Goal: Task Accomplishment & Management: Complete application form

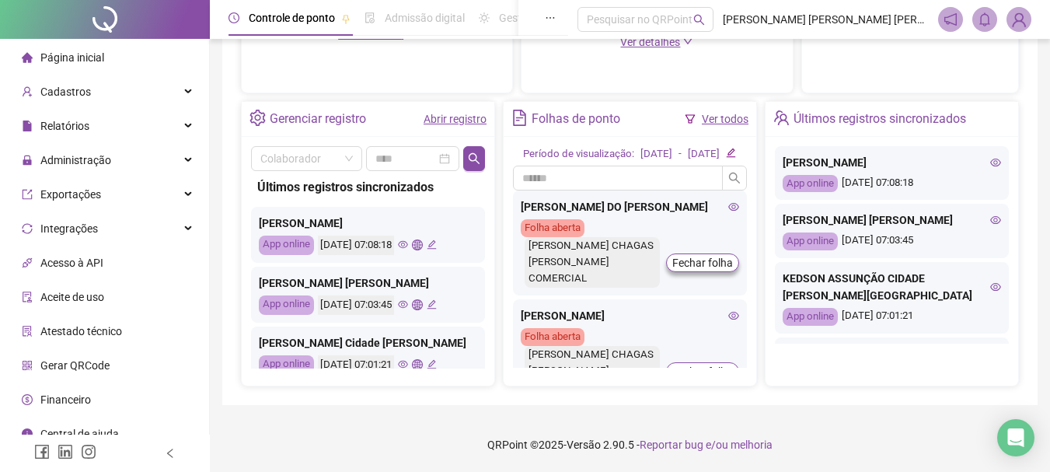
scroll to position [544, 0]
click at [445, 120] on link "Abrir registro" at bounding box center [455, 119] width 63 height 12
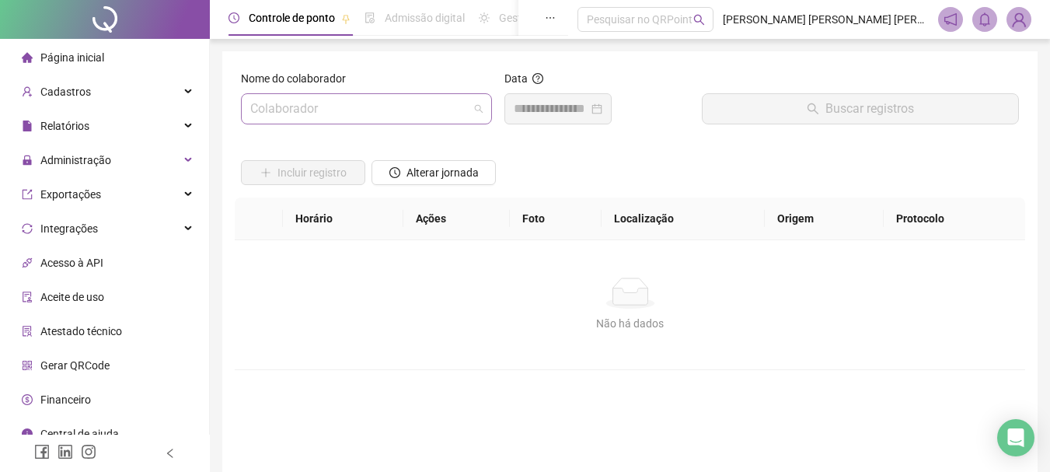
click at [368, 113] on input "search" at bounding box center [359, 109] width 218 height 30
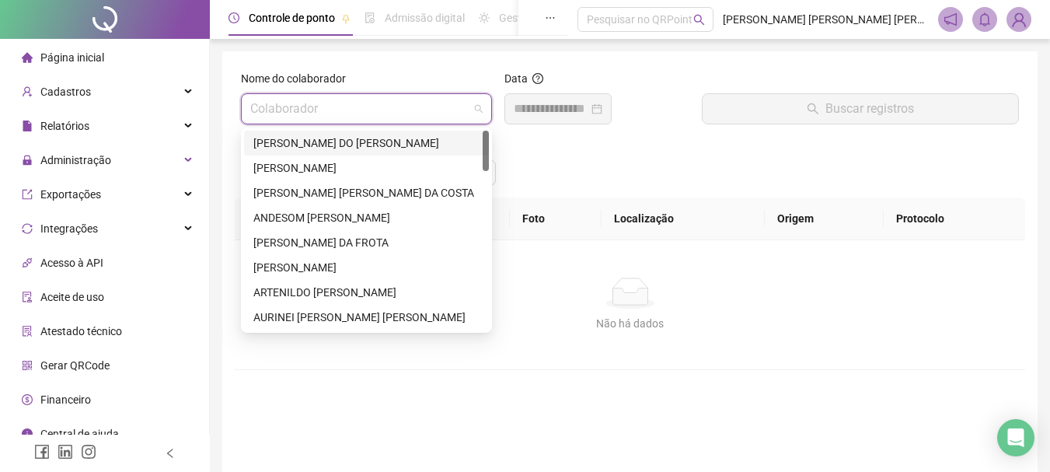
click at [356, 141] on div "[PERSON_NAME] DO [PERSON_NAME]" at bounding box center [366, 142] width 226 height 17
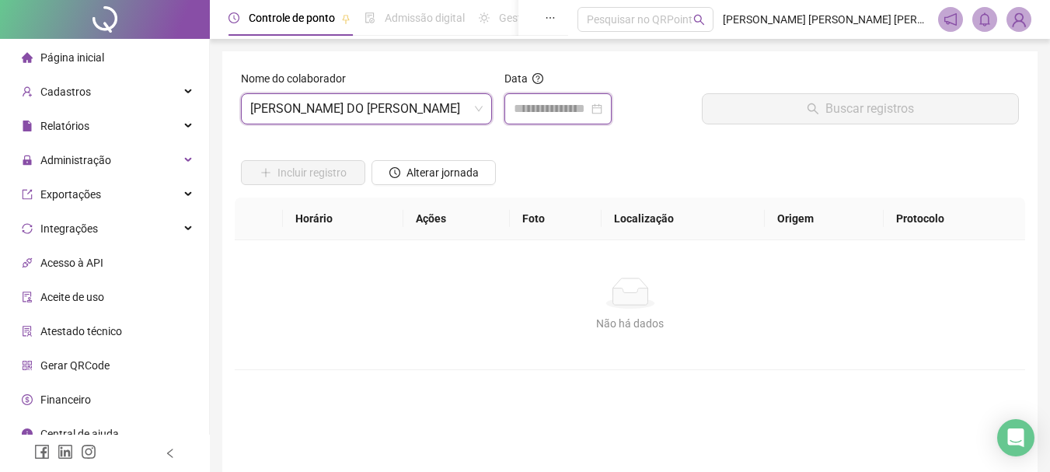
click at [550, 109] on input at bounding box center [551, 108] width 75 height 19
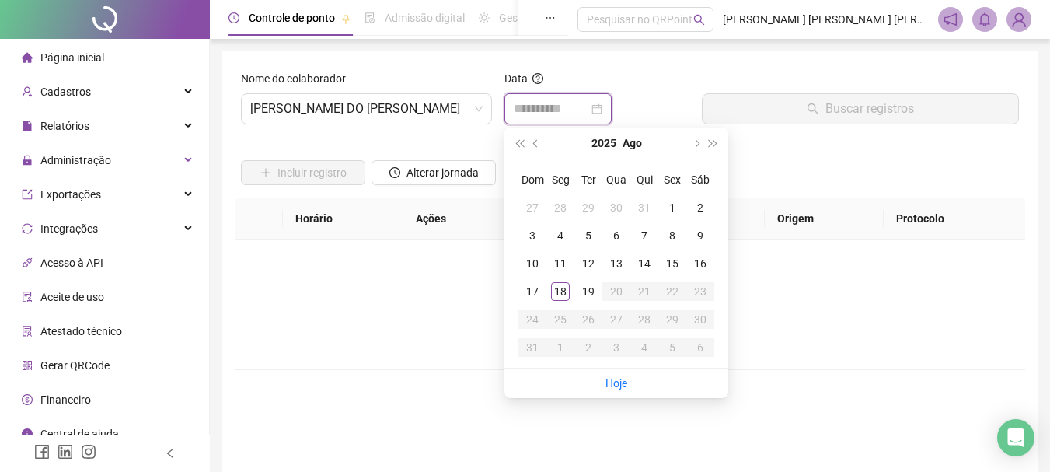
type input "**********"
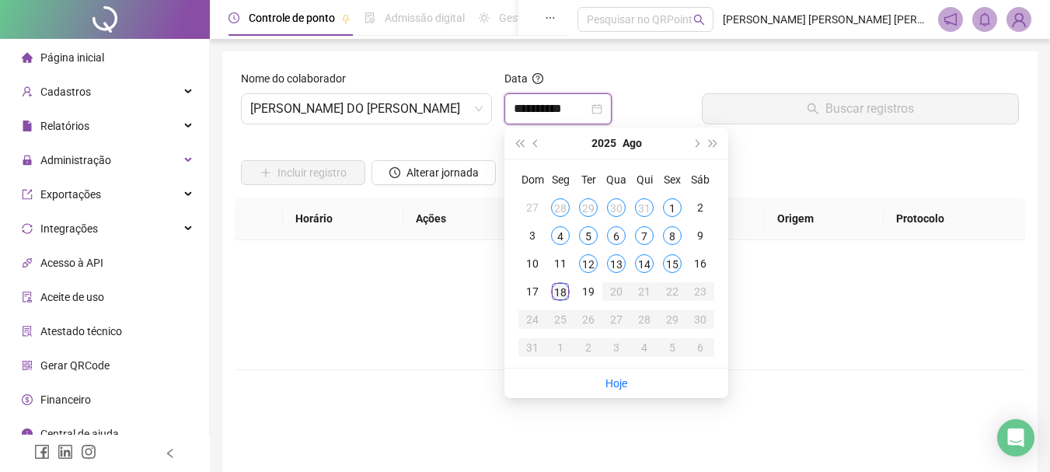
type input "**********"
click at [556, 293] on div "18" at bounding box center [560, 291] width 19 height 19
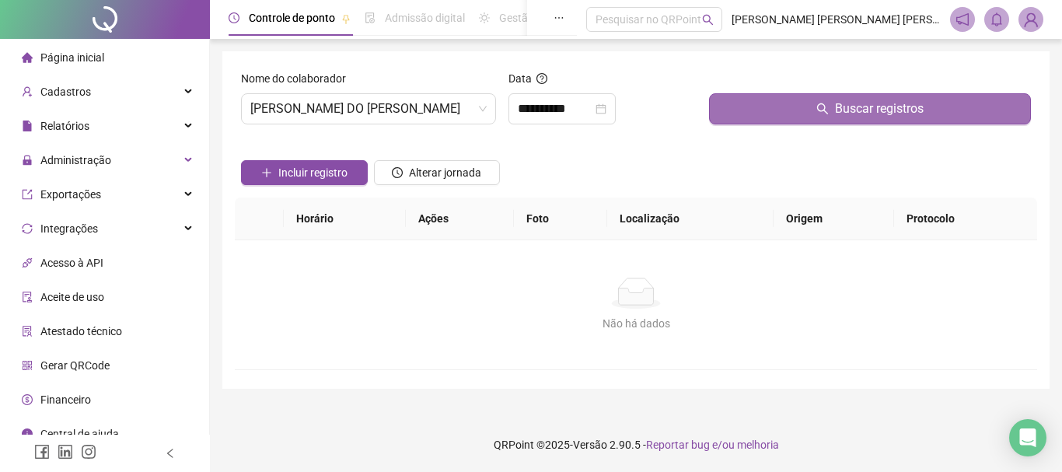
click at [815, 111] on button "Buscar registros" at bounding box center [870, 108] width 322 height 31
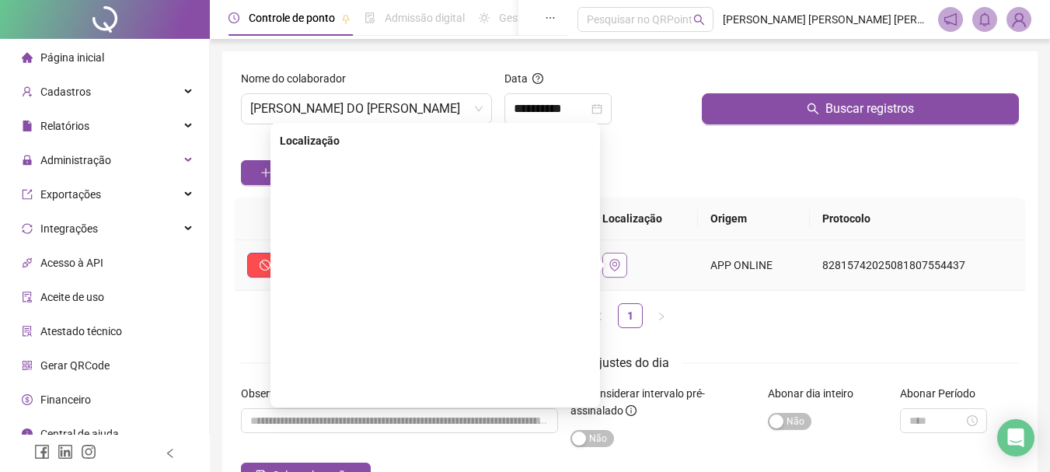
click at [621, 267] on icon "environment" at bounding box center [615, 265] width 12 height 12
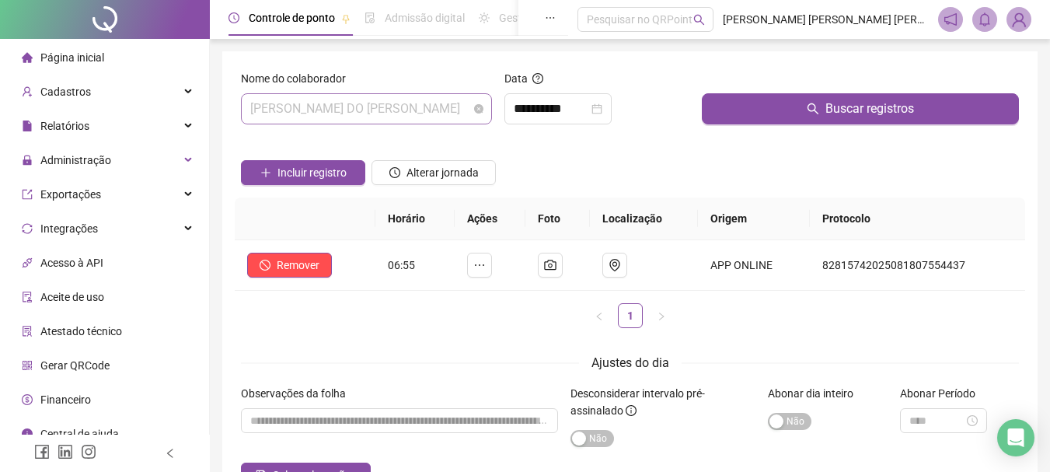
click at [454, 114] on span "[PERSON_NAME] DO [PERSON_NAME]" at bounding box center [366, 109] width 232 height 30
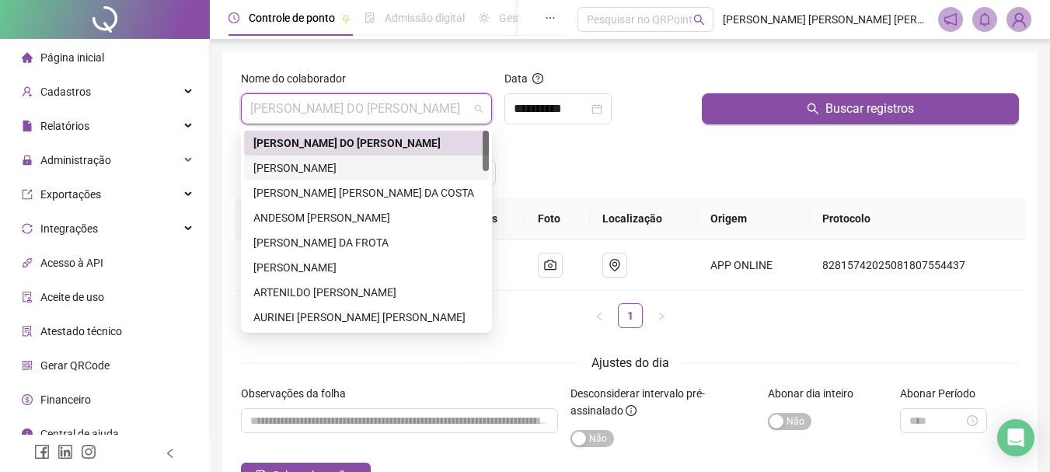
click at [361, 169] on div "[PERSON_NAME]" at bounding box center [366, 167] width 226 height 17
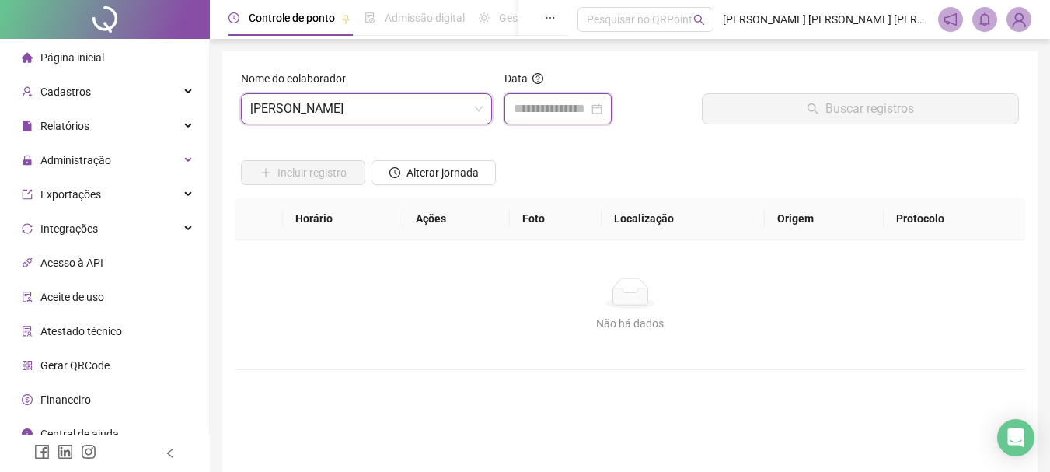
click at [546, 105] on input at bounding box center [551, 108] width 75 height 19
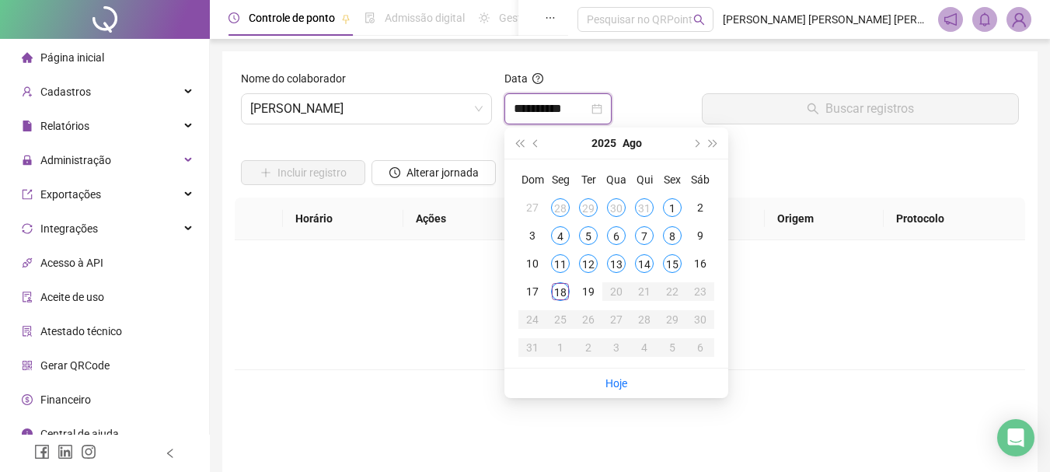
type input "**********"
click at [557, 291] on div "18" at bounding box center [560, 291] width 19 height 19
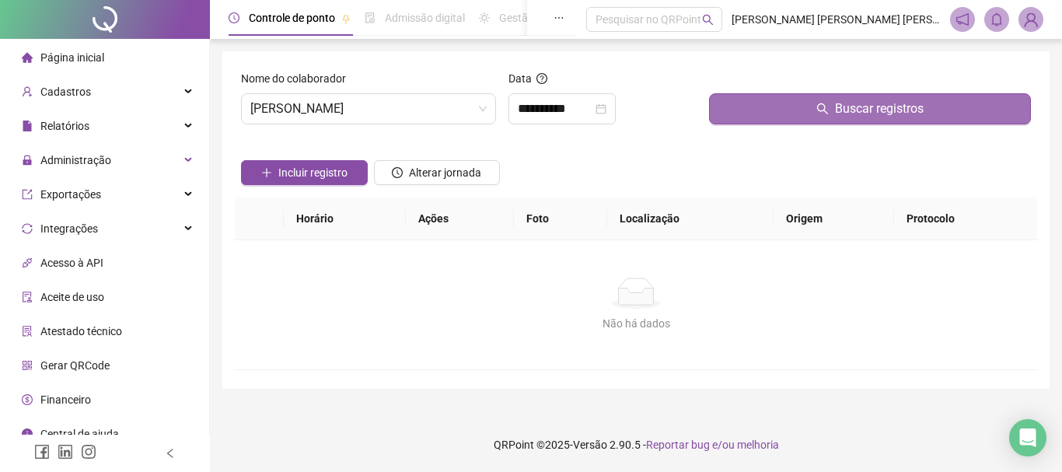
click at [881, 108] on span "Buscar registros" at bounding box center [879, 108] width 89 height 19
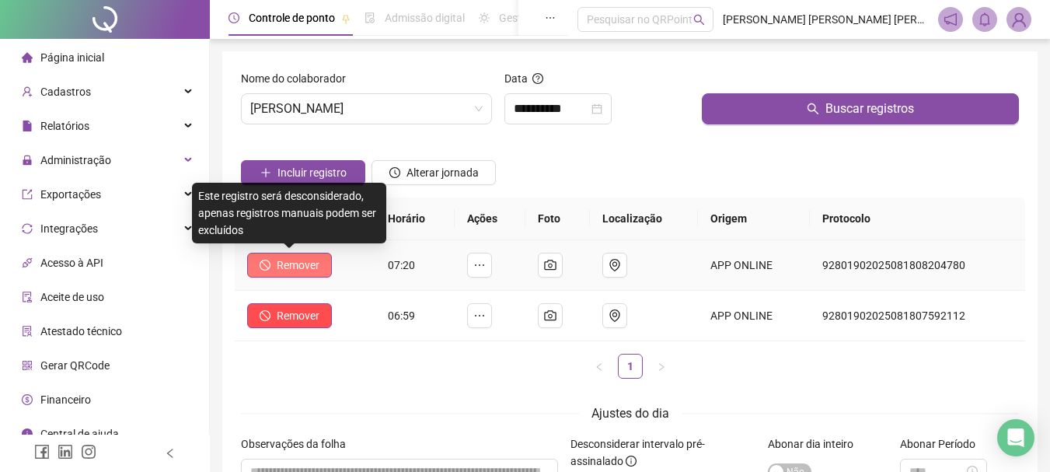
click at [285, 270] on span "Remover" at bounding box center [298, 265] width 43 height 17
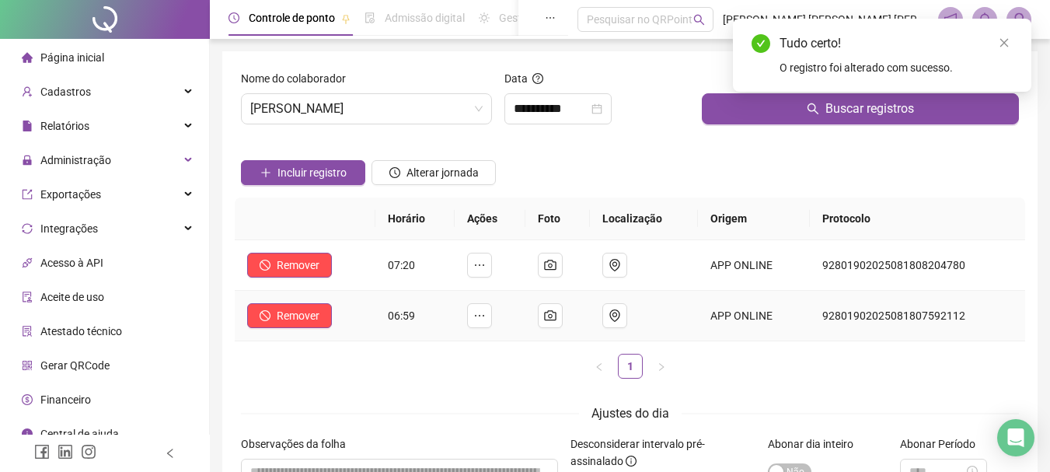
scroll to position [152, 0]
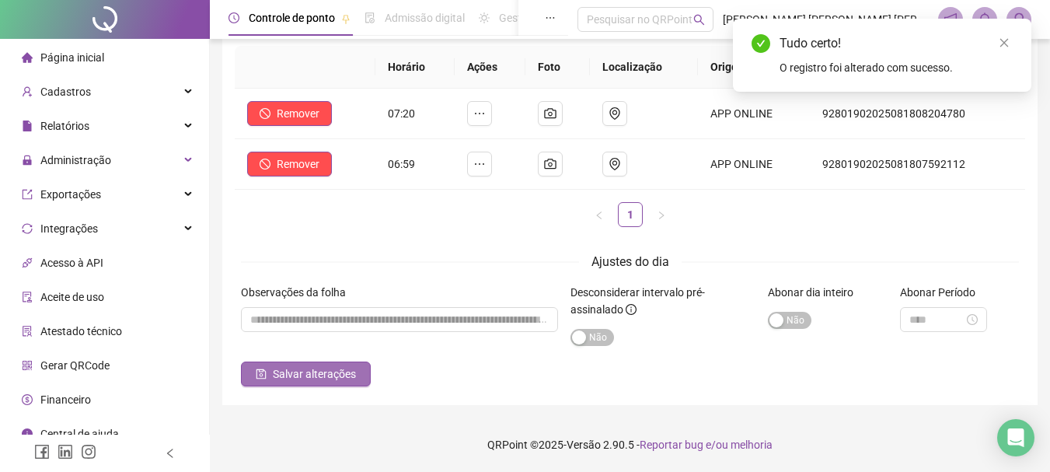
click at [298, 377] on span "Salvar alterações" at bounding box center [314, 373] width 83 height 17
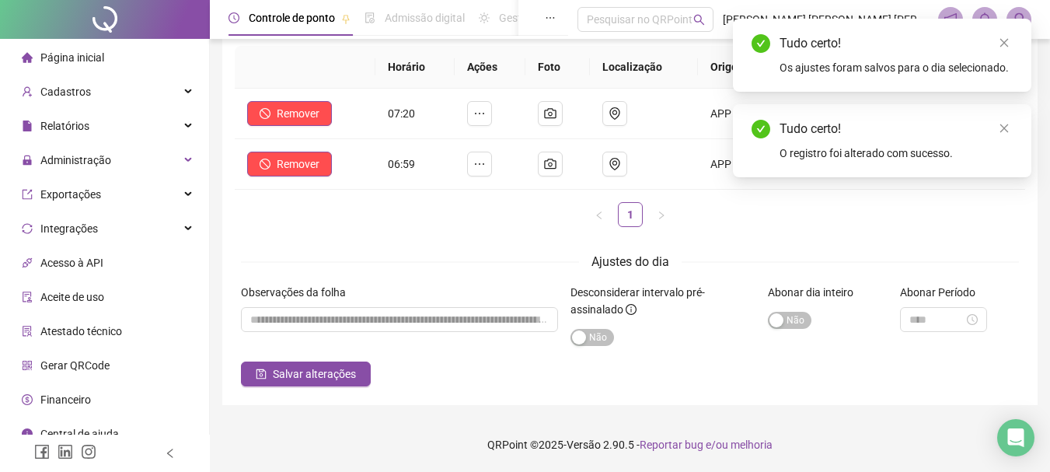
scroll to position [0, 0]
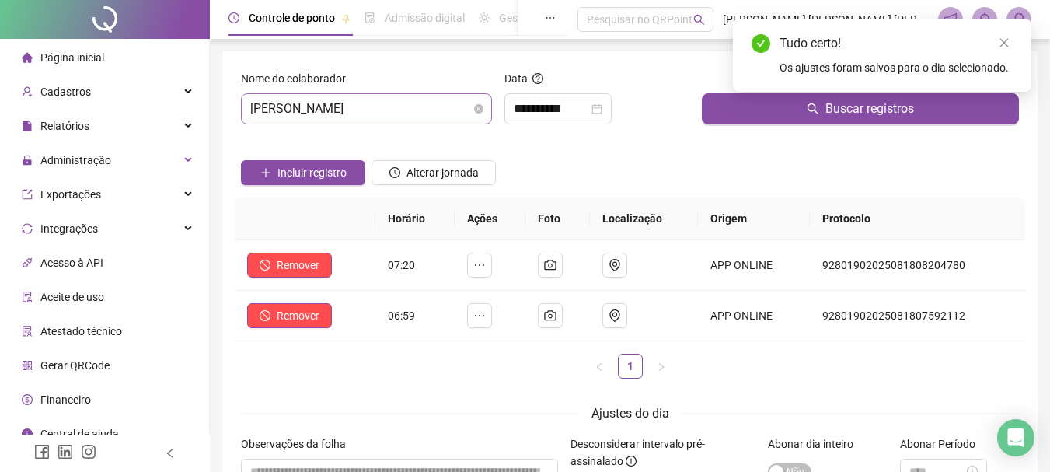
click at [454, 107] on span "[PERSON_NAME]" at bounding box center [366, 109] width 232 height 30
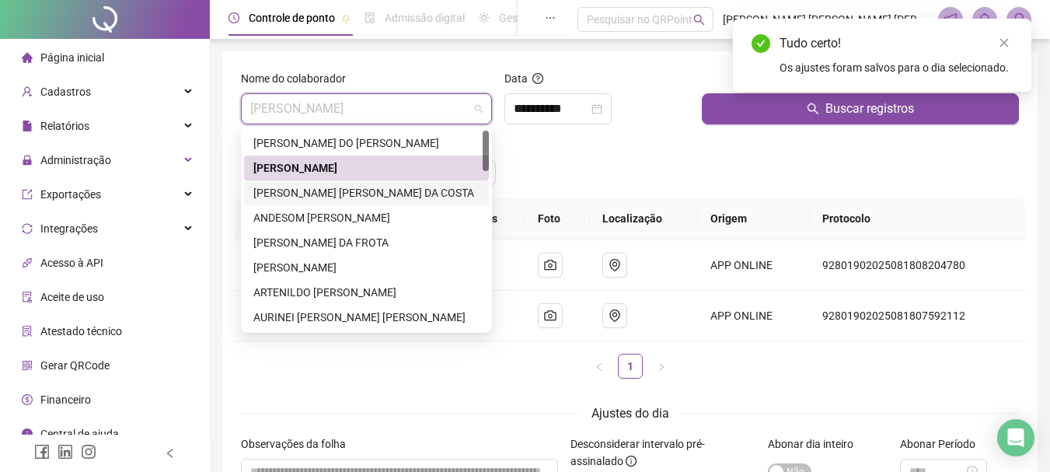
click at [310, 197] on div "[PERSON_NAME] [PERSON_NAME] DA COSTA" at bounding box center [366, 192] width 226 height 17
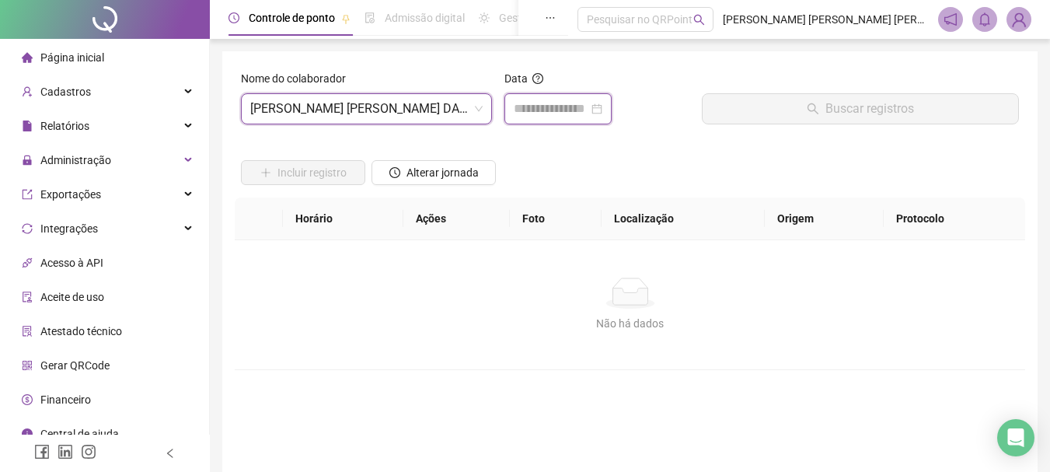
click at [561, 110] on input at bounding box center [551, 108] width 75 height 19
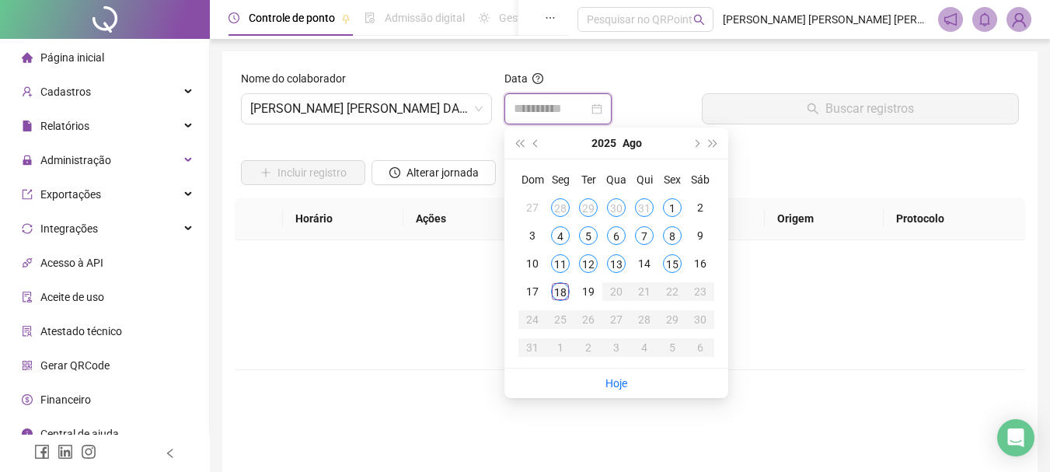
type input "**********"
click at [557, 296] on div "18" at bounding box center [560, 291] width 19 height 19
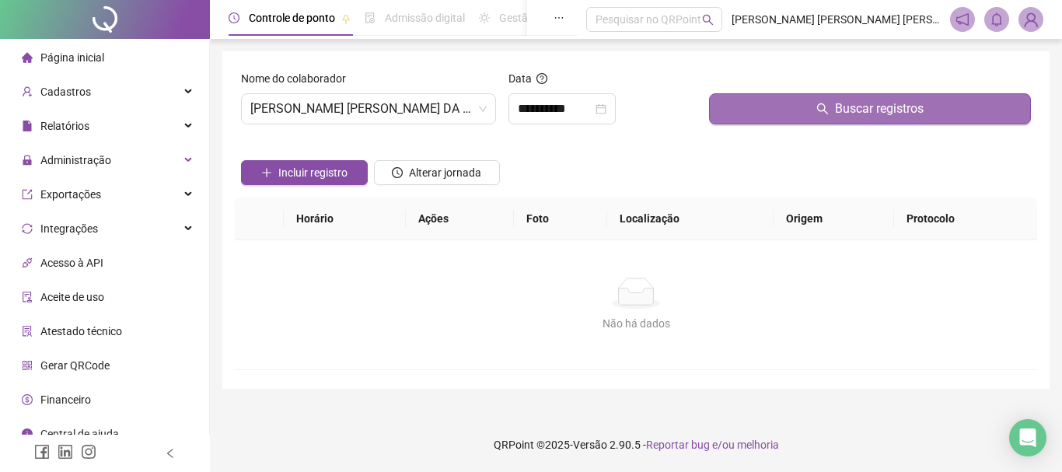
click at [786, 115] on button "Buscar registros" at bounding box center [870, 108] width 322 height 31
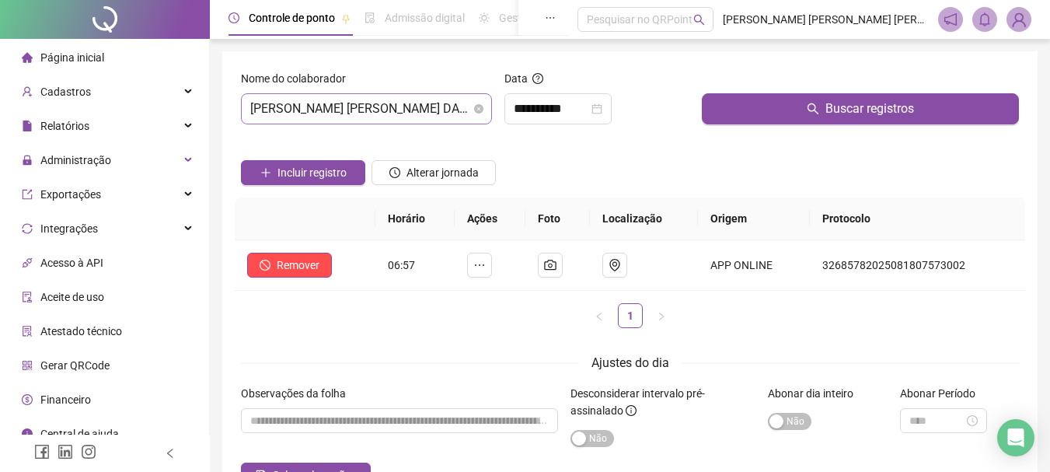
click at [450, 110] on span "[PERSON_NAME] [PERSON_NAME] DA COSTA" at bounding box center [366, 109] width 232 height 30
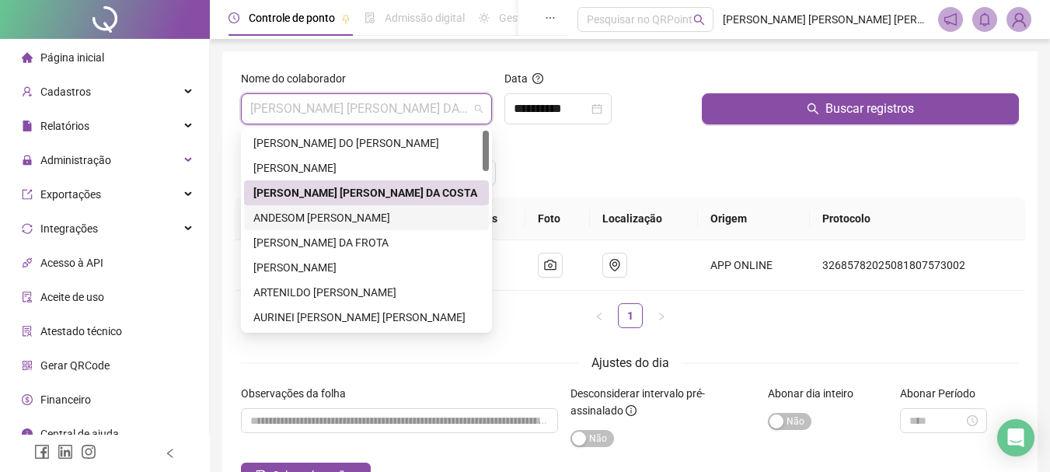
click at [301, 214] on div "ANDESOM [PERSON_NAME]" at bounding box center [366, 217] width 226 height 17
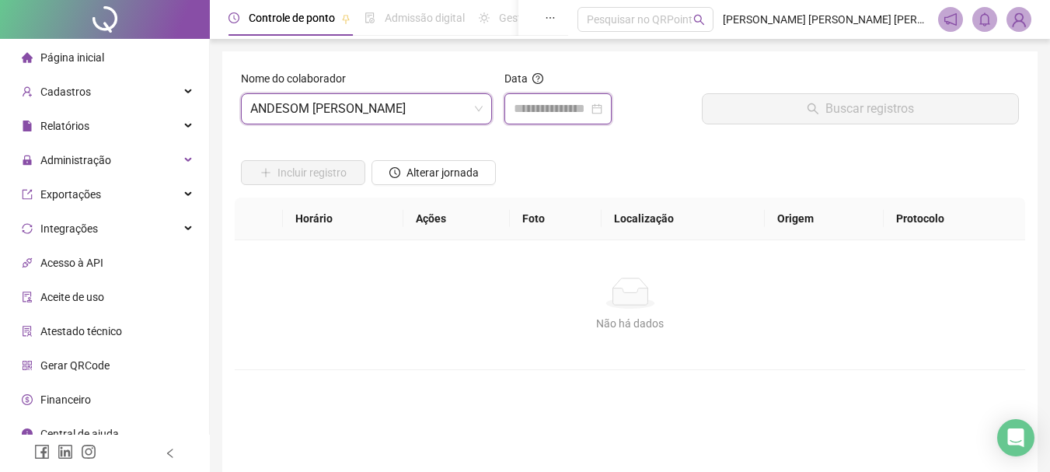
click at [532, 103] on input at bounding box center [551, 108] width 75 height 19
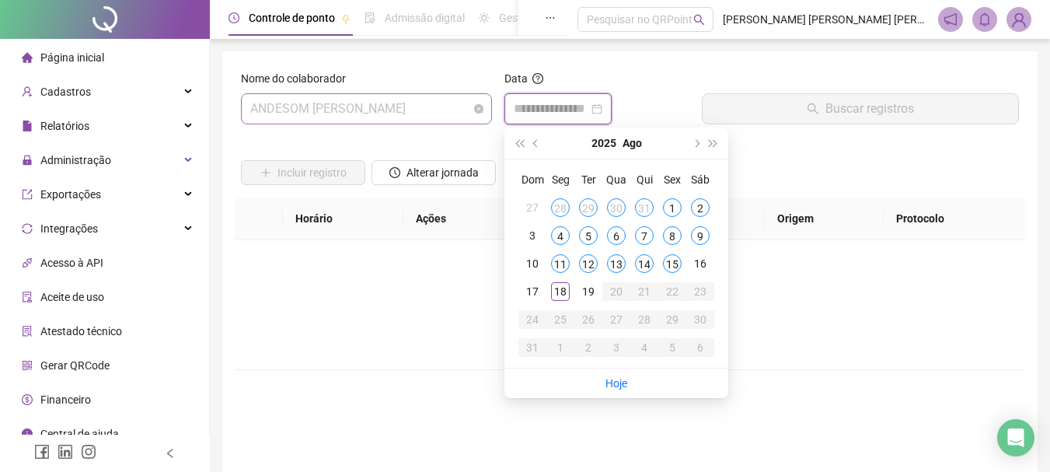
click at [432, 114] on span "ANDESOM [PERSON_NAME]" at bounding box center [366, 109] width 232 height 30
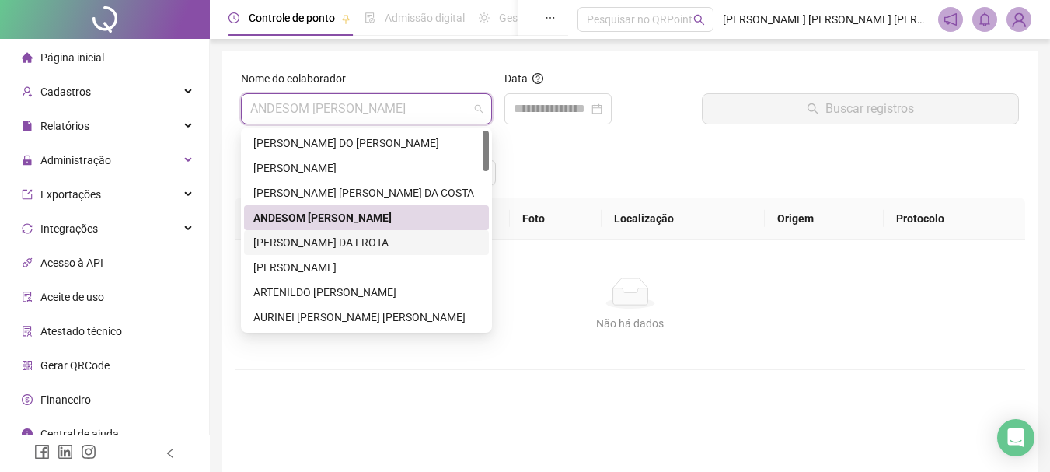
click at [300, 244] on div "[PERSON_NAME] DA FROTA" at bounding box center [366, 242] width 226 height 17
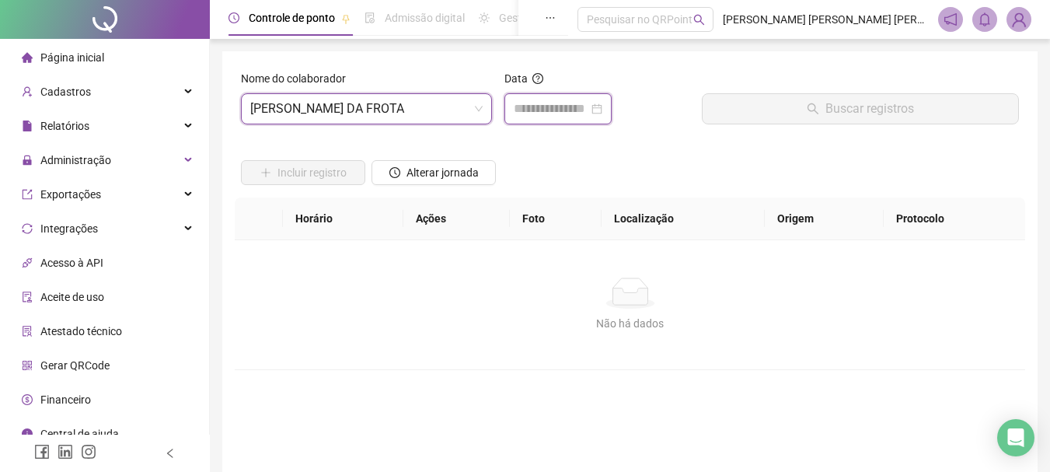
click at [578, 107] on input at bounding box center [551, 108] width 75 height 19
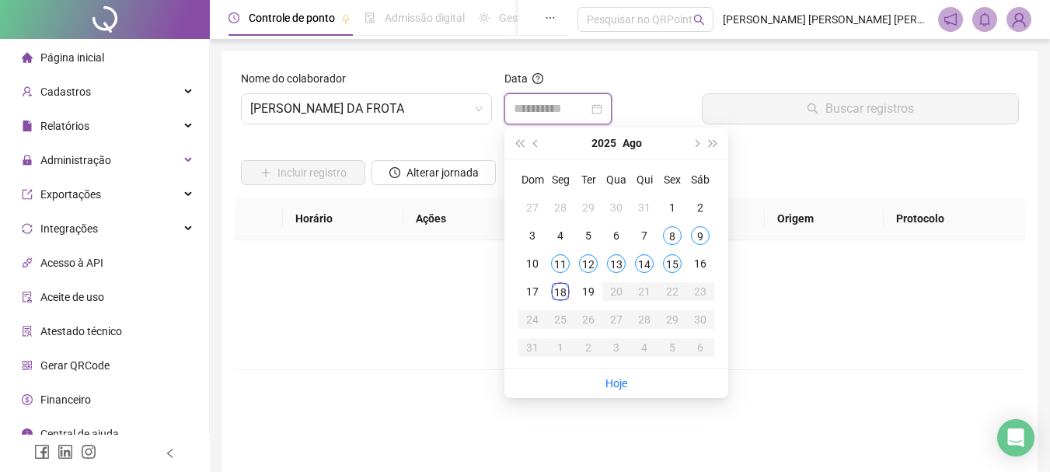
type input "**********"
click at [560, 293] on div "18" at bounding box center [560, 291] width 19 height 19
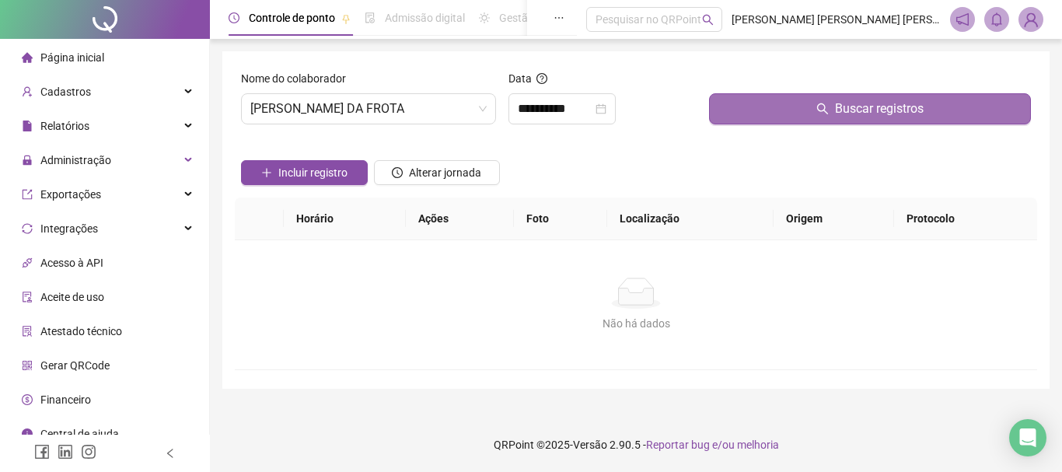
click at [846, 114] on span "Buscar registros" at bounding box center [879, 108] width 89 height 19
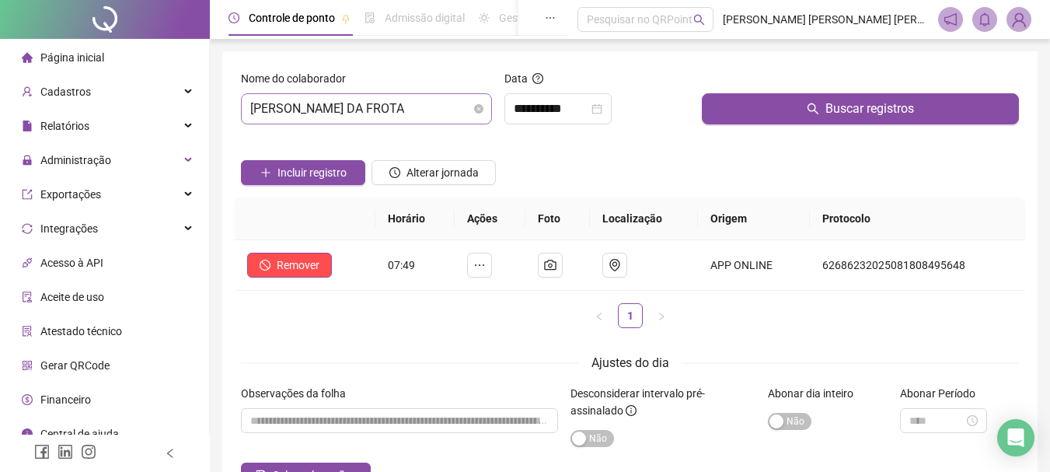
click at [423, 109] on span "[PERSON_NAME] DA FROTA" at bounding box center [366, 109] width 232 height 30
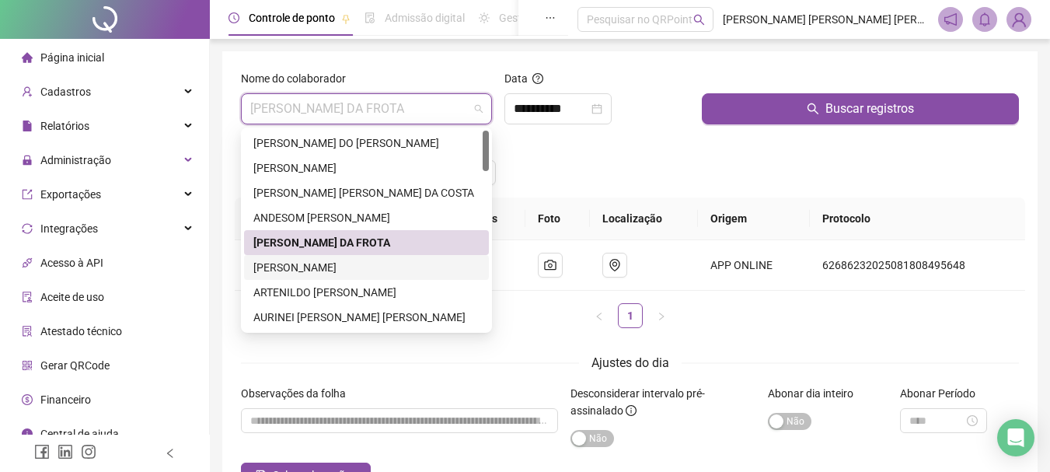
click at [308, 268] on div "[PERSON_NAME]" at bounding box center [366, 267] width 226 height 17
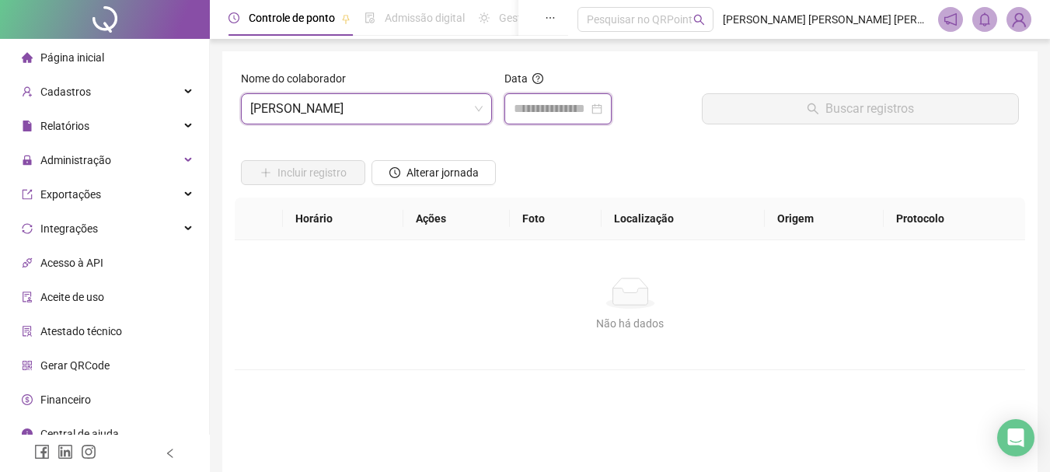
click at [557, 109] on input at bounding box center [551, 108] width 75 height 19
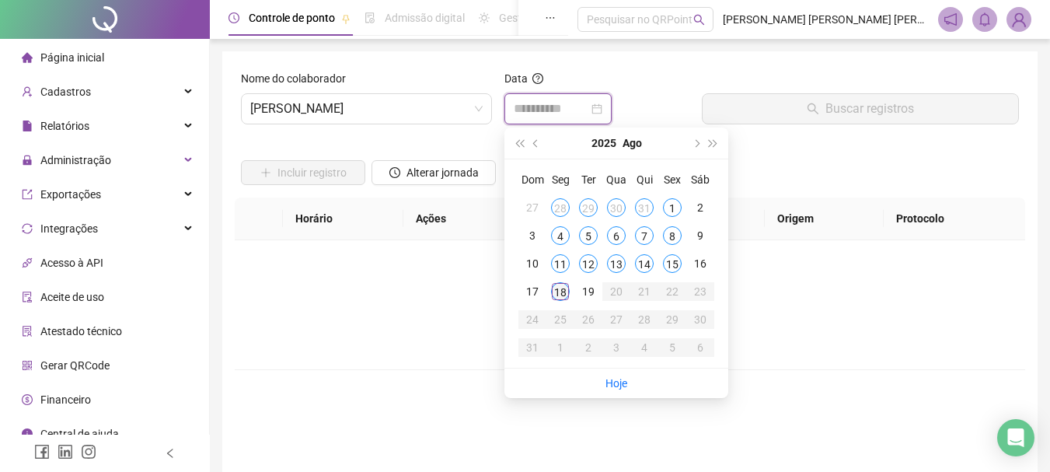
type input "**********"
click at [559, 295] on div "18" at bounding box center [560, 291] width 19 height 19
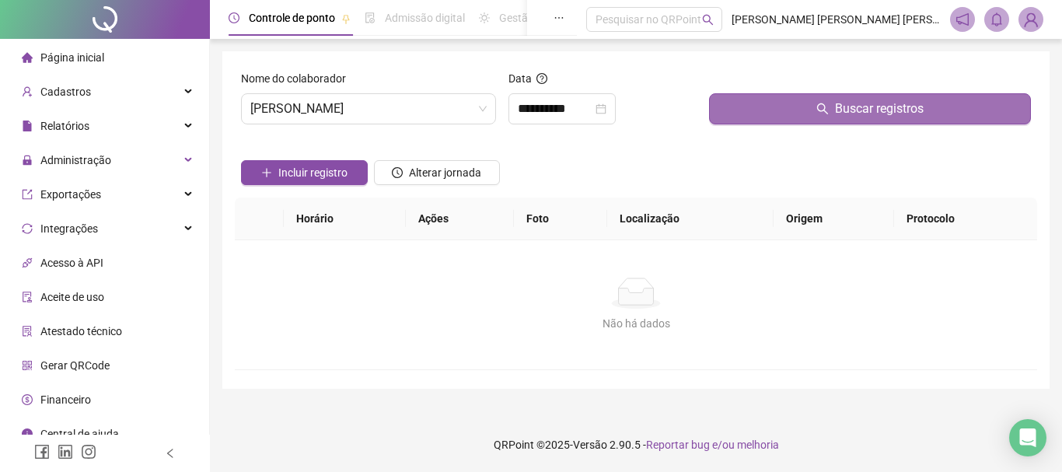
click at [893, 113] on span "Buscar registros" at bounding box center [879, 108] width 89 height 19
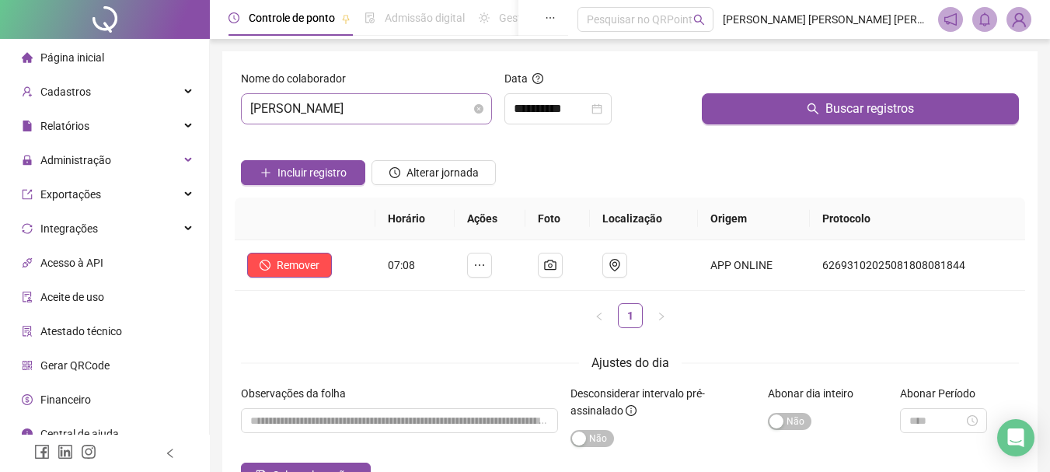
click at [415, 105] on span "[PERSON_NAME]" at bounding box center [366, 109] width 232 height 30
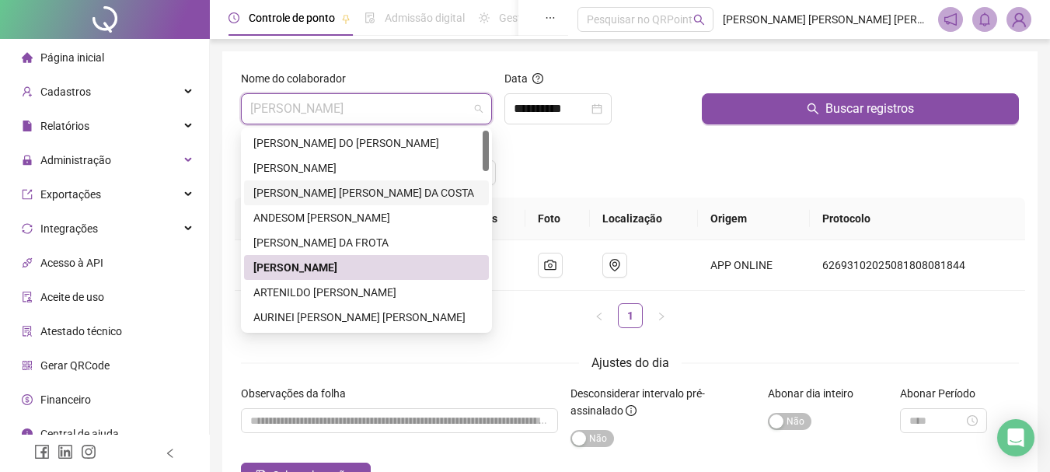
click at [297, 191] on div "[PERSON_NAME] [PERSON_NAME] DA COSTA" at bounding box center [366, 192] width 226 height 17
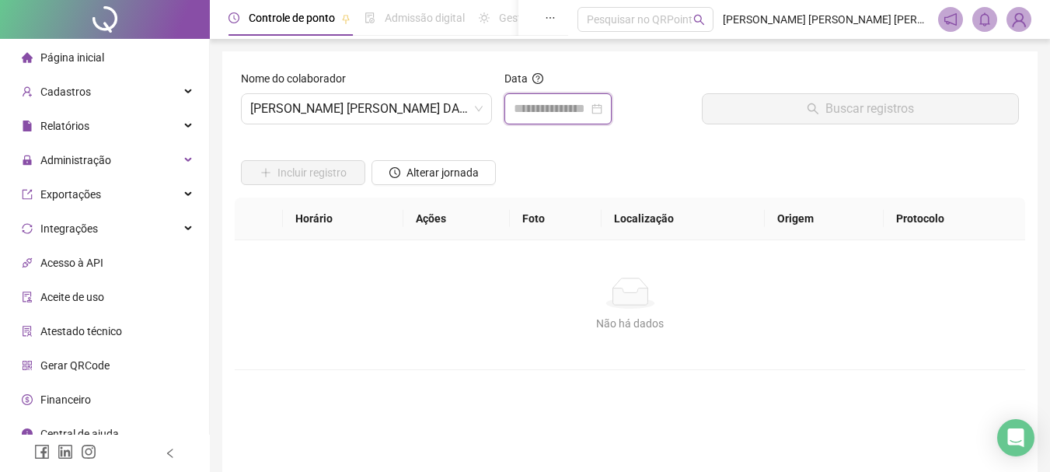
click at [569, 107] on input at bounding box center [551, 108] width 75 height 19
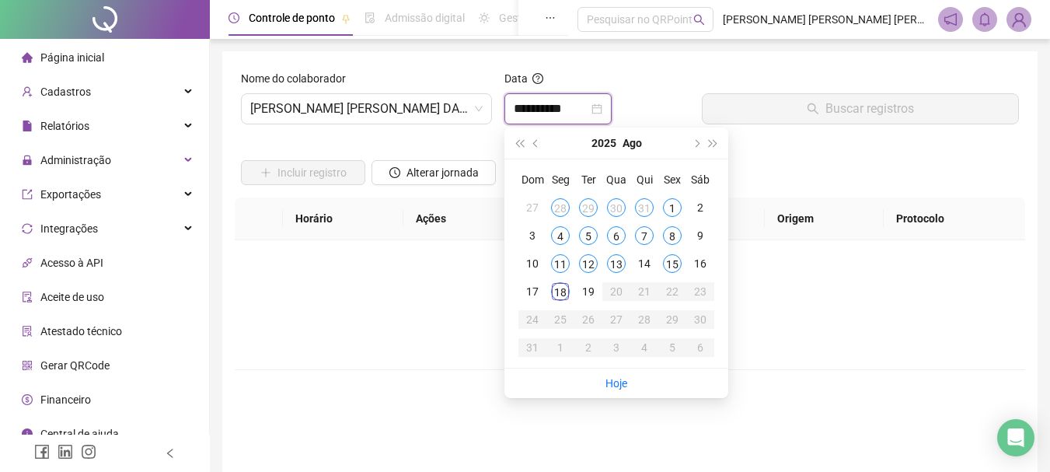
type input "**********"
click at [557, 291] on div "18" at bounding box center [560, 291] width 19 height 19
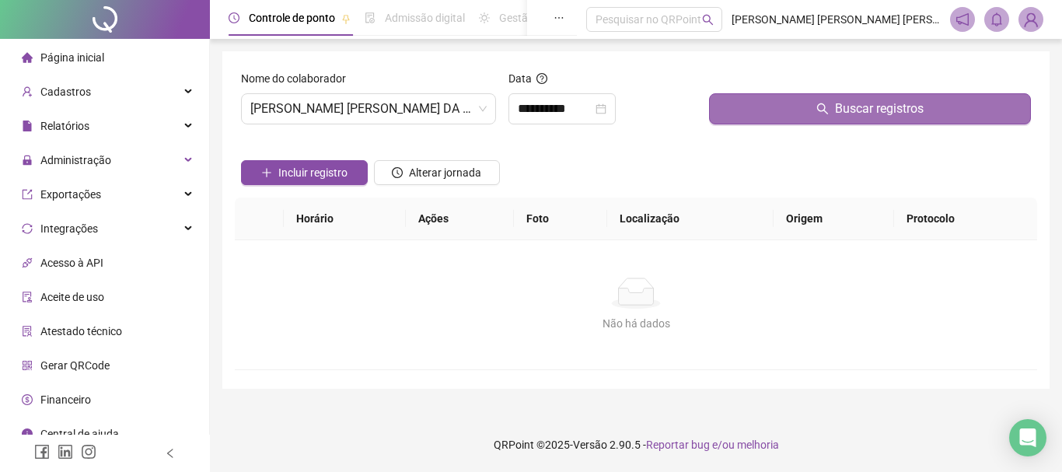
click at [860, 110] on span "Buscar registros" at bounding box center [879, 108] width 89 height 19
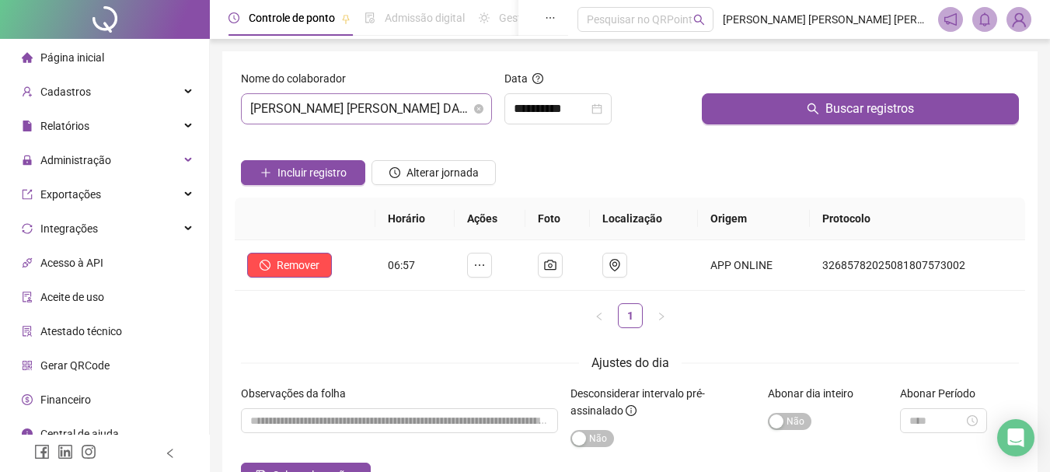
click at [443, 111] on span "[PERSON_NAME] [PERSON_NAME] DA COSTA" at bounding box center [366, 109] width 232 height 30
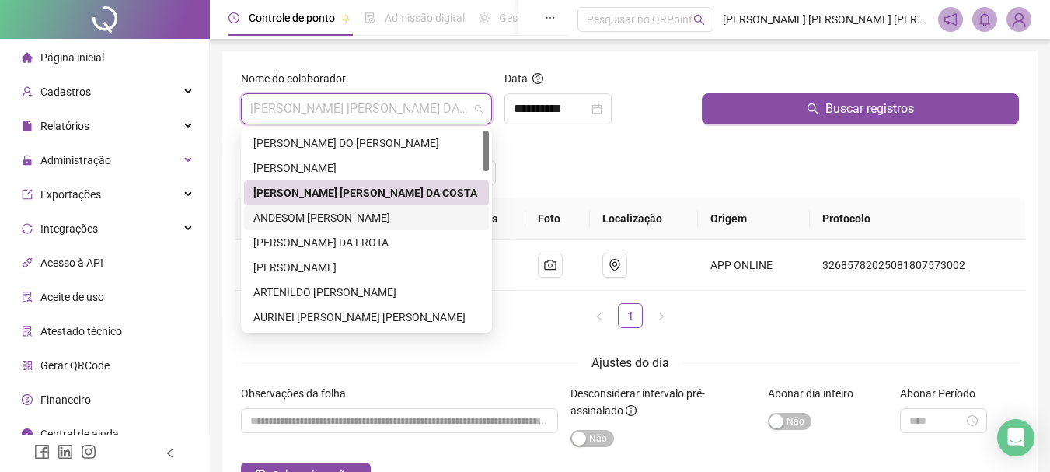
click at [282, 224] on div "ANDESOM [PERSON_NAME]" at bounding box center [366, 217] width 226 height 17
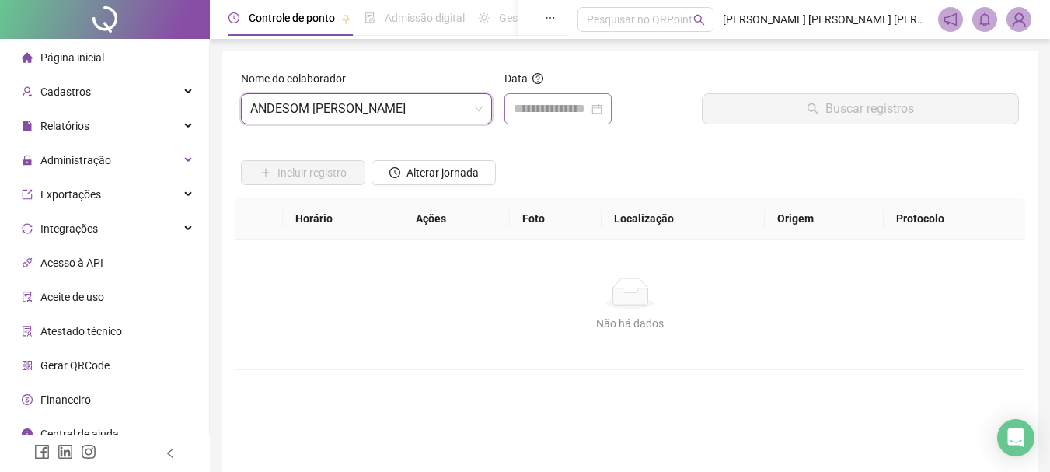
click at [546, 119] on div at bounding box center [557, 108] width 107 height 31
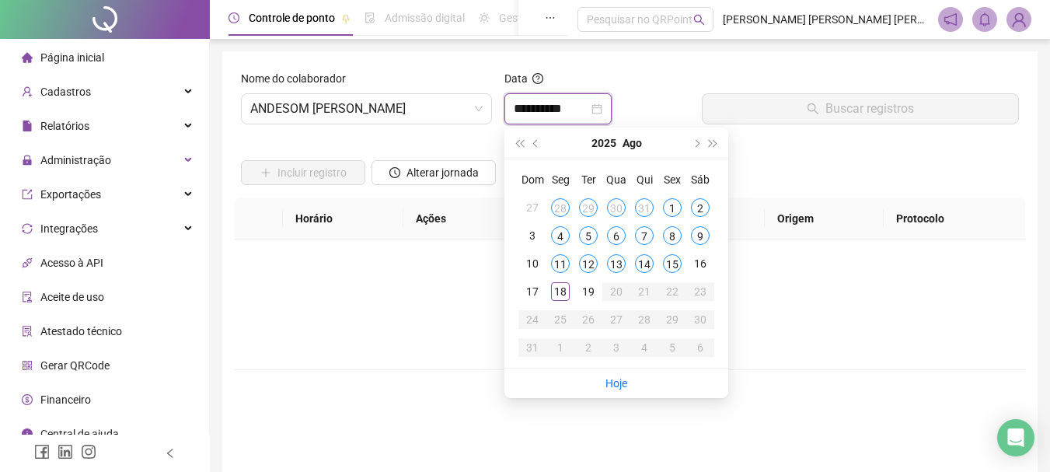
type input "**********"
click at [435, 110] on span "ANDESOM [PERSON_NAME]" at bounding box center [366, 109] width 232 height 30
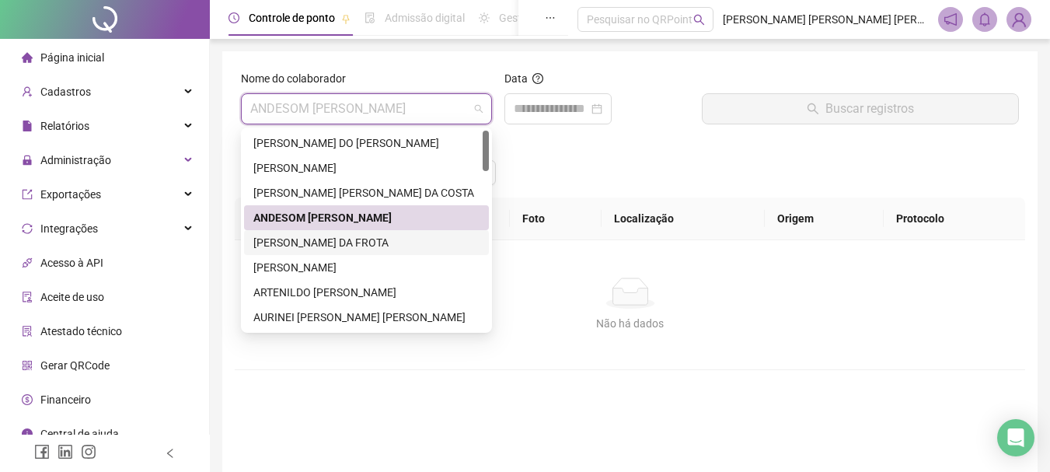
click at [285, 241] on div "[PERSON_NAME] DA FROTA" at bounding box center [366, 242] width 226 height 17
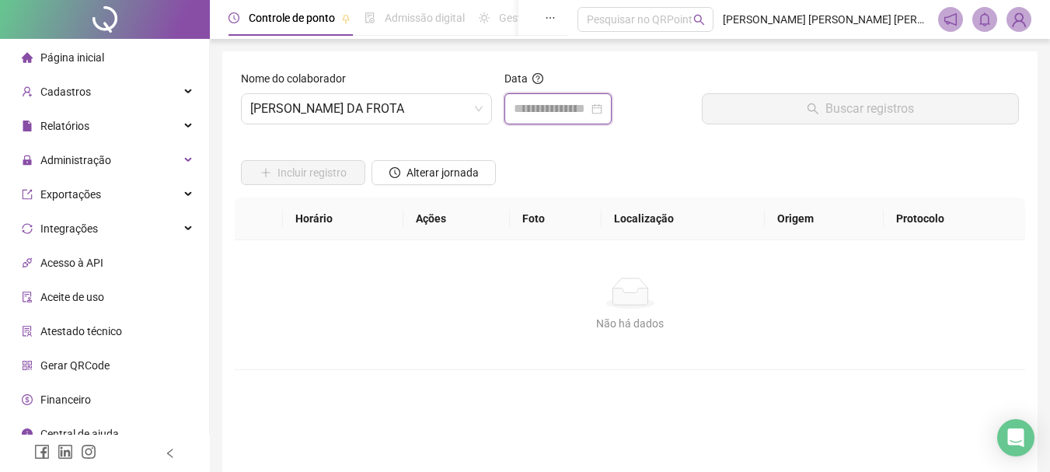
click at [550, 110] on input at bounding box center [551, 108] width 75 height 19
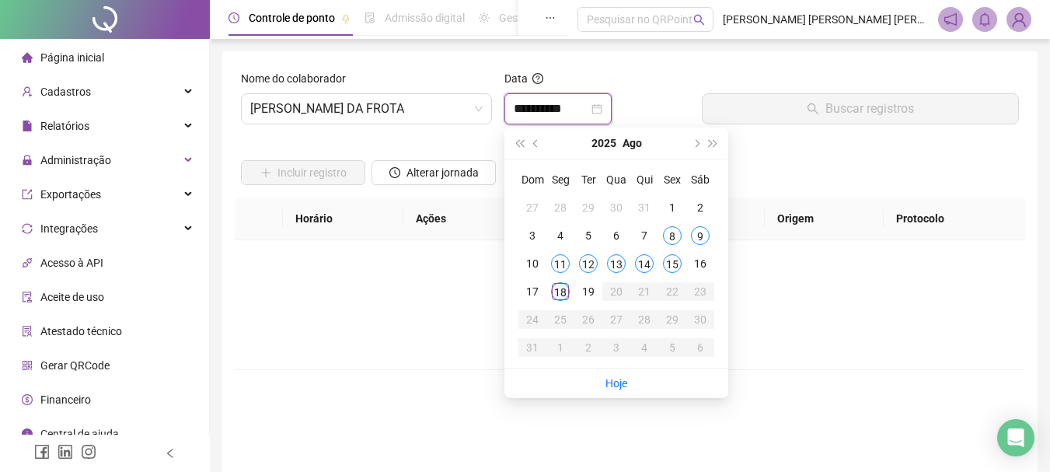
type input "**********"
drag, startPoint x: 560, startPoint y: 295, endPoint x: 796, endPoint y: 143, distance: 280.1
click at [561, 295] on div "18" at bounding box center [560, 291] width 19 height 19
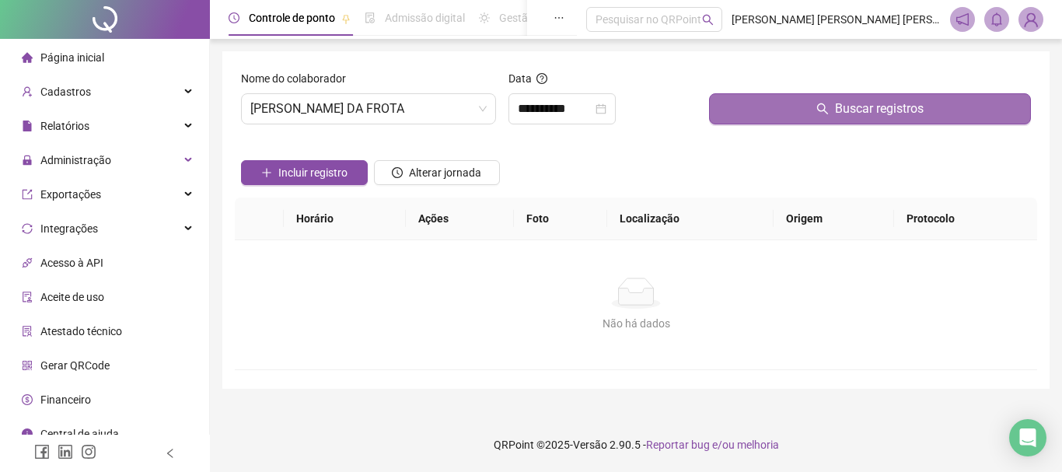
click at [810, 112] on button "Buscar registros" at bounding box center [870, 108] width 322 height 31
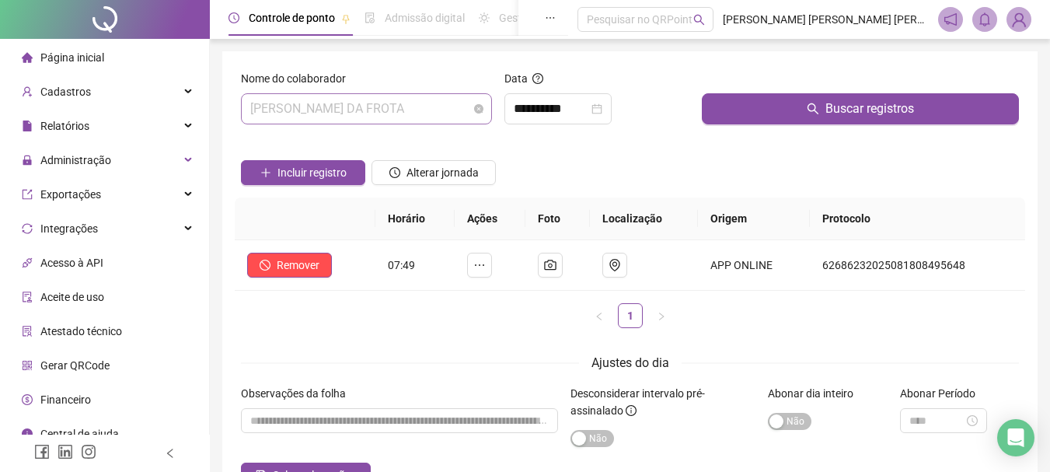
click at [418, 110] on span "[PERSON_NAME] DA FROTA" at bounding box center [366, 109] width 232 height 30
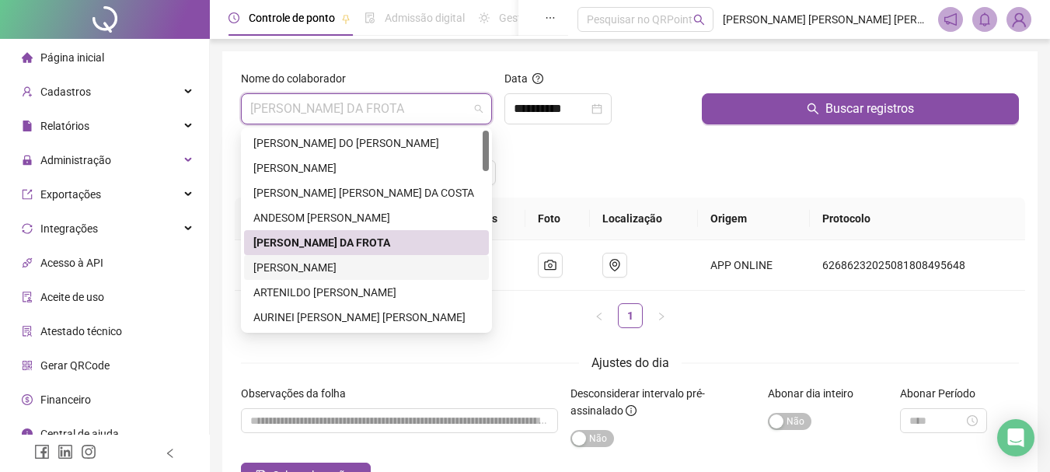
click at [310, 264] on div "[PERSON_NAME]" at bounding box center [366, 267] width 226 height 17
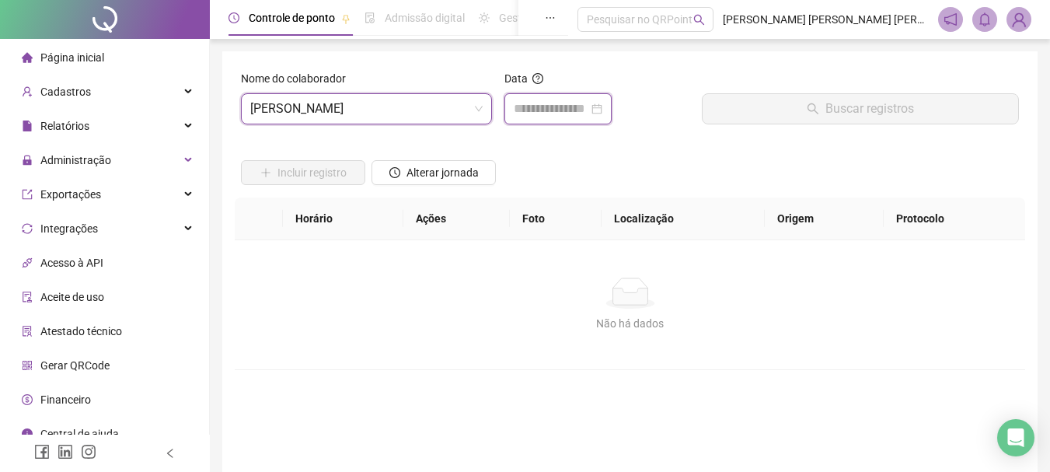
click at [567, 106] on input at bounding box center [551, 108] width 75 height 19
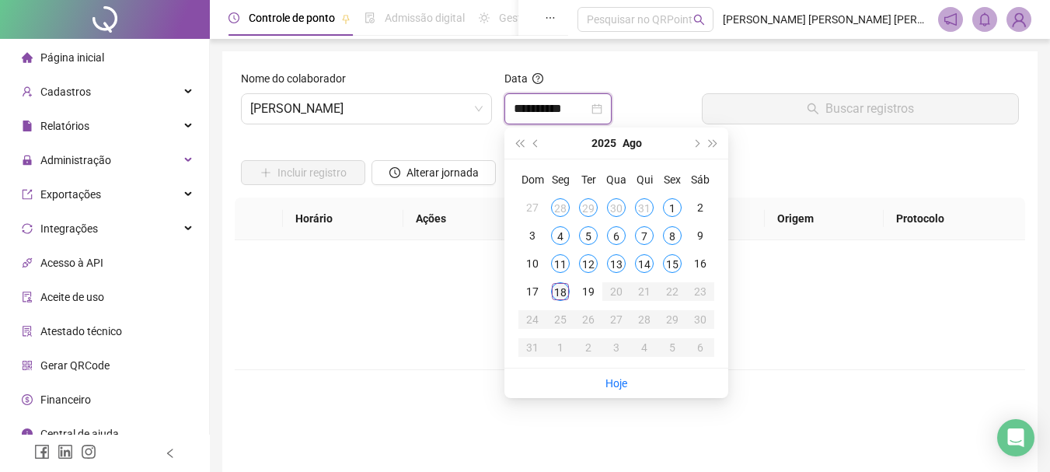
type input "**********"
click at [560, 292] on div "18" at bounding box center [560, 291] width 19 height 19
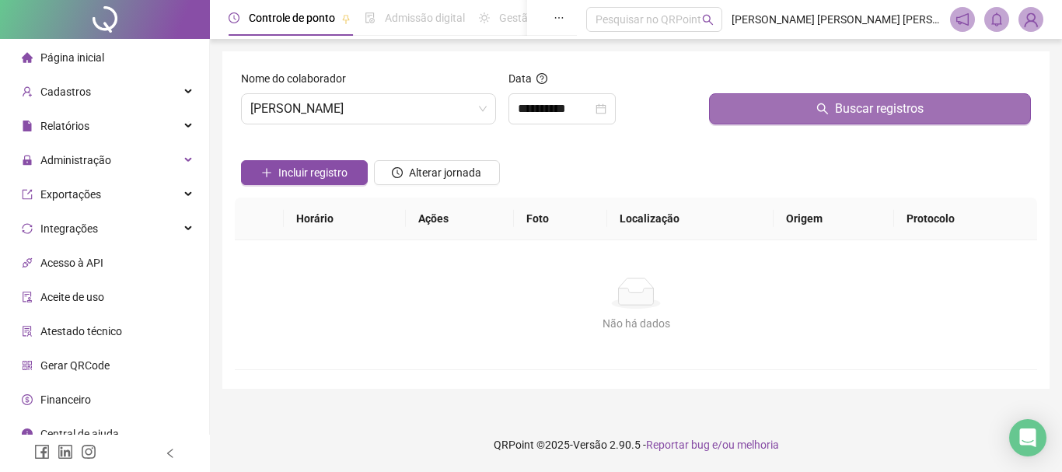
click at [853, 113] on span "Buscar registros" at bounding box center [879, 108] width 89 height 19
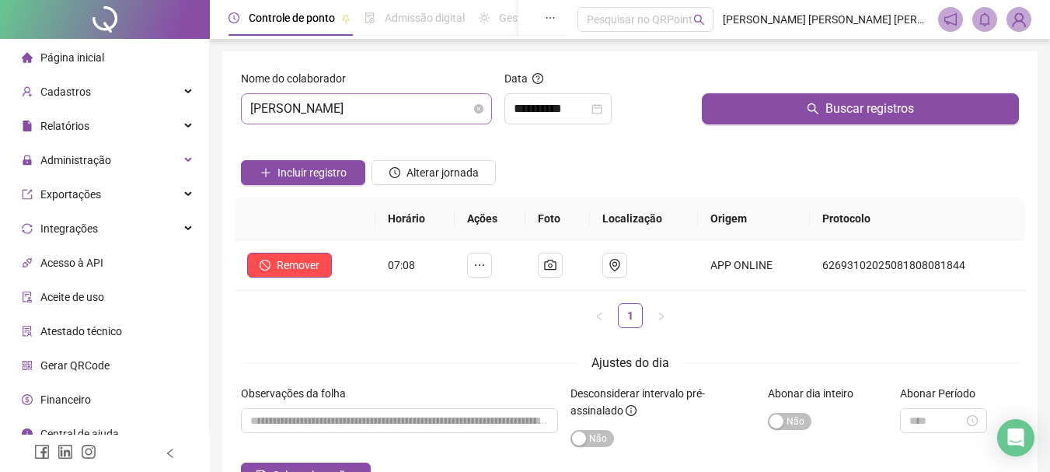
click at [439, 110] on span "[PERSON_NAME]" at bounding box center [366, 109] width 232 height 30
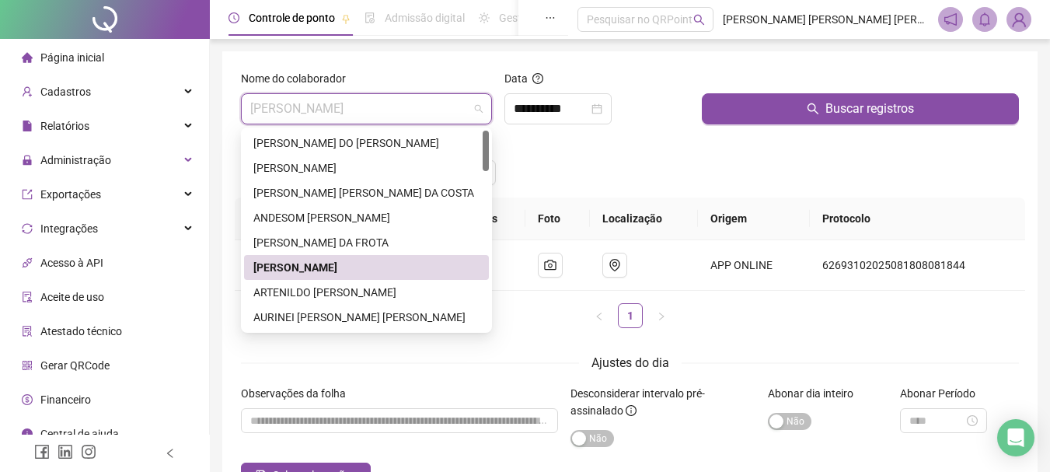
scroll to position [155, 0]
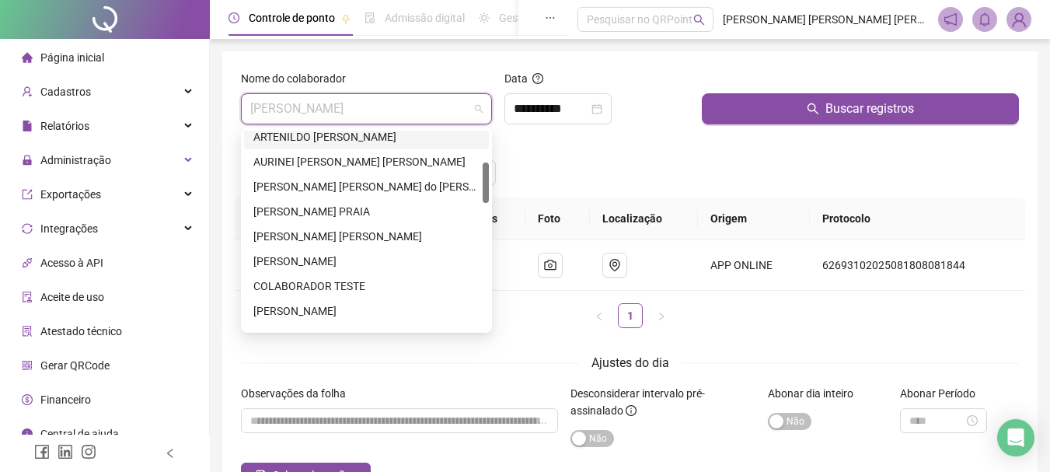
click at [302, 138] on div "ARTENILDO [PERSON_NAME]" at bounding box center [366, 136] width 226 height 17
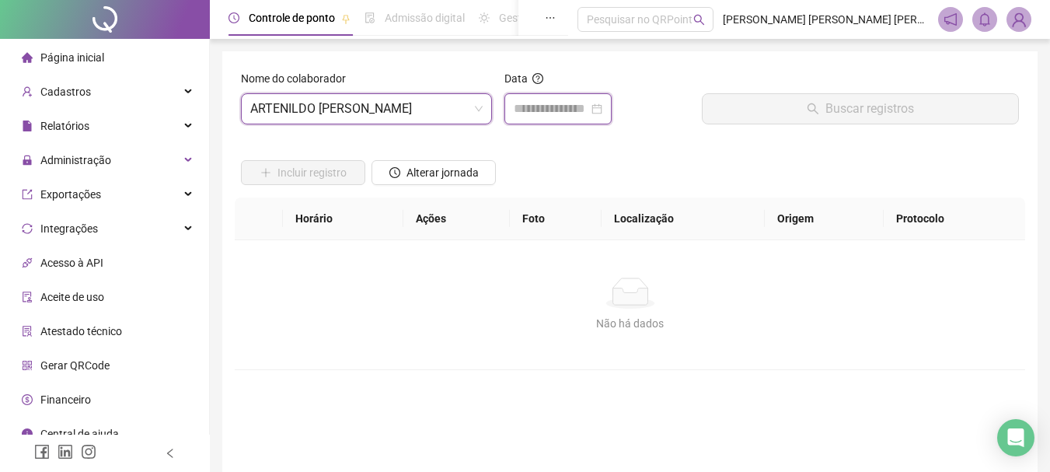
click at [580, 110] on input at bounding box center [551, 108] width 75 height 19
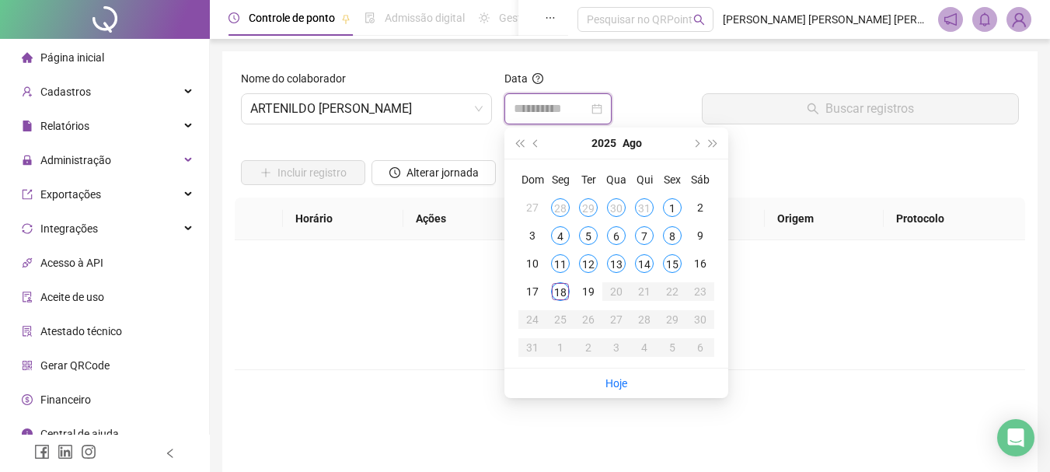
type input "**********"
click at [561, 295] on div "18" at bounding box center [560, 291] width 19 height 19
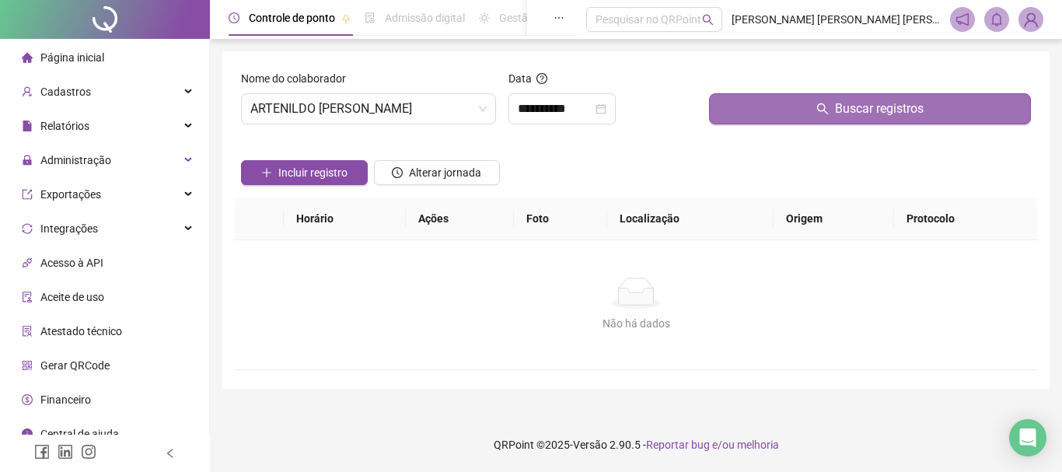
click at [836, 112] on span "Buscar registros" at bounding box center [879, 108] width 89 height 19
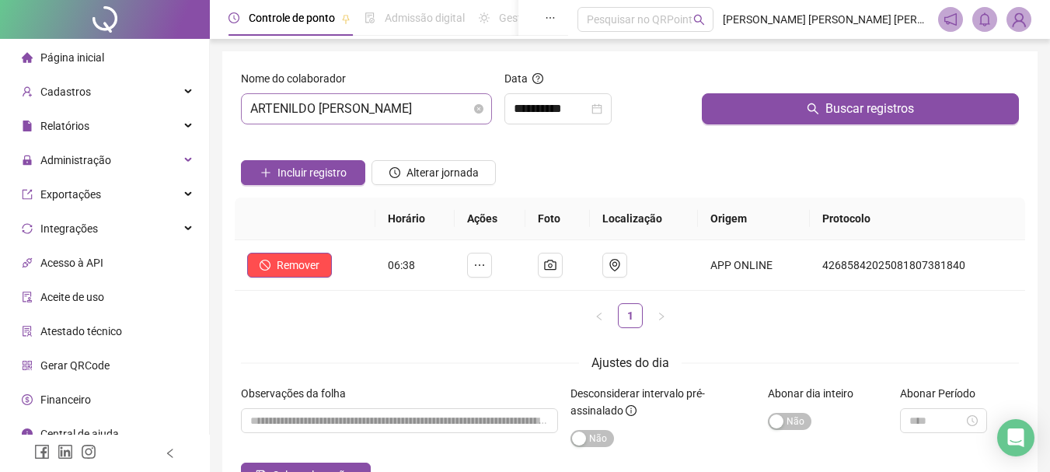
click at [428, 114] on span "ARTENILDO [PERSON_NAME]" at bounding box center [366, 109] width 232 height 30
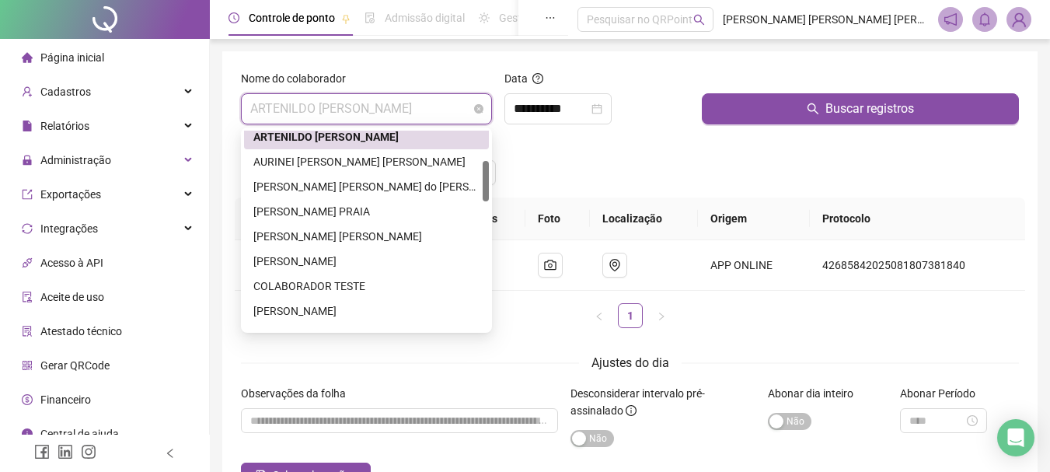
scroll to position [149, 0]
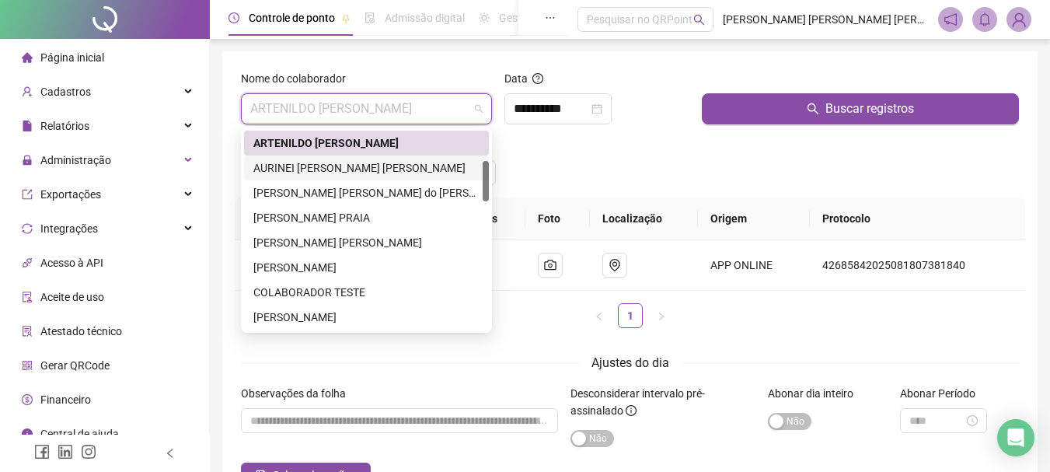
click at [287, 169] on div "AURINEI [PERSON_NAME] [PERSON_NAME]" at bounding box center [366, 167] width 226 height 17
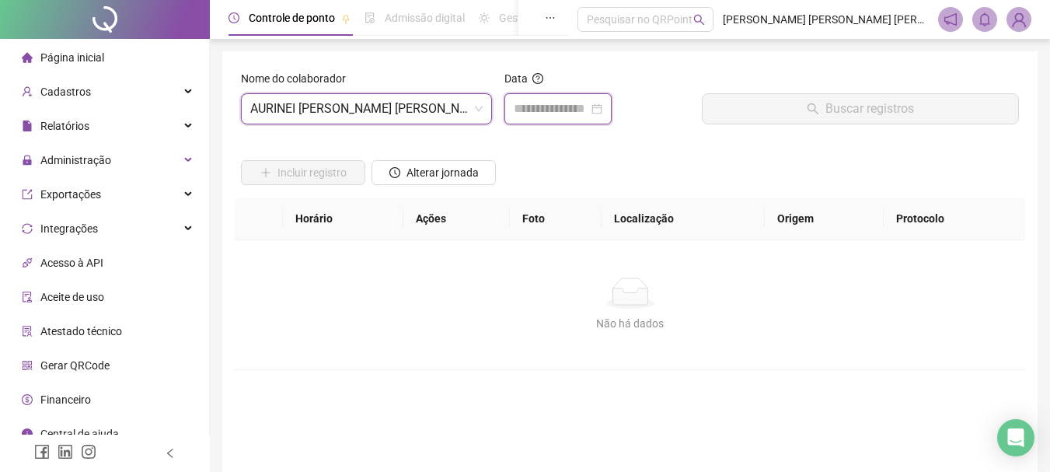
click at [529, 108] on input at bounding box center [551, 108] width 75 height 19
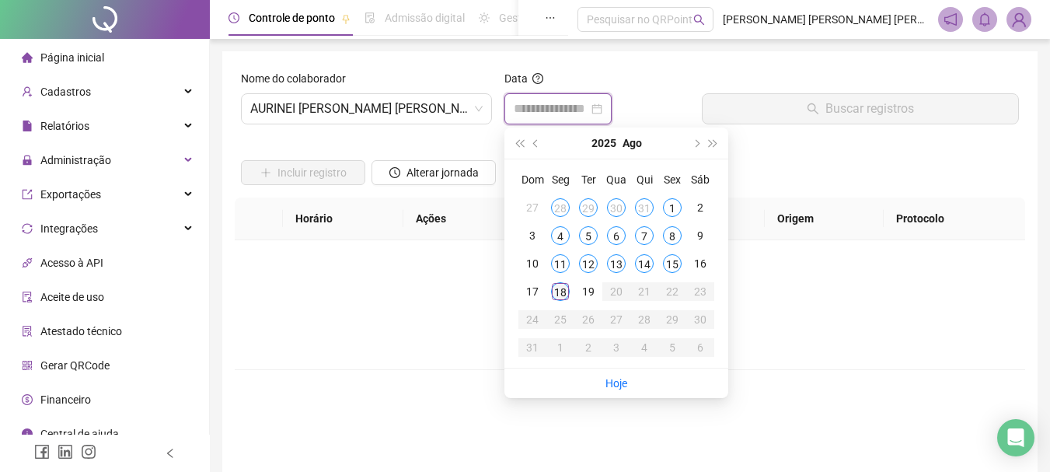
type input "**********"
click at [560, 289] on div "18" at bounding box center [560, 291] width 19 height 19
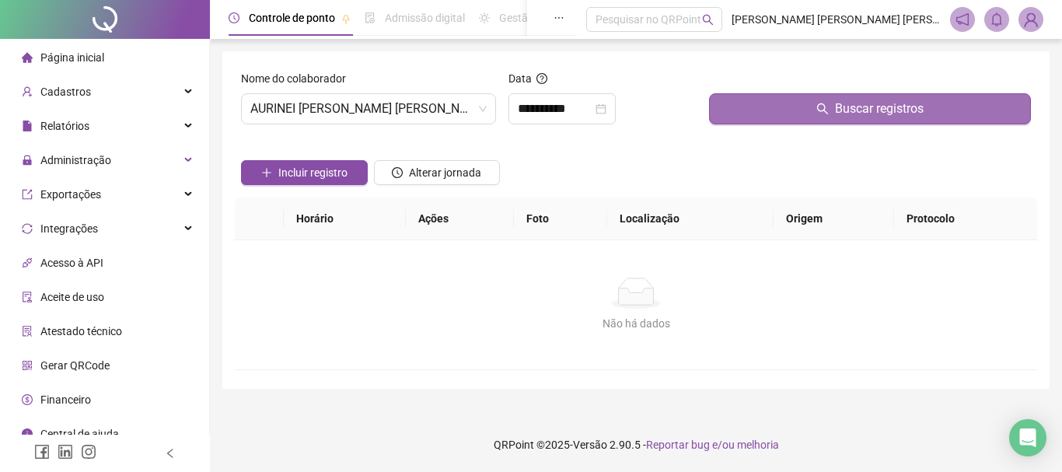
click at [852, 117] on span "Buscar registros" at bounding box center [879, 108] width 89 height 19
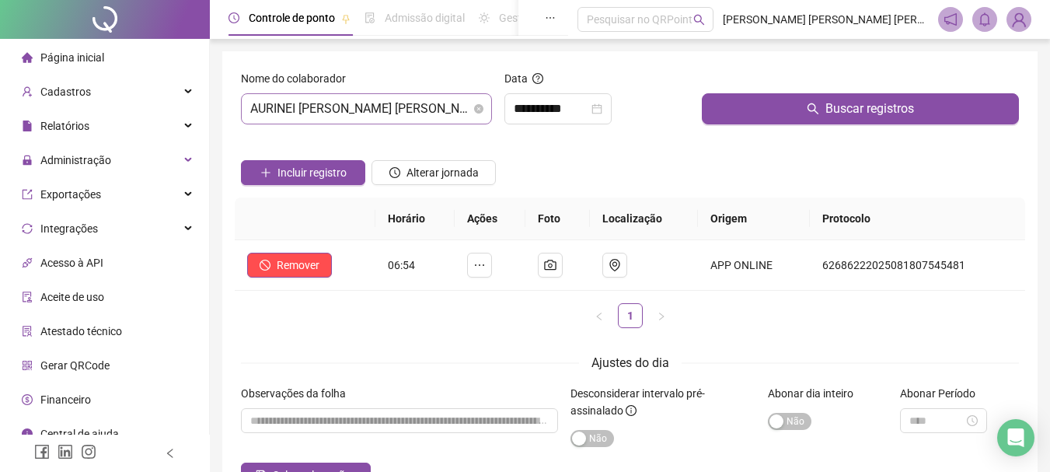
click at [426, 109] on span "AURINEI [PERSON_NAME] [PERSON_NAME]" at bounding box center [366, 109] width 232 height 30
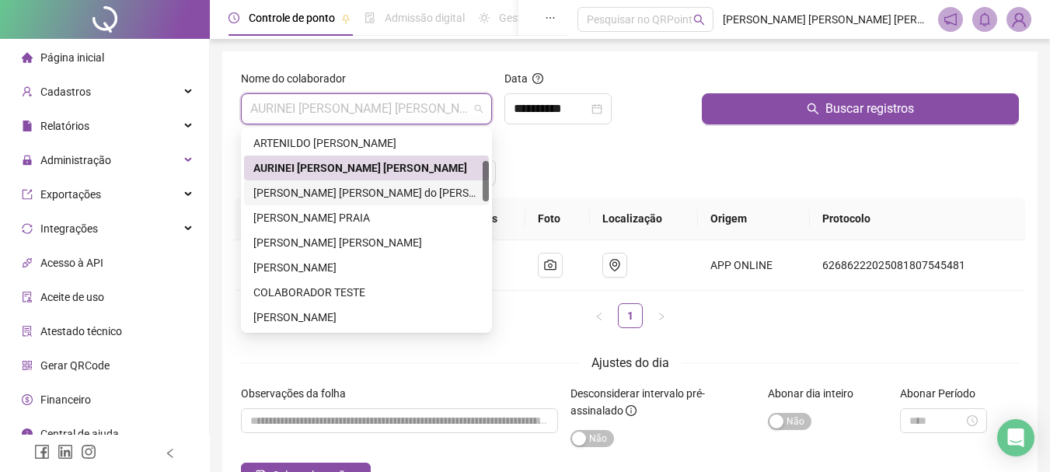
click at [288, 192] on div "[PERSON_NAME] [PERSON_NAME] do [PERSON_NAME]" at bounding box center [366, 192] width 226 height 17
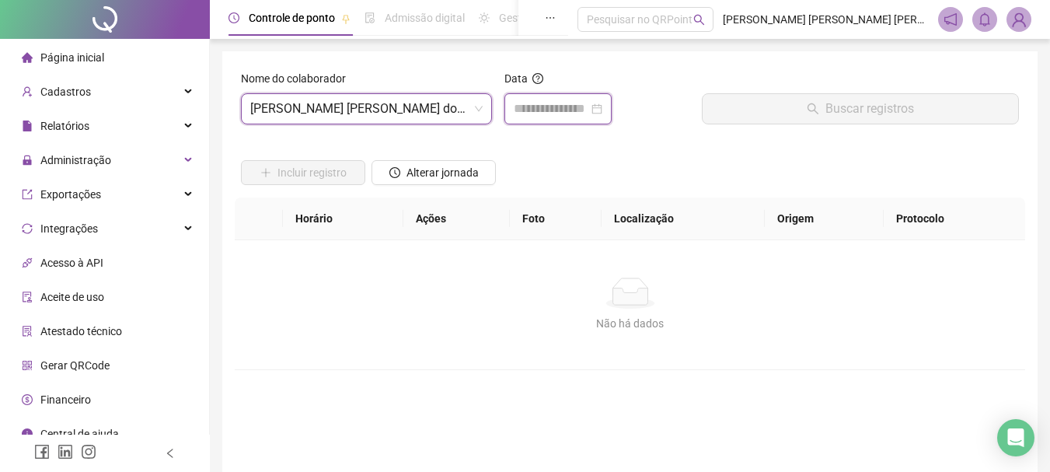
click at [550, 110] on input at bounding box center [551, 108] width 75 height 19
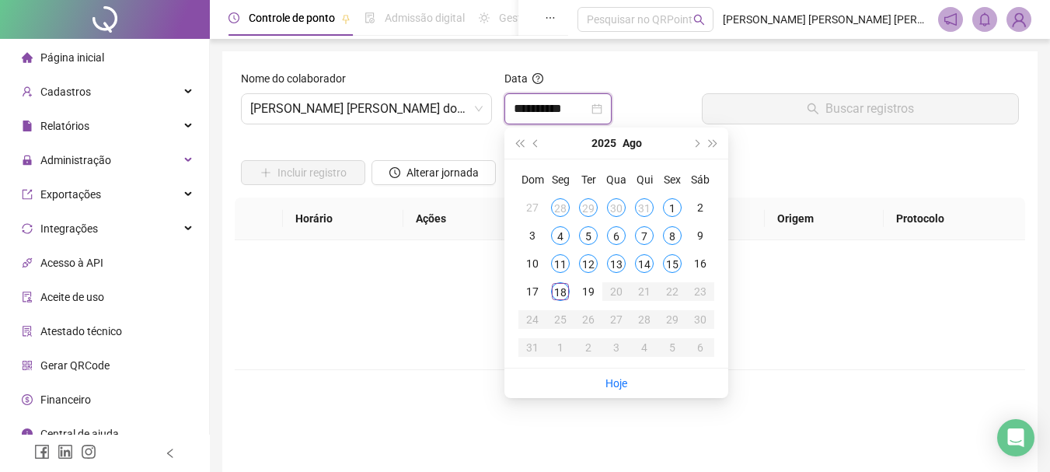
type input "**********"
drag, startPoint x: 556, startPoint y: 288, endPoint x: 598, endPoint y: 268, distance: 46.6
click at [555, 288] on div "18" at bounding box center [560, 291] width 19 height 19
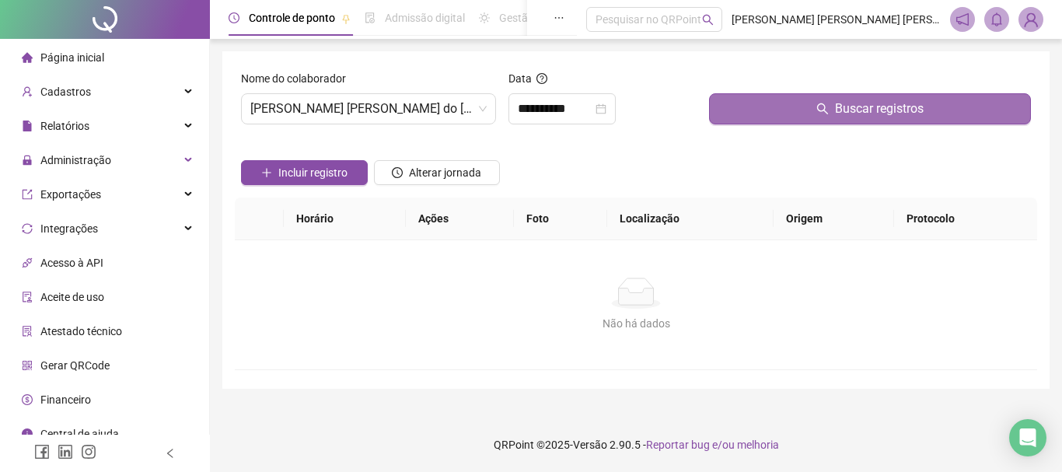
click at [848, 109] on span "Buscar registros" at bounding box center [879, 108] width 89 height 19
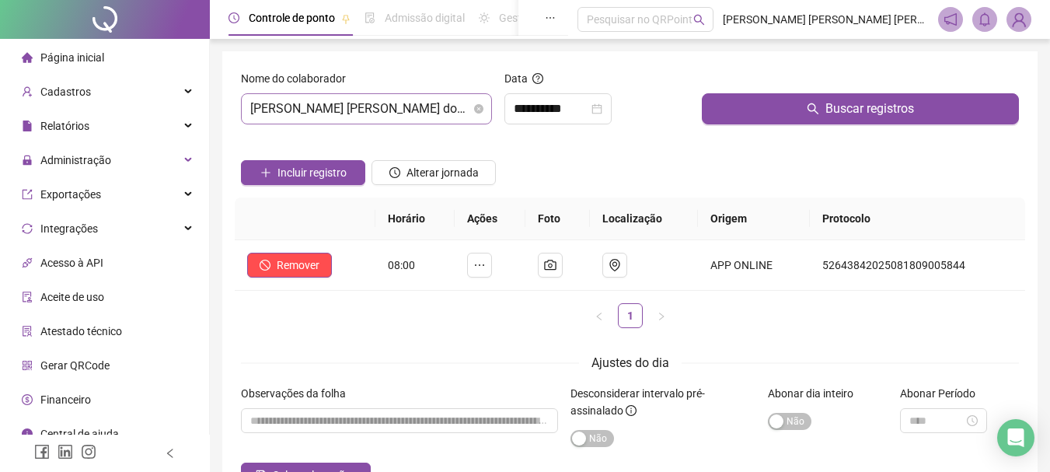
click at [459, 107] on span "[PERSON_NAME] [PERSON_NAME] do [PERSON_NAME]" at bounding box center [366, 109] width 232 height 30
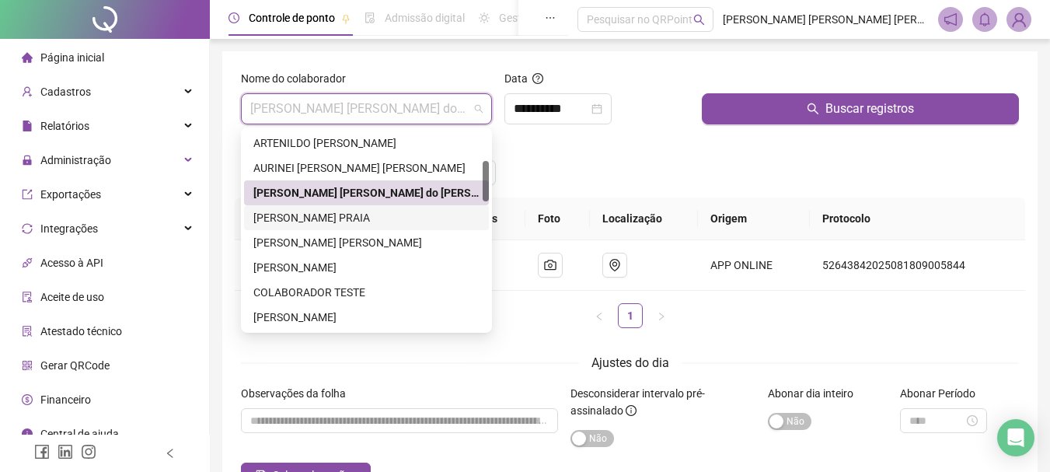
click at [291, 216] on div "[PERSON_NAME] PRAIA" at bounding box center [366, 217] width 226 height 17
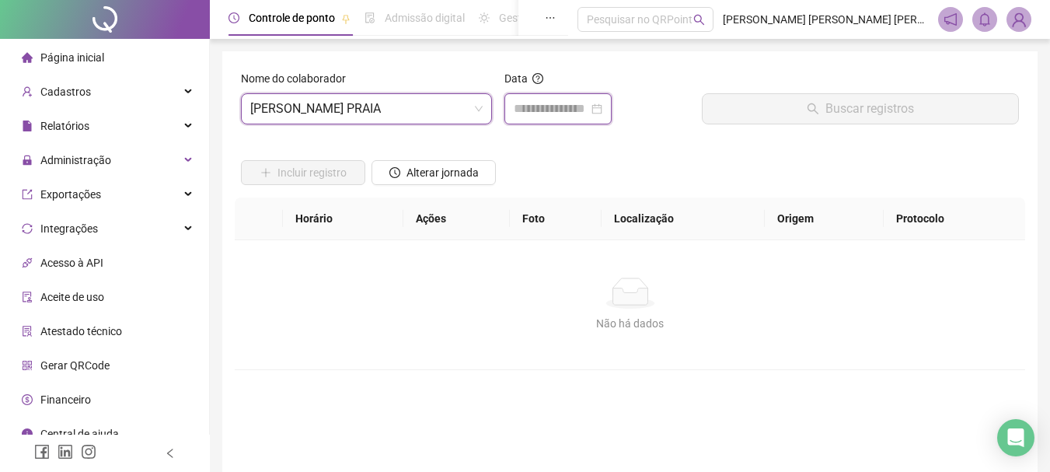
click at [544, 107] on input at bounding box center [551, 108] width 75 height 19
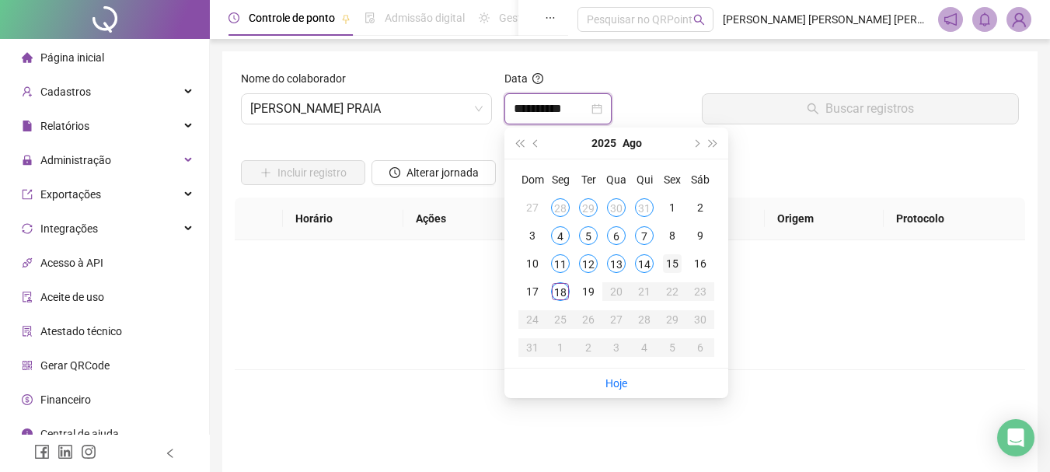
type input "**********"
click at [563, 295] on div "18" at bounding box center [560, 291] width 19 height 19
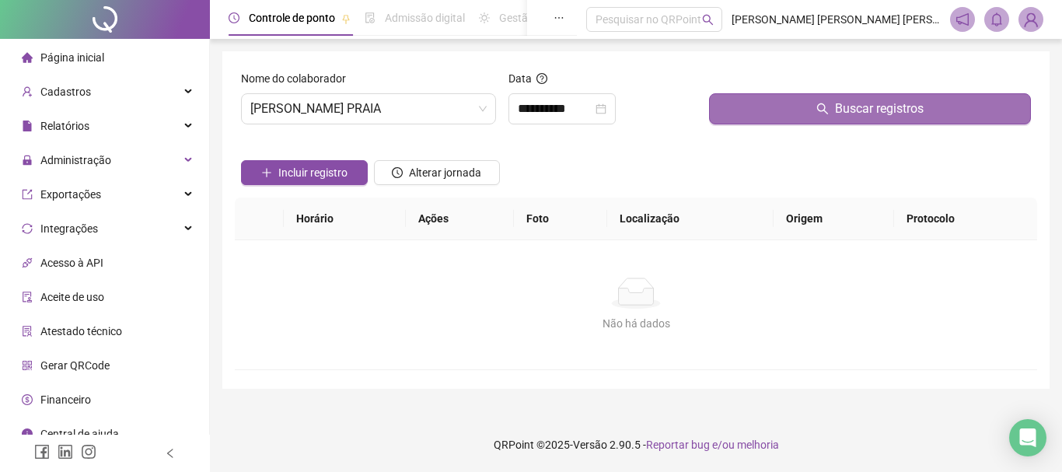
click at [878, 110] on span "Buscar registros" at bounding box center [879, 108] width 89 height 19
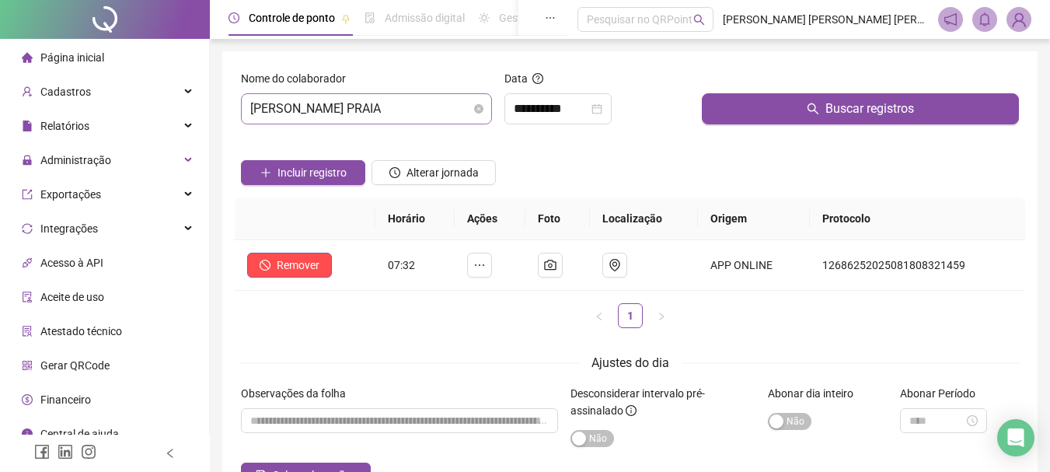
click at [452, 114] on span "[PERSON_NAME] PRAIA" at bounding box center [366, 109] width 232 height 30
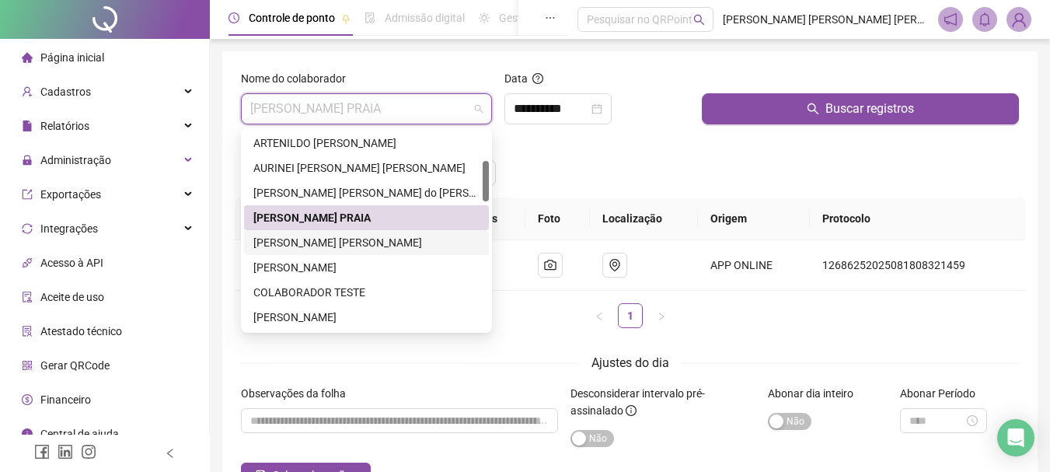
click at [297, 244] on div "[PERSON_NAME] [PERSON_NAME]" at bounding box center [366, 242] width 226 height 17
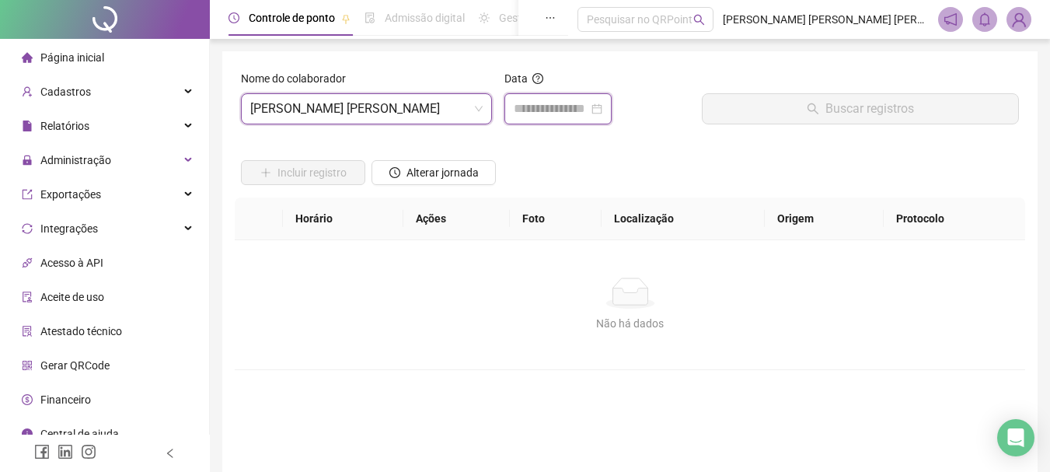
click at [546, 113] on input at bounding box center [551, 108] width 75 height 19
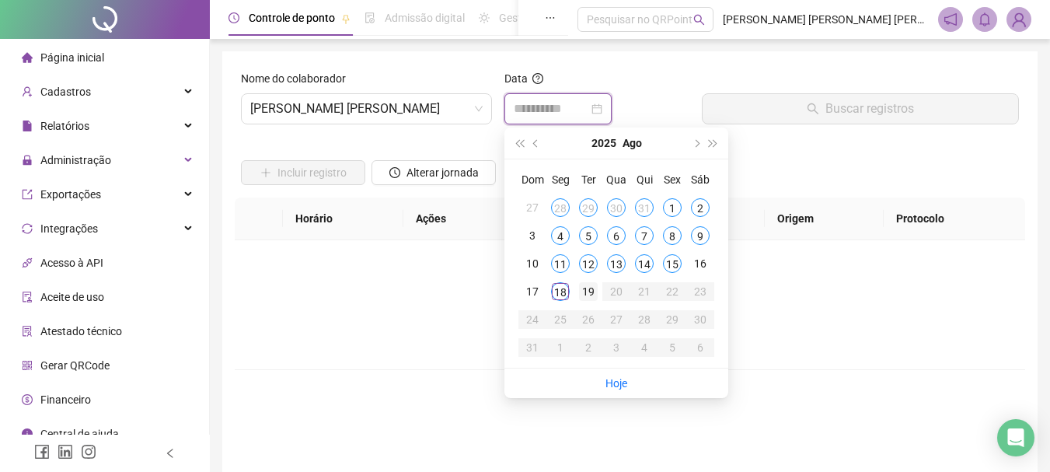
type input "**********"
click at [561, 293] on div "18" at bounding box center [560, 291] width 19 height 19
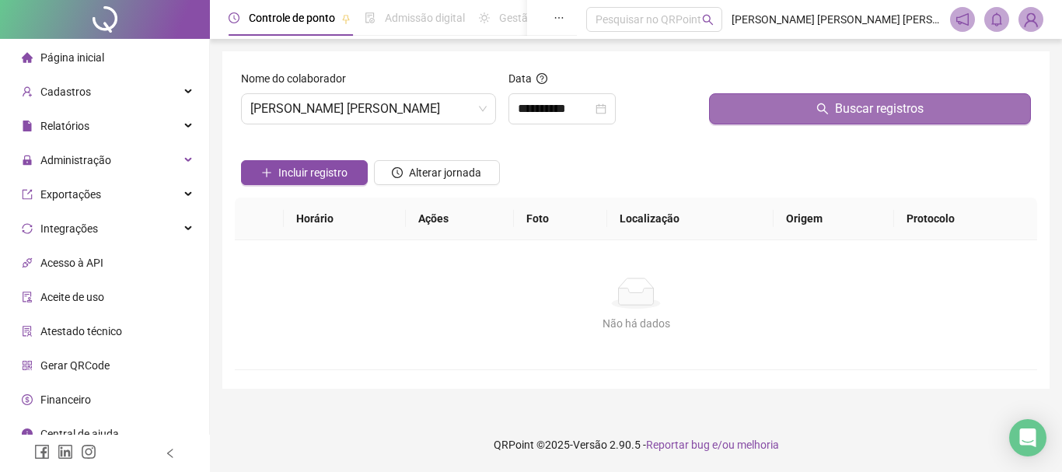
click at [899, 113] on span "Buscar registros" at bounding box center [879, 108] width 89 height 19
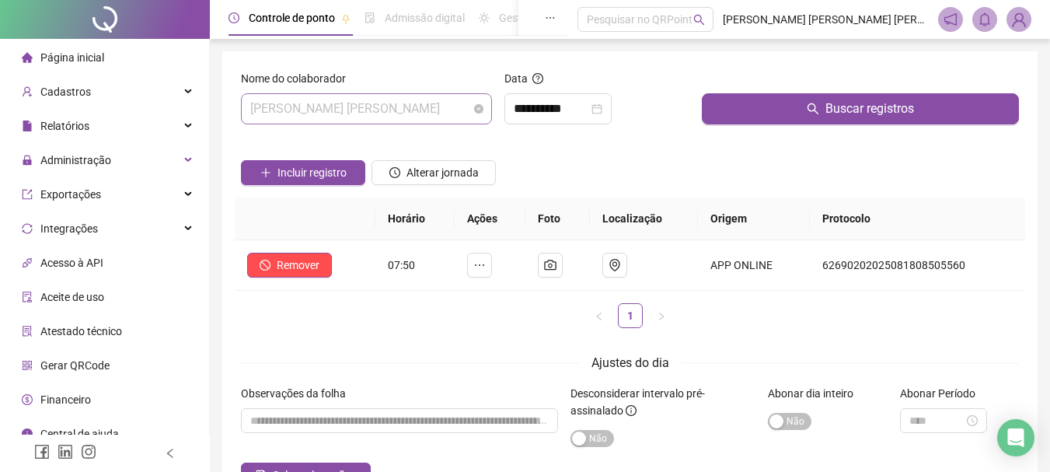
click at [446, 105] on span "[PERSON_NAME] [PERSON_NAME]" at bounding box center [366, 109] width 232 height 30
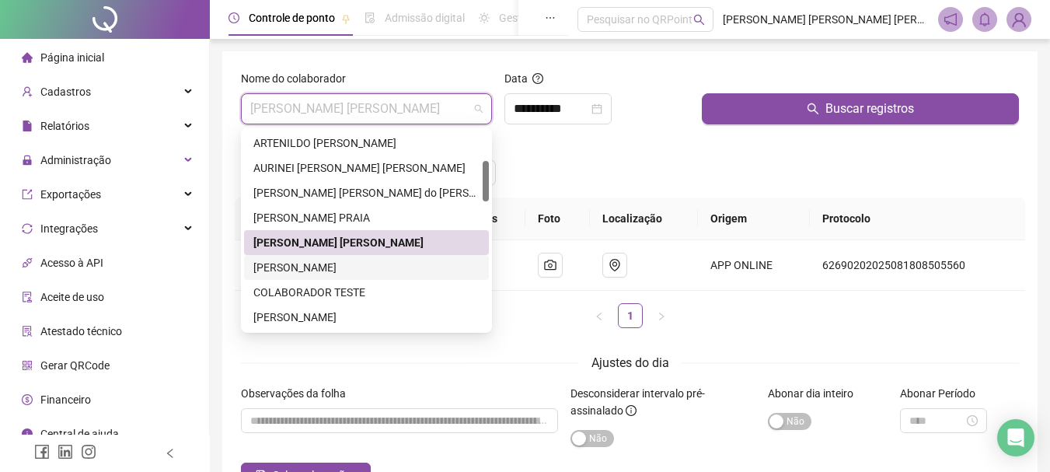
click at [301, 270] on div "[PERSON_NAME]" at bounding box center [366, 267] width 226 height 17
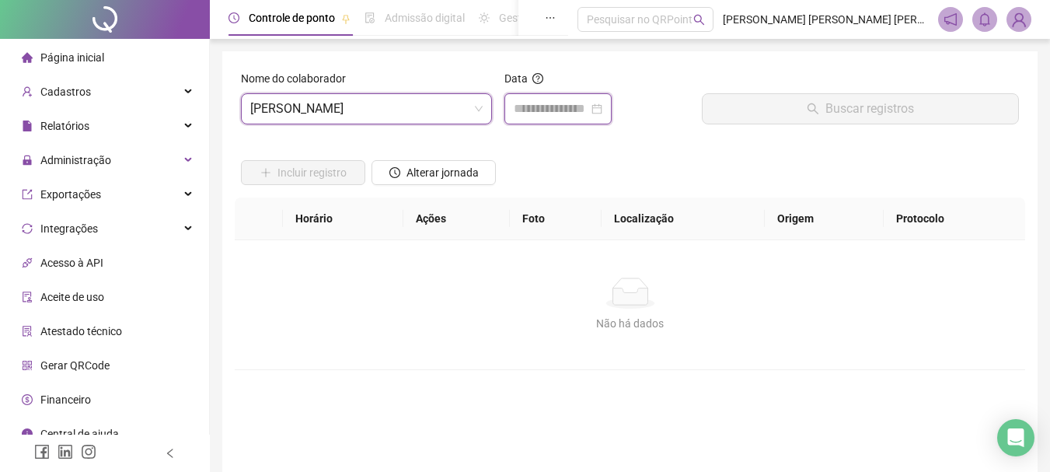
click at [553, 114] on input at bounding box center [551, 108] width 75 height 19
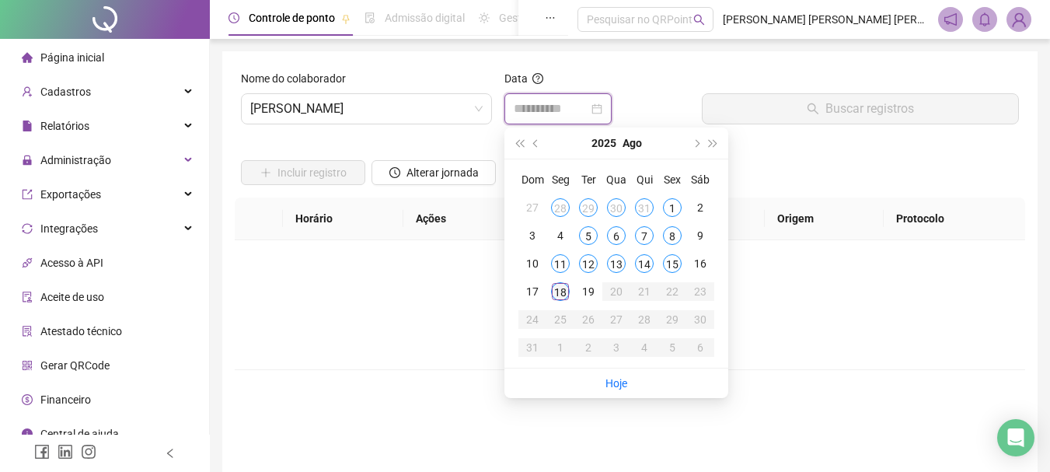
type input "**********"
drag, startPoint x: 560, startPoint y: 293, endPoint x: 763, endPoint y: 162, distance: 242.3
click at [559, 294] on div "18" at bounding box center [560, 291] width 19 height 19
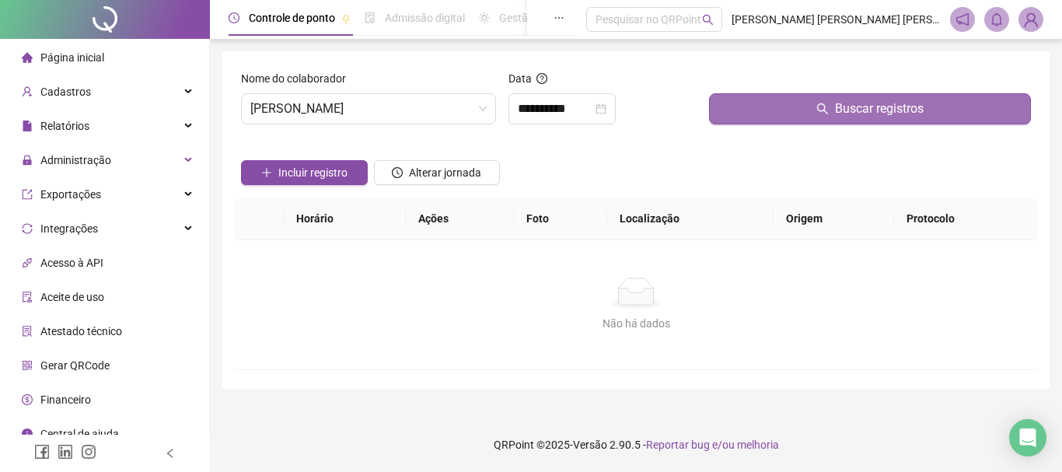
click at [874, 113] on span "Buscar registros" at bounding box center [879, 108] width 89 height 19
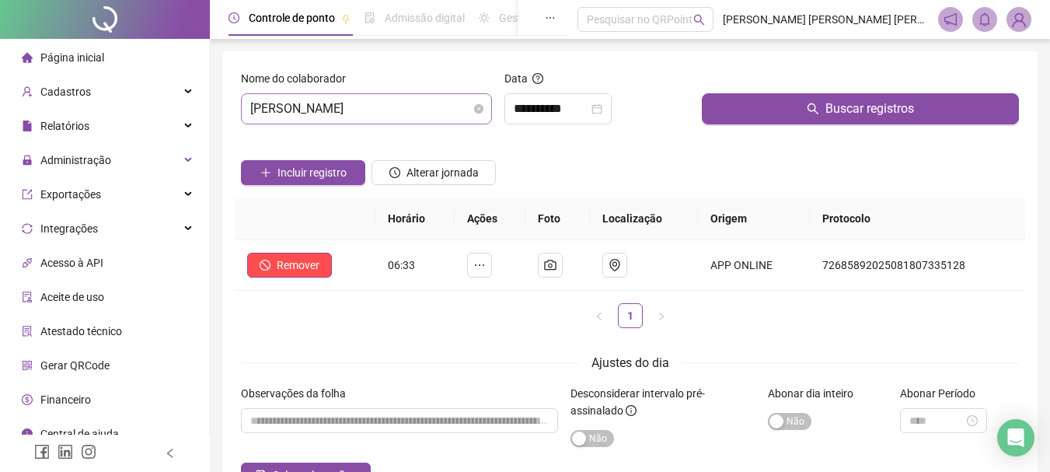
click at [442, 110] on span "[PERSON_NAME]" at bounding box center [366, 109] width 232 height 30
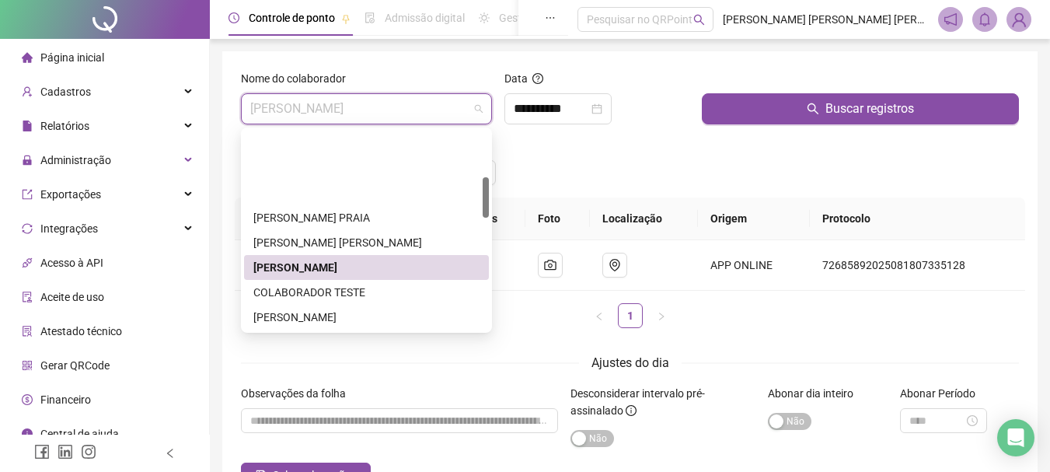
scroll to position [227, 0]
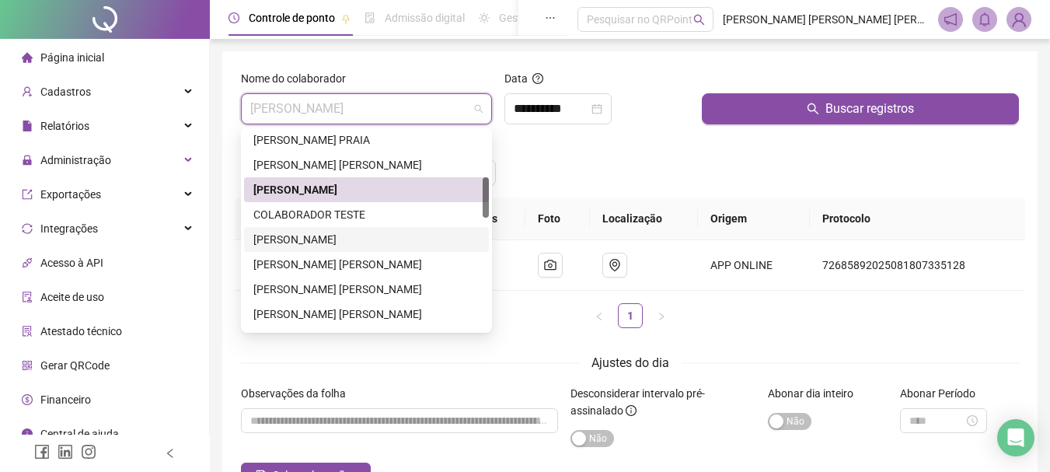
click at [297, 243] on div "[PERSON_NAME]" at bounding box center [366, 239] width 226 height 17
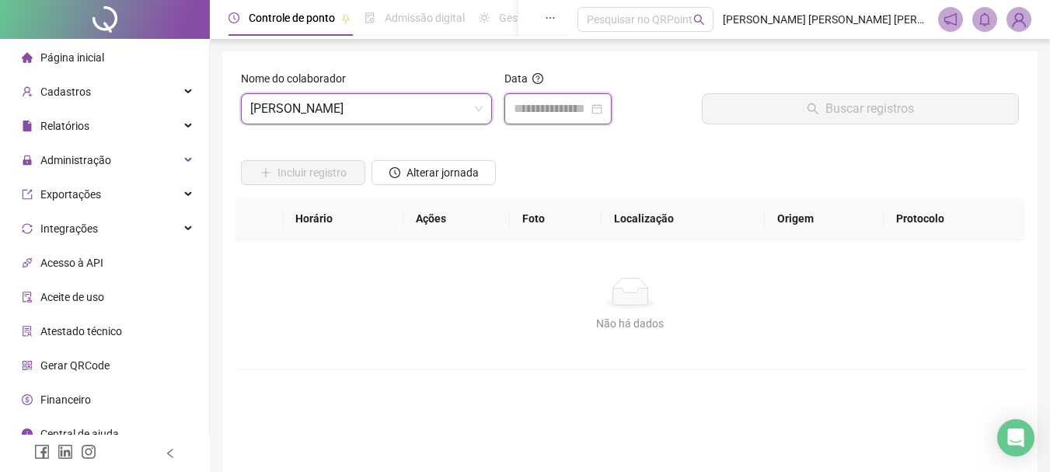
click at [565, 108] on input at bounding box center [551, 108] width 75 height 19
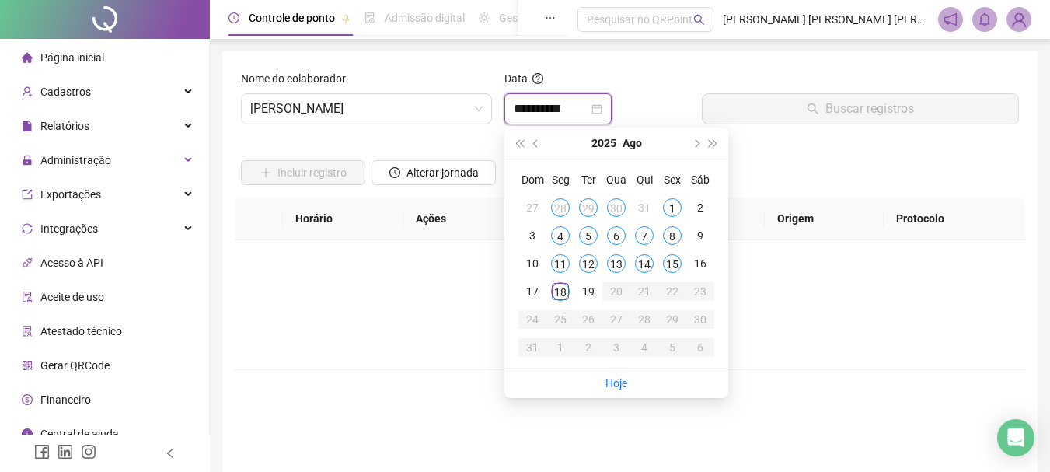
type input "**********"
click at [561, 294] on div "18" at bounding box center [560, 291] width 19 height 19
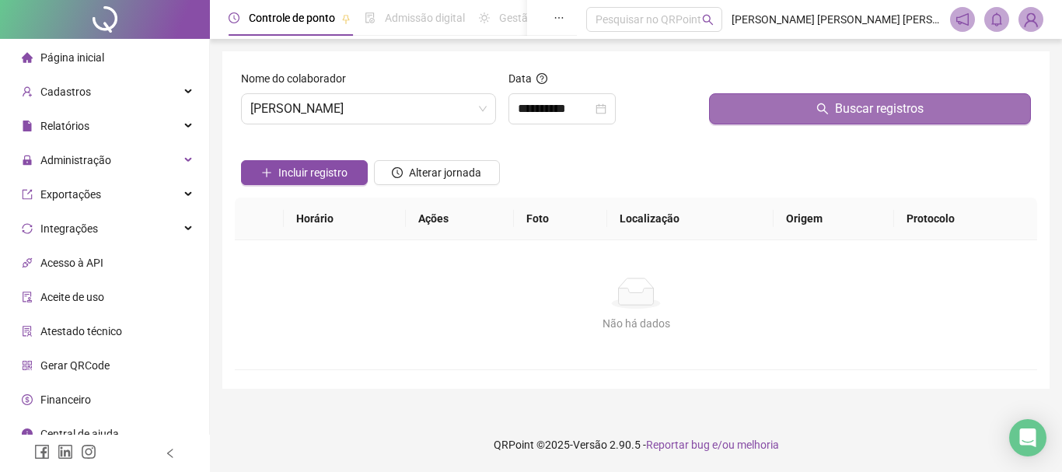
click at [859, 112] on span "Buscar registros" at bounding box center [879, 108] width 89 height 19
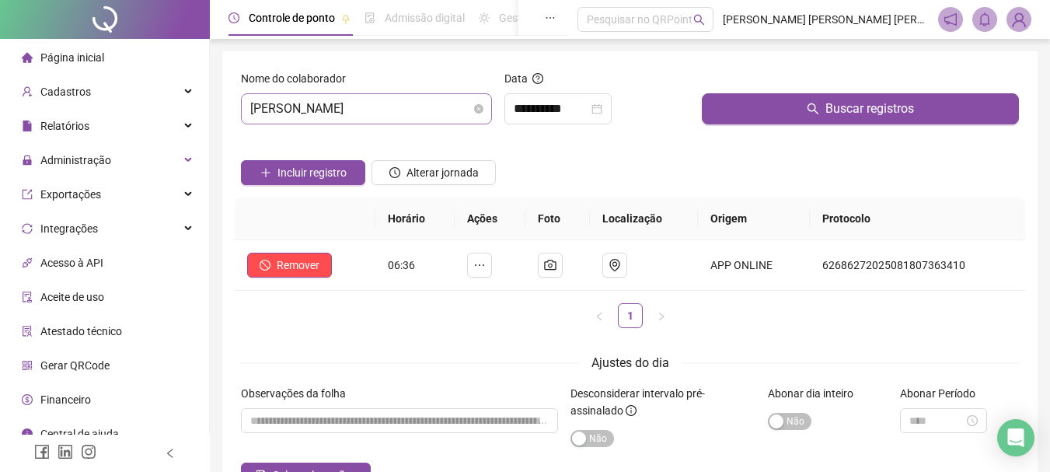
click at [435, 102] on span "[PERSON_NAME]" at bounding box center [366, 109] width 232 height 30
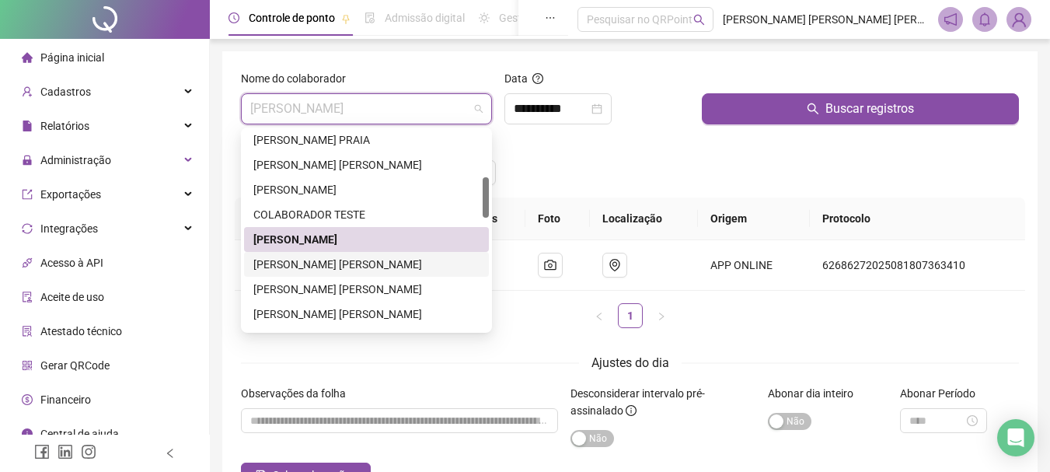
click at [304, 264] on div "[PERSON_NAME] [PERSON_NAME]" at bounding box center [366, 264] width 226 height 17
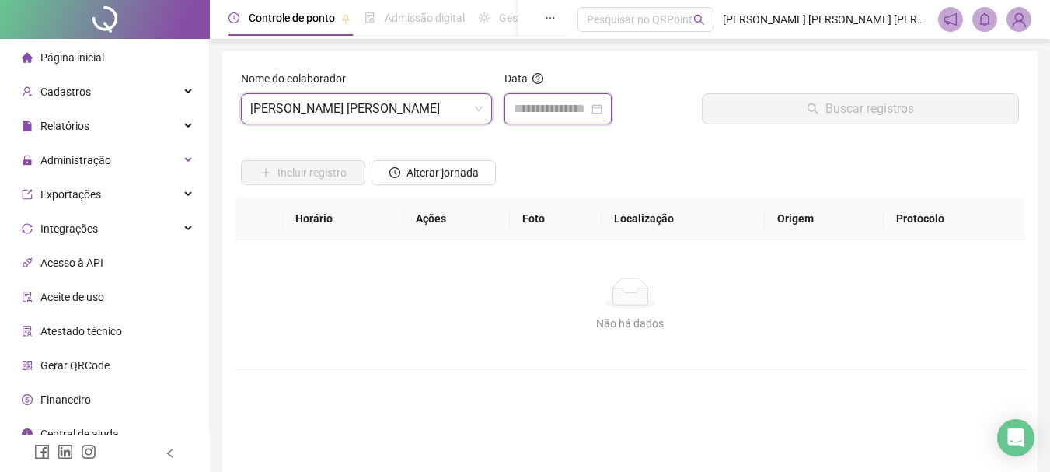
click at [556, 113] on input at bounding box center [551, 108] width 75 height 19
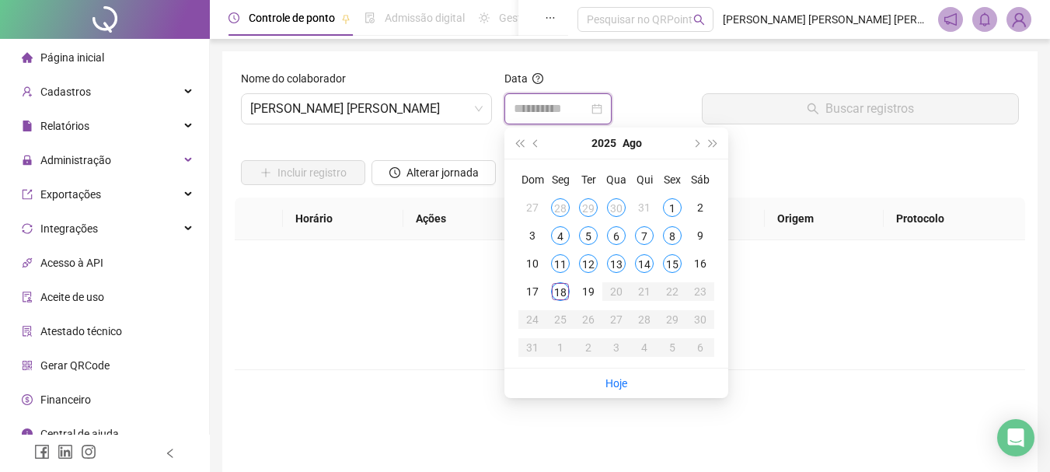
type input "**********"
click at [566, 291] on div "18" at bounding box center [560, 291] width 19 height 19
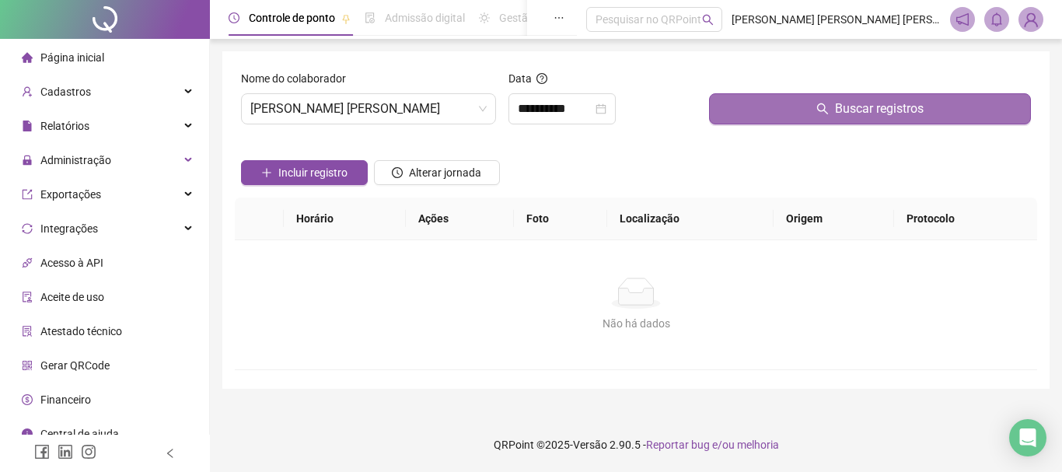
click at [833, 110] on button "Buscar registros" at bounding box center [870, 108] width 322 height 31
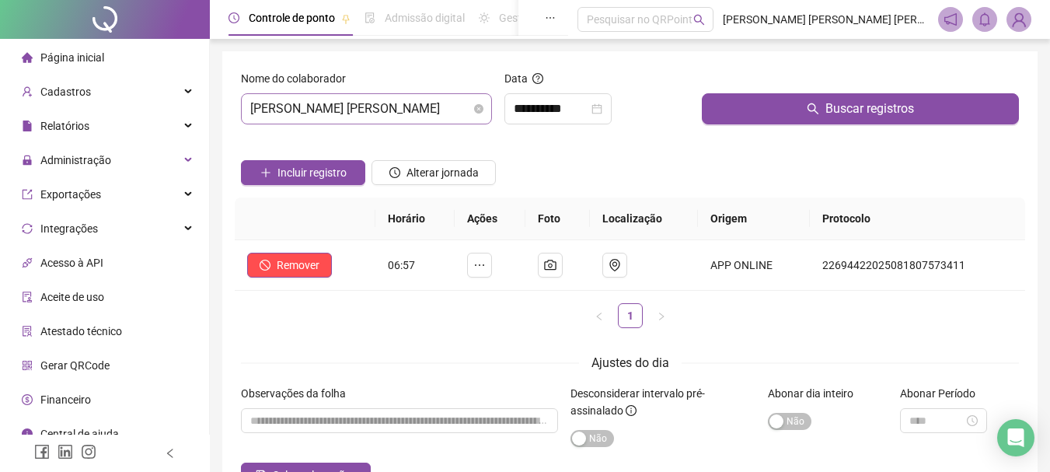
click at [451, 110] on span "[PERSON_NAME] [PERSON_NAME]" at bounding box center [366, 109] width 232 height 30
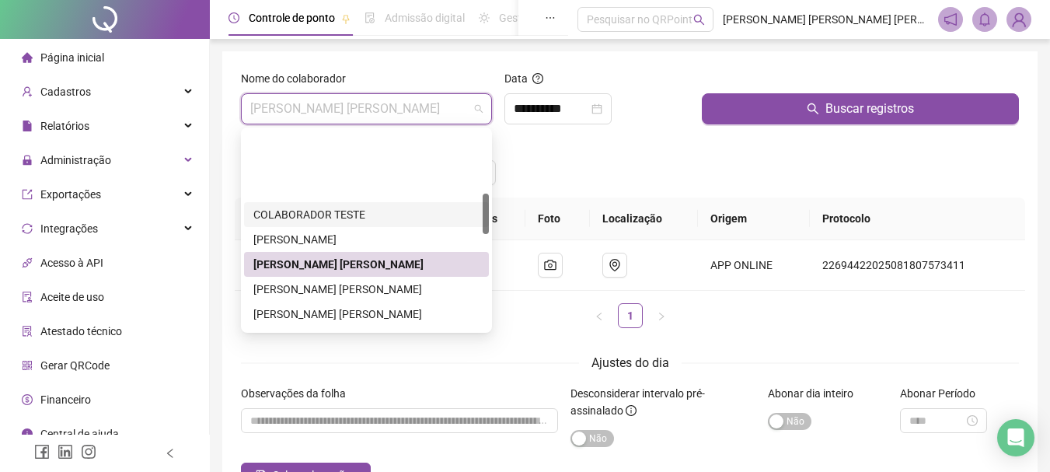
scroll to position [305, 0]
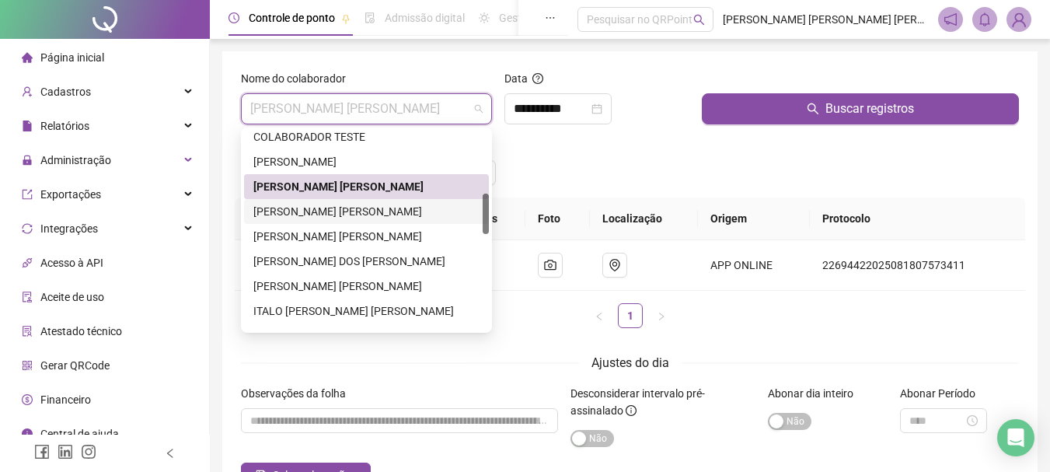
click at [295, 213] on div "[PERSON_NAME] [PERSON_NAME]" at bounding box center [366, 211] width 226 height 17
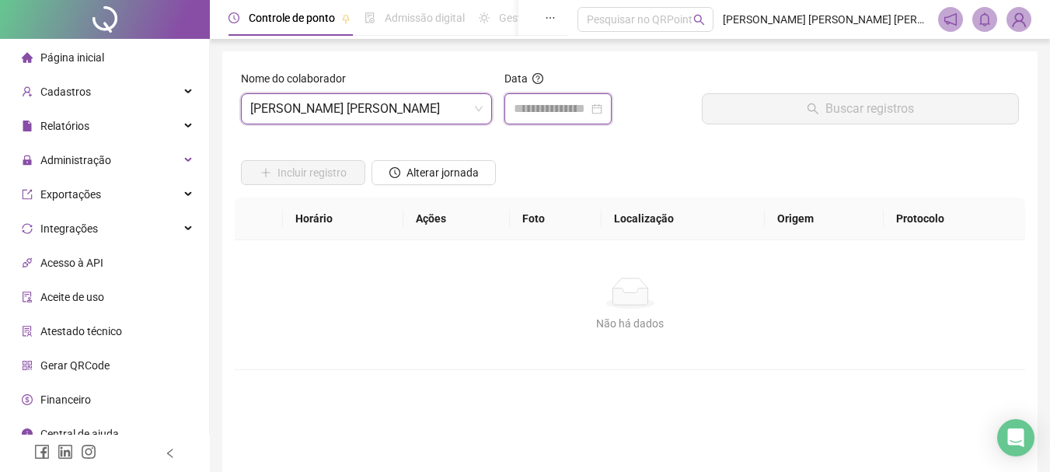
click at [550, 110] on input at bounding box center [551, 108] width 75 height 19
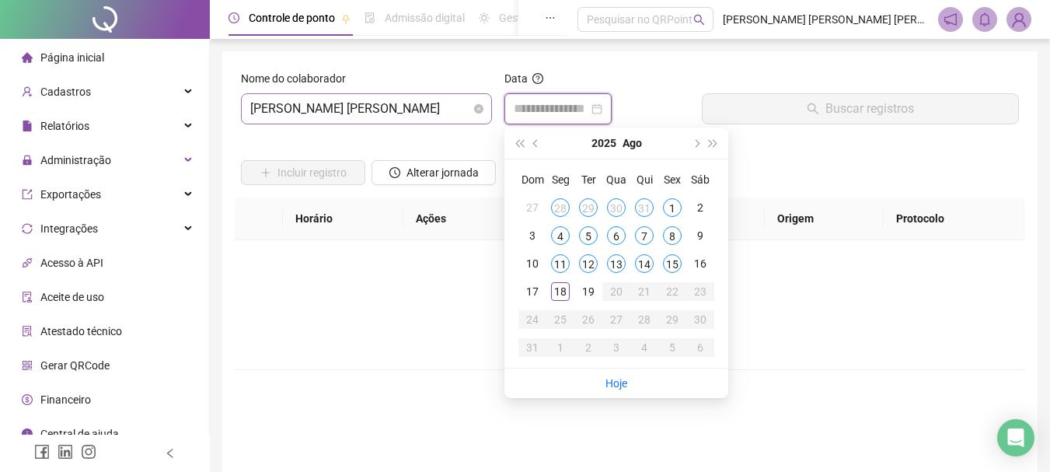
click at [449, 111] on span "[PERSON_NAME] [PERSON_NAME]" at bounding box center [366, 109] width 232 height 30
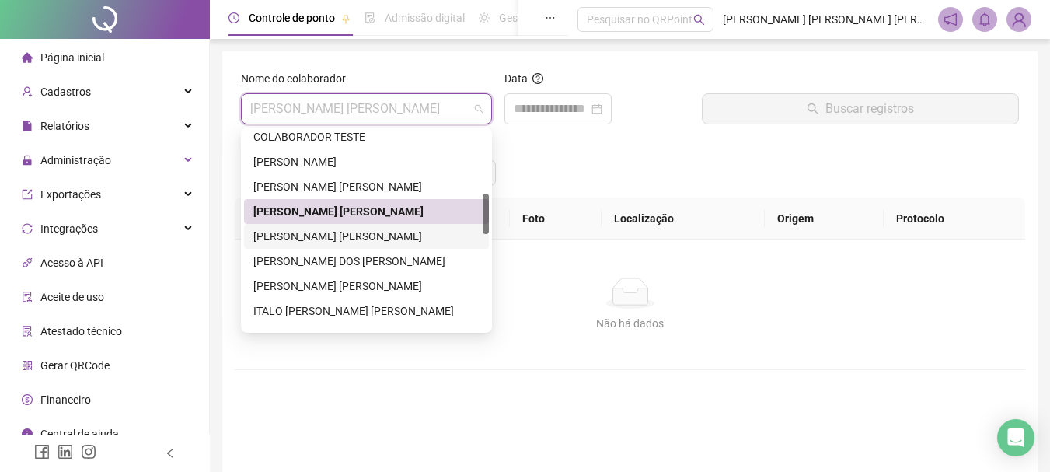
click at [314, 233] on div "[PERSON_NAME] [PERSON_NAME]" at bounding box center [366, 236] width 226 height 17
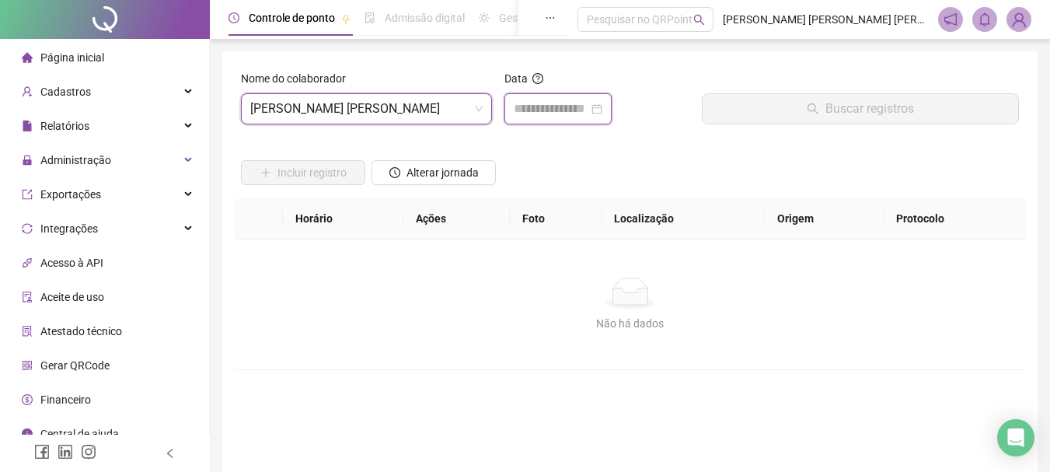
click at [578, 111] on input at bounding box center [551, 108] width 75 height 19
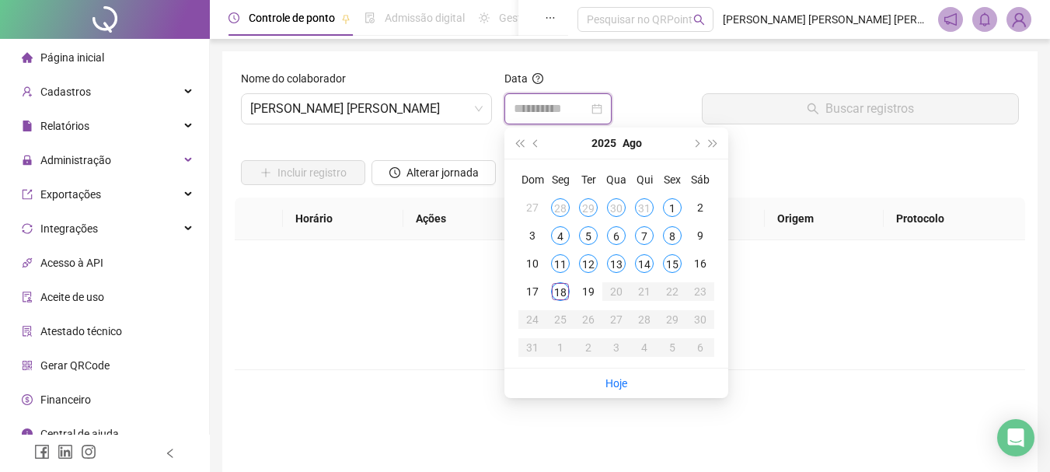
type input "**********"
click at [567, 292] on div "18" at bounding box center [560, 291] width 19 height 19
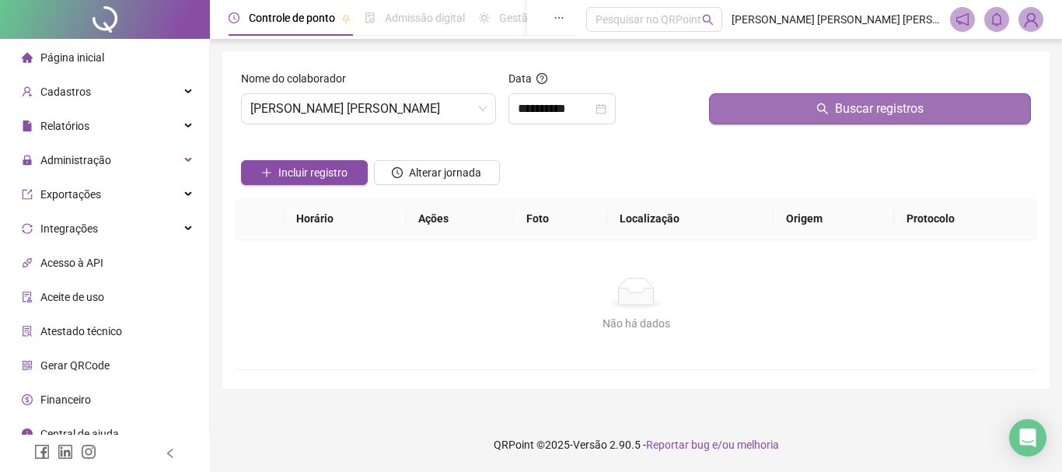
click at [865, 118] on button "Buscar registros" at bounding box center [870, 108] width 322 height 31
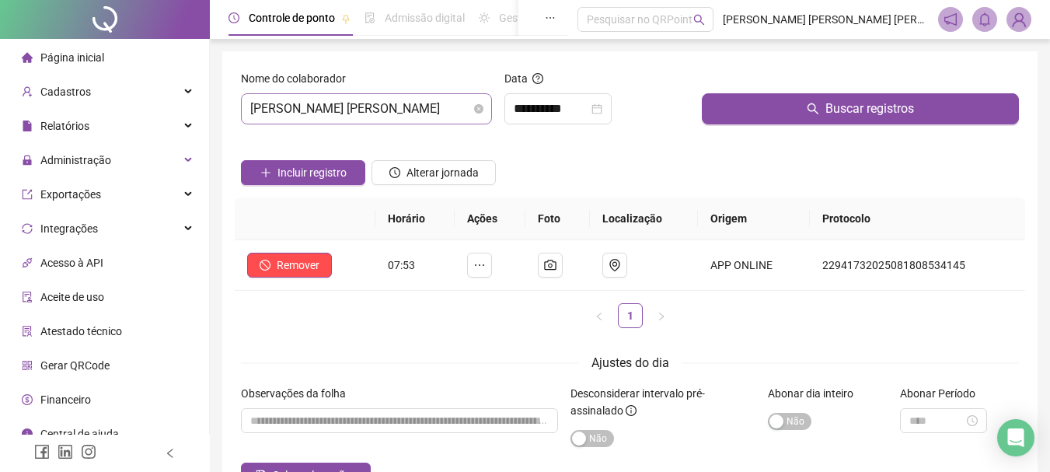
click at [428, 112] on span "[PERSON_NAME] [PERSON_NAME]" at bounding box center [366, 109] width 232 height 30
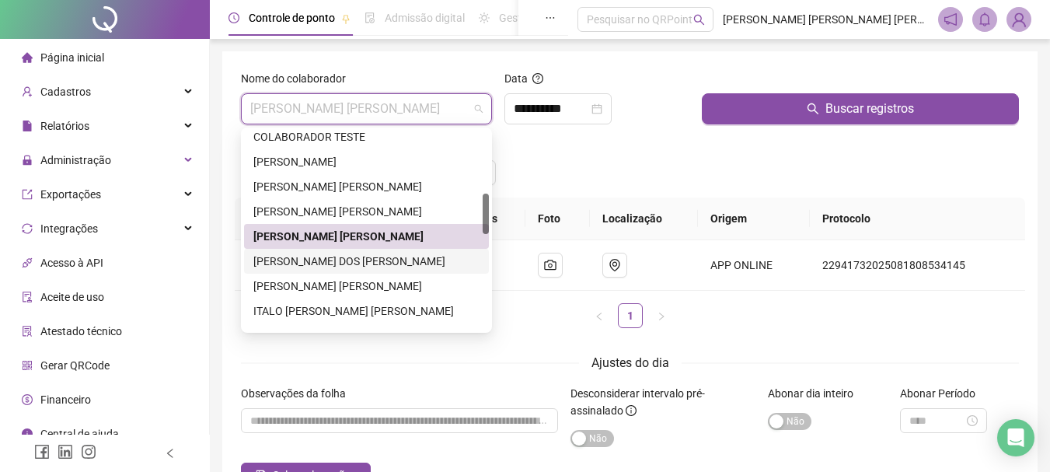
click at [275, 263] on div "[PERSON_NAME] DOS [PERSON_NAME]" at bounding box center [366, 261] width 226 height 17
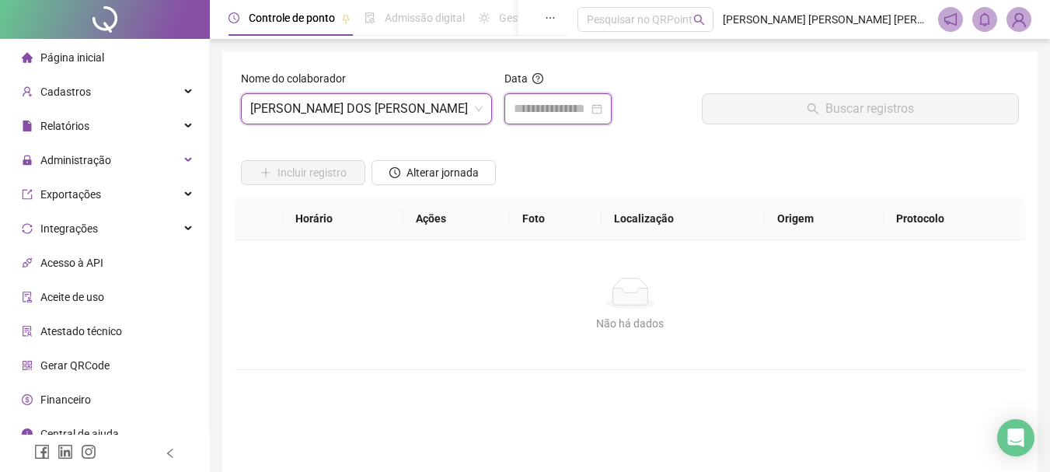
click at [533, 117] on input at bounding box center [551, 108] width 75 height 19
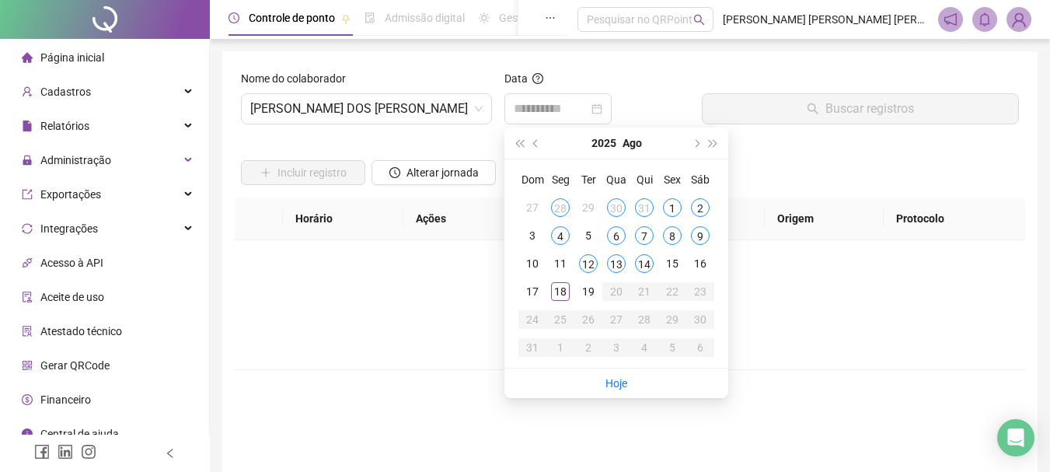
click at [558, 294] on div "18" at bounding box center [560, 291] width 19 height 19
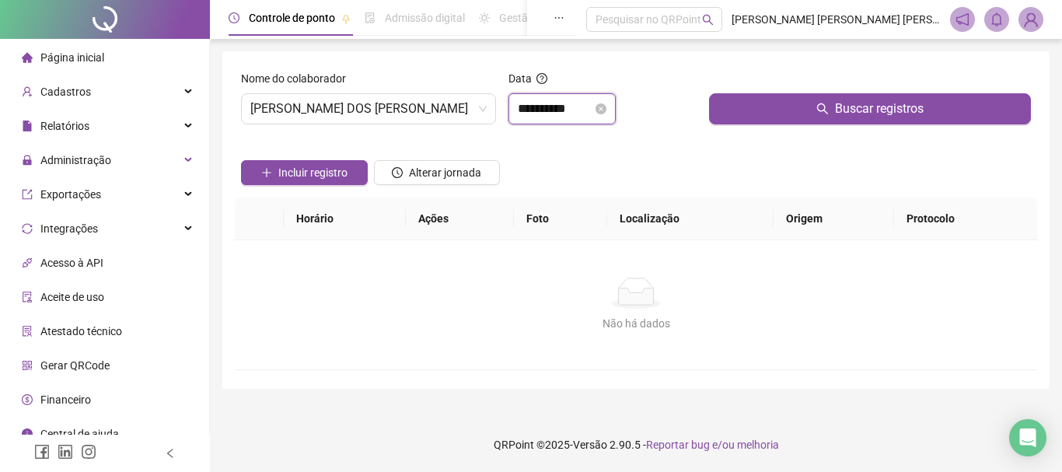
click at [577, 108] on input "**********" at bounding box center [555, 108] width 75 height 19
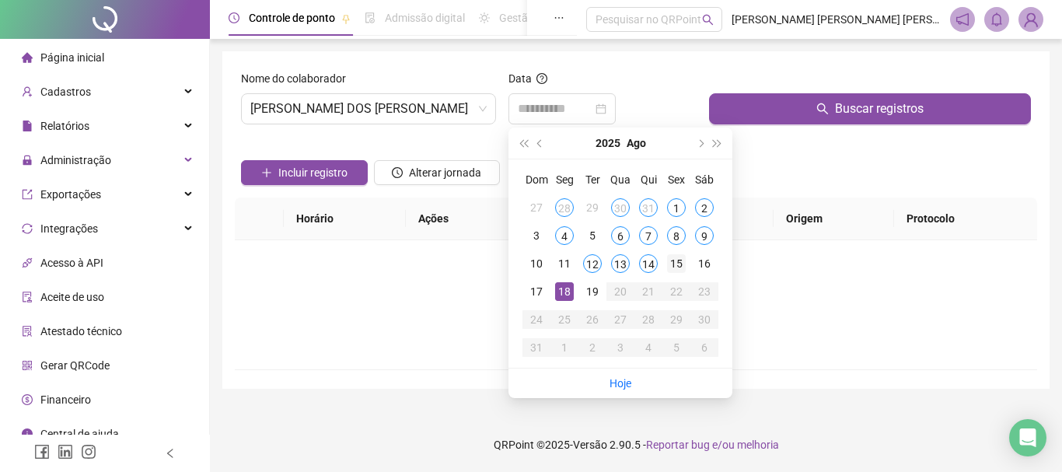
click at [666, 252] on td "15" at bounding box center [676, 264] width 28 height 28
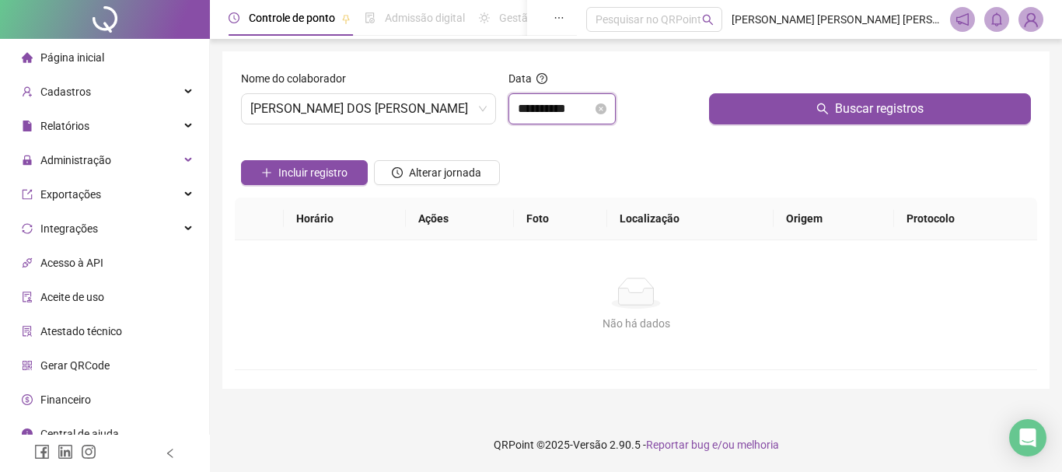
click at [591, 107] on input "**********" at bounding box center [555, 108] width 75 height 19
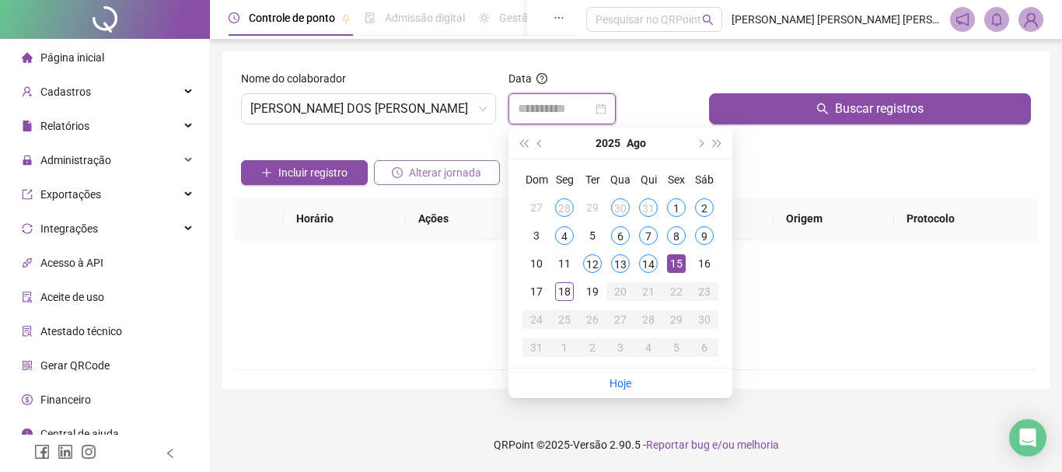
type input "**********"
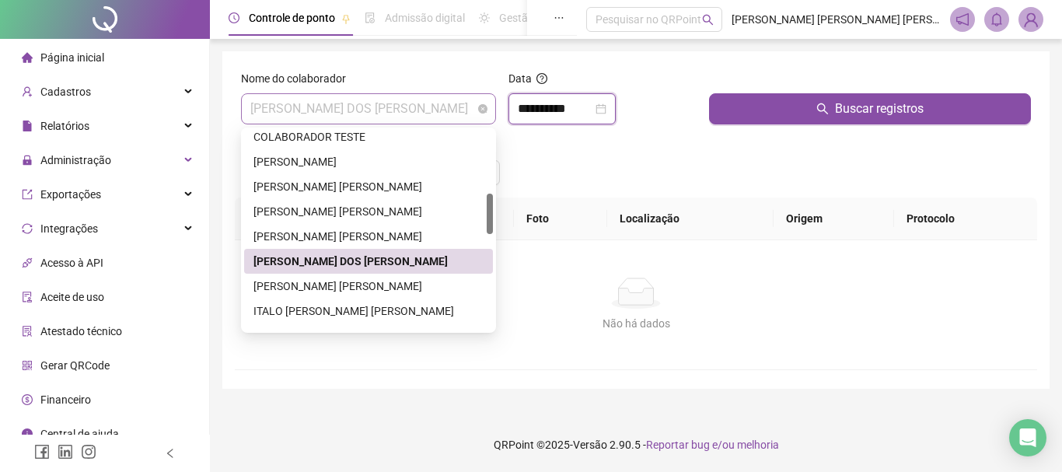
click at [455, 107] on span "[PERSON_NAME] DOS [PERSON_NAME]" at bounding box center [368, 109] width 236 height 30
click at [326, 286] on div "[PERSON_NAME] [PERSON_NAME]" at bounding box center [368, 285] width 230 height 17
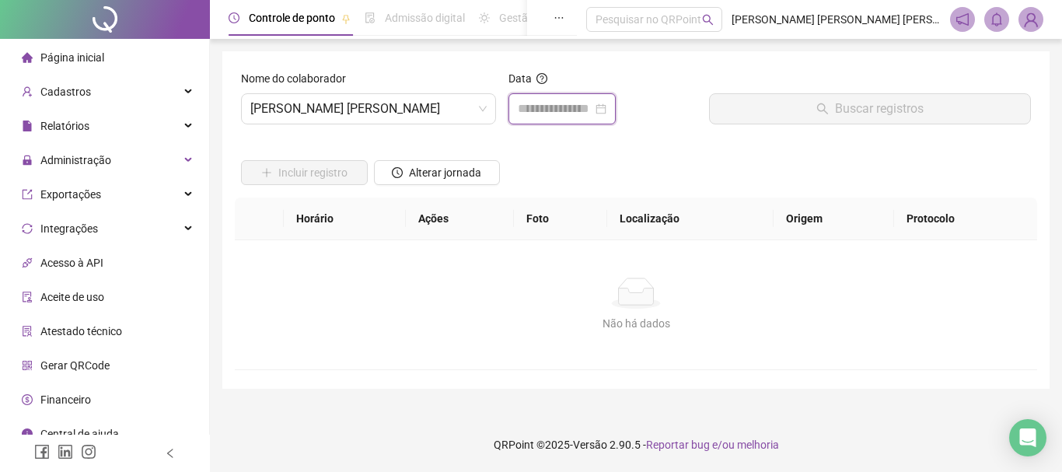
click at [556, 116] on input at bounding box center [555, 108] width 75 height 19
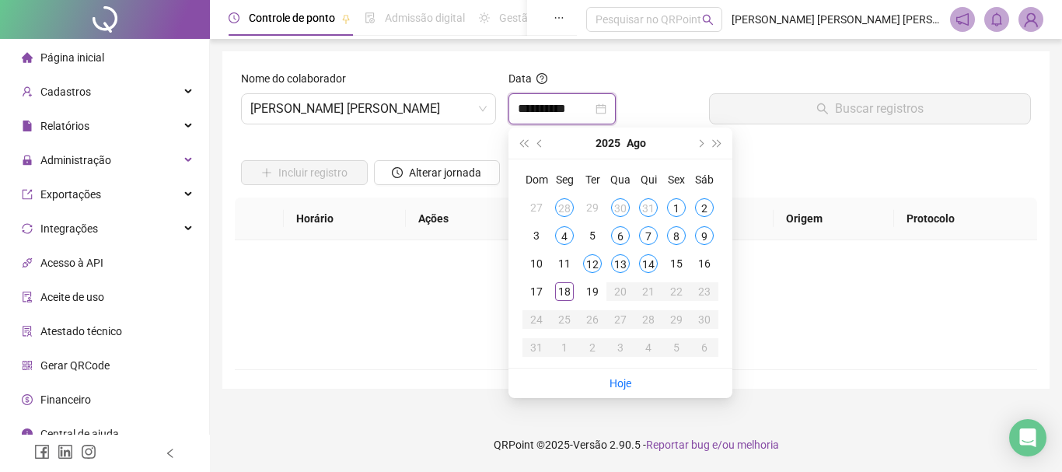
type input "**********"
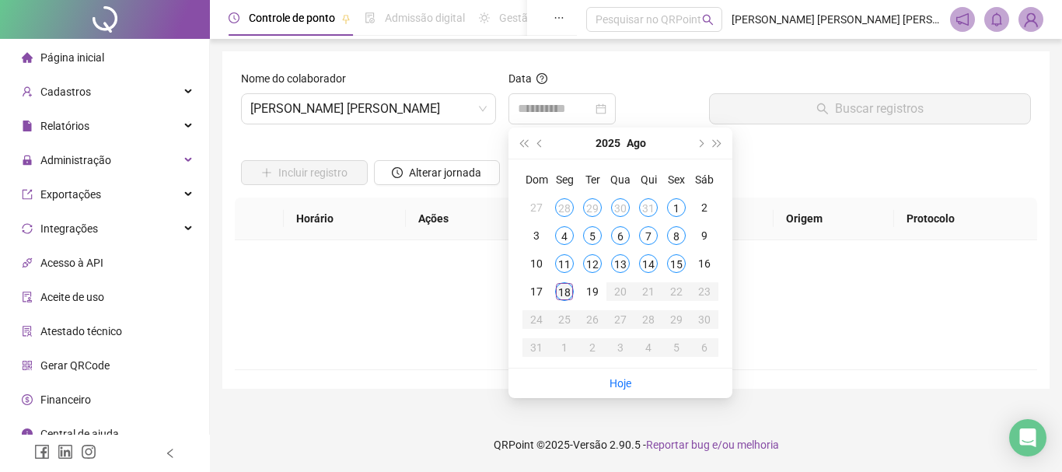
click at [570, 293] on div "18" at bounding box center [564, 291] width 19 height 19
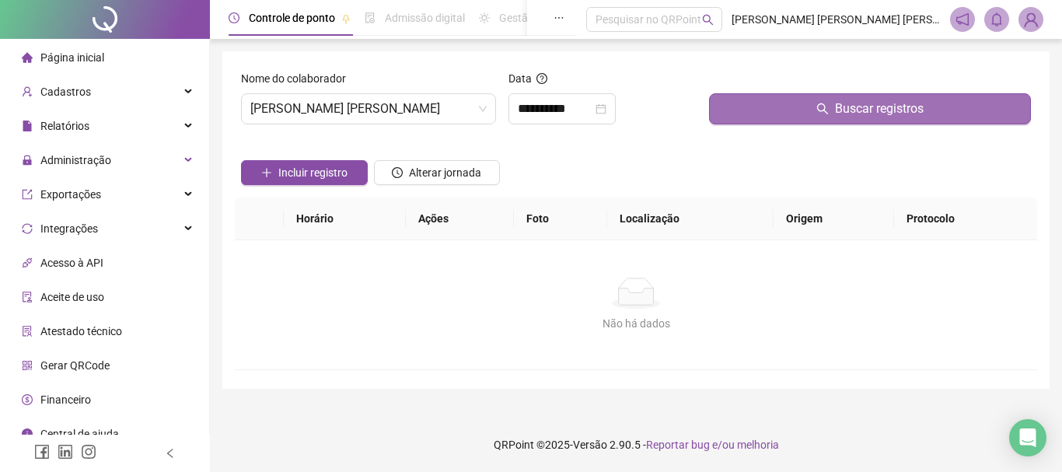
click at [831, 114] on button "Buscar registros" at bounding box center [870, 108] width 322 height 31
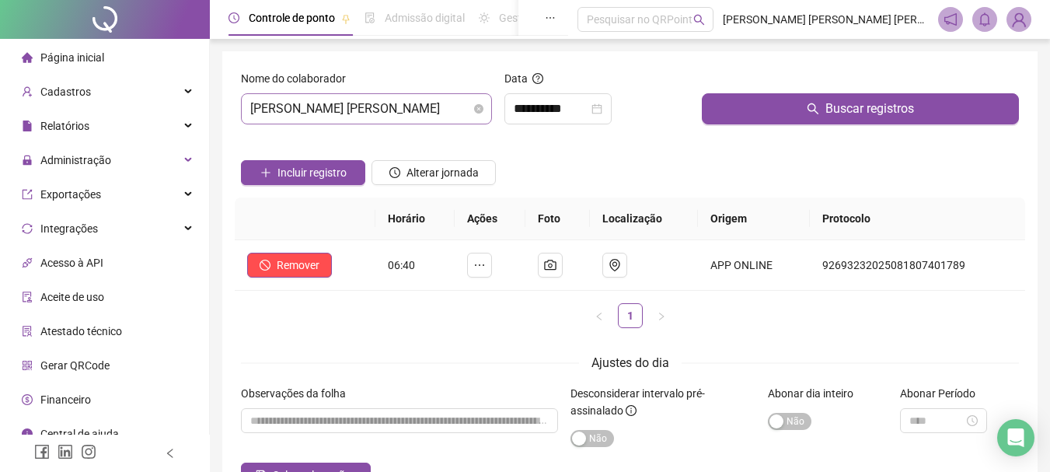
click at [405, 114] on span "[PERSON_NAME] [PERSON_NAME]" at bounding box center [366, 109] width 232 height 30
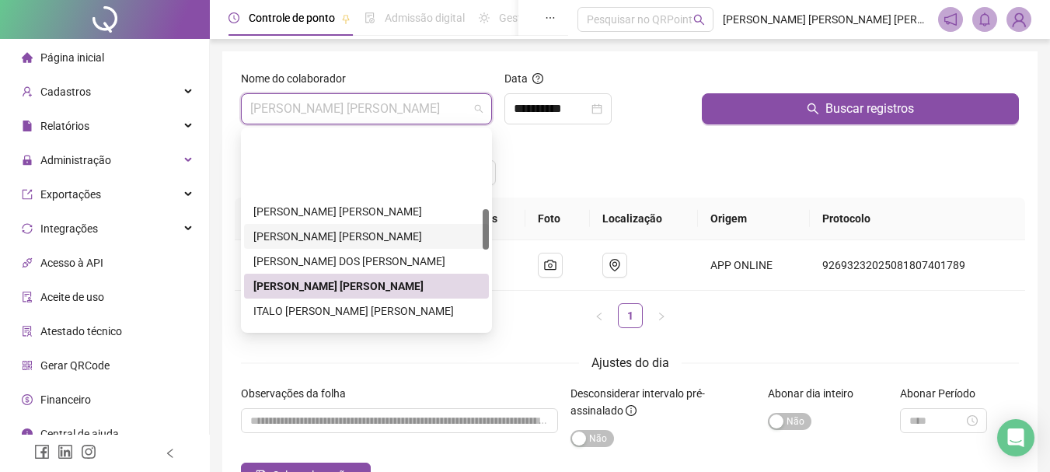
scroll to position [382, 0]
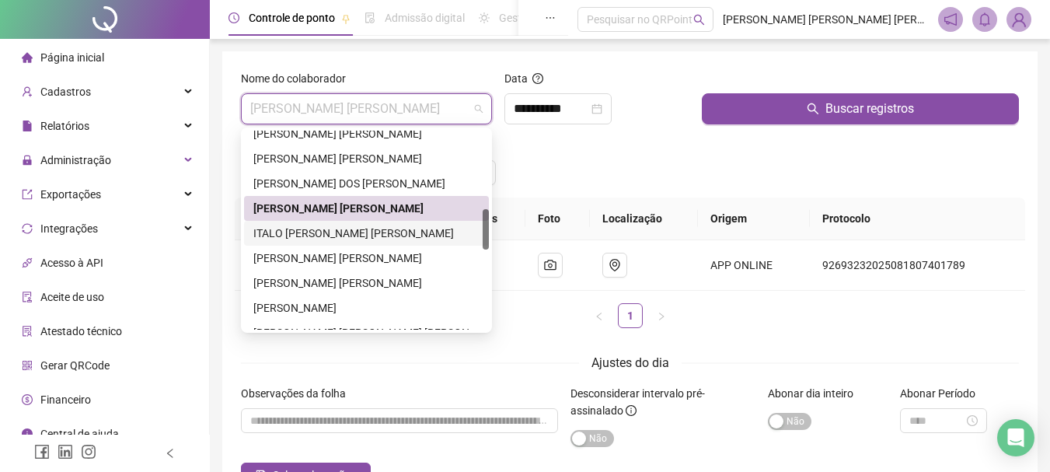
click at [286, 230] on div "ITALO [PERSON_NAME] [PERSON_NAME]" at bounding box center [366, 233] width 226 height 17
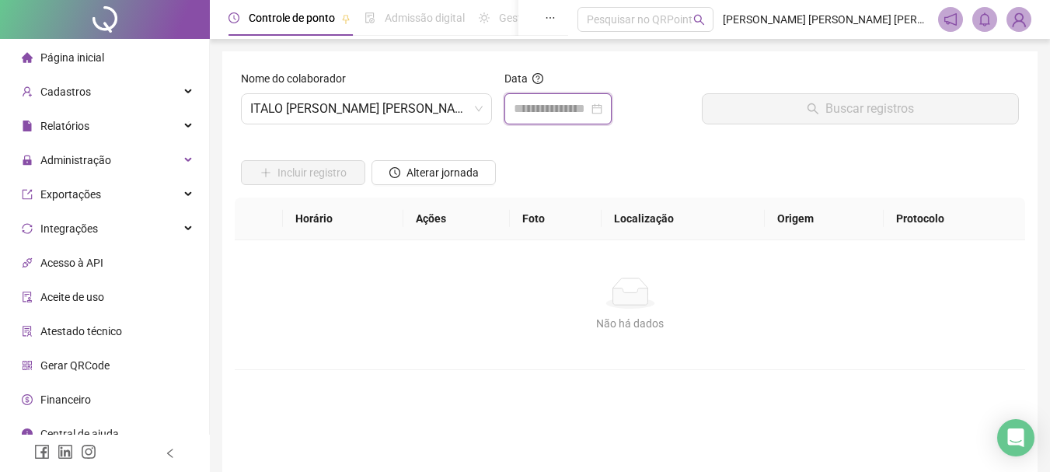
click at [550, 114] on input at bounding box center [551, 108] width 75 height 19
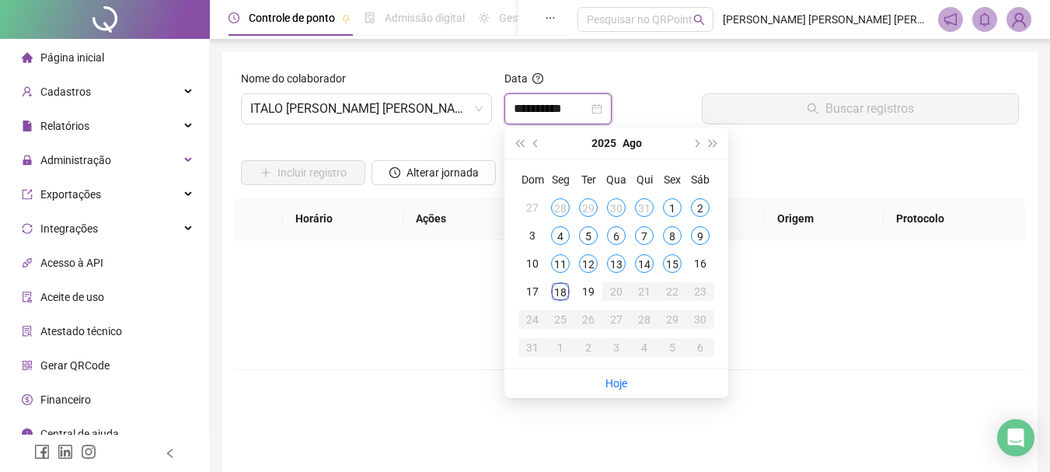
type input "**********"
click at [556, 292] on div "18" at bounding box center [560, 291] width 19 height 19
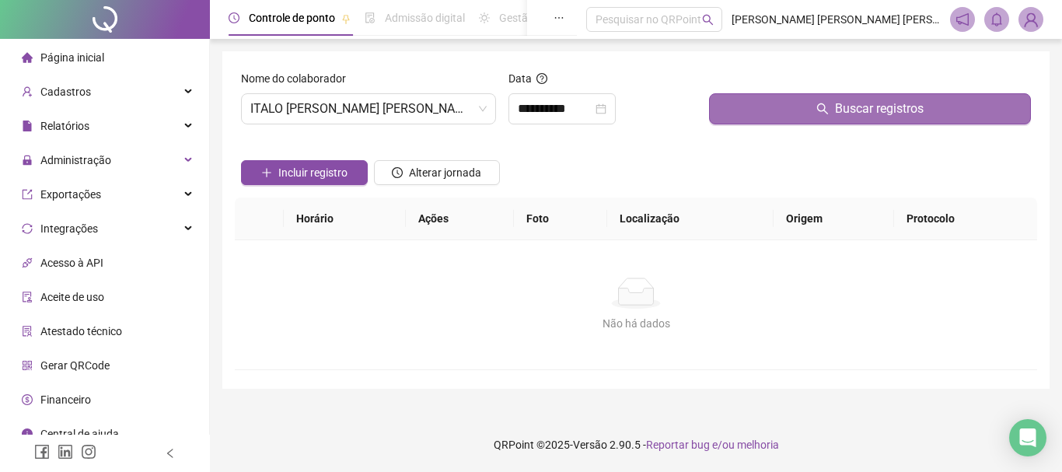
click at [822, 120] on button "Buscar registros" at bounding box center [870, 108] width 322 height 31
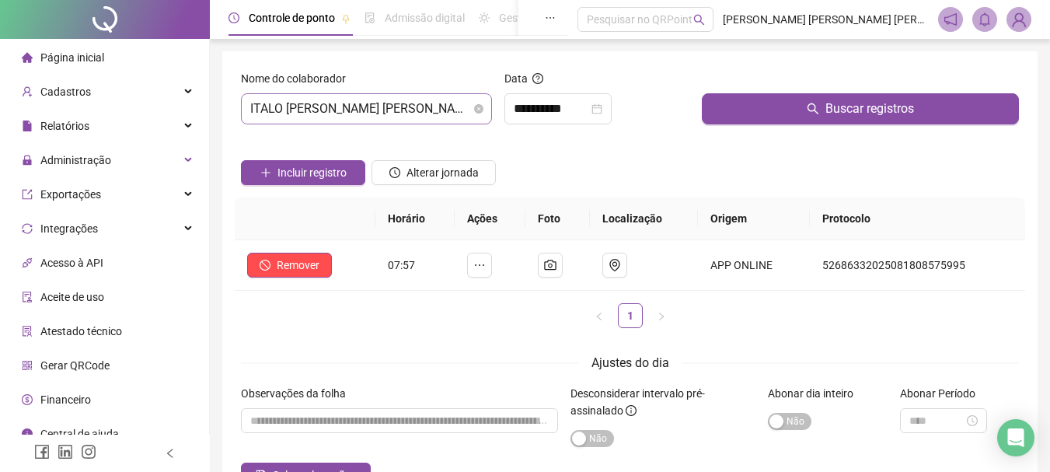
click at [452, 113] on span "ITALO [PERSON_NAME] [PERSON_NAME]" at bounding box center [366, 109] width 232 height 30
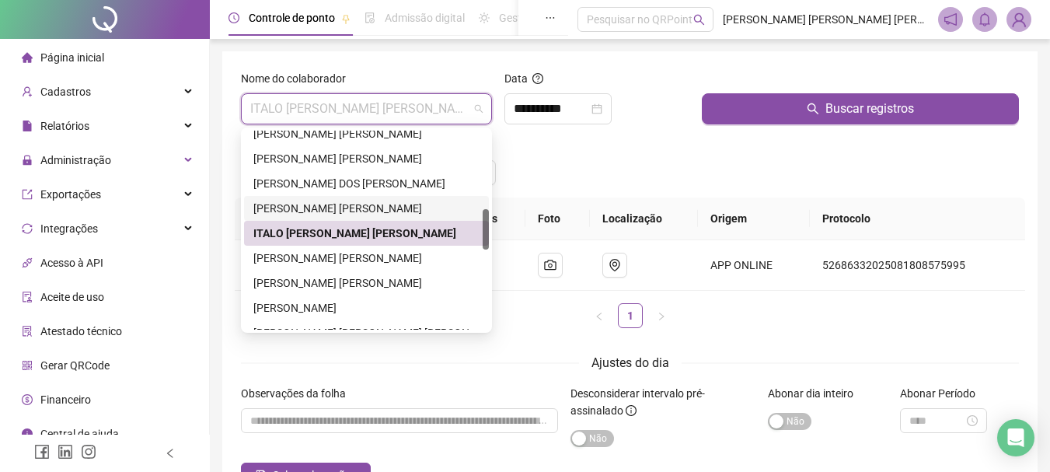
scroll to position [460, 0]
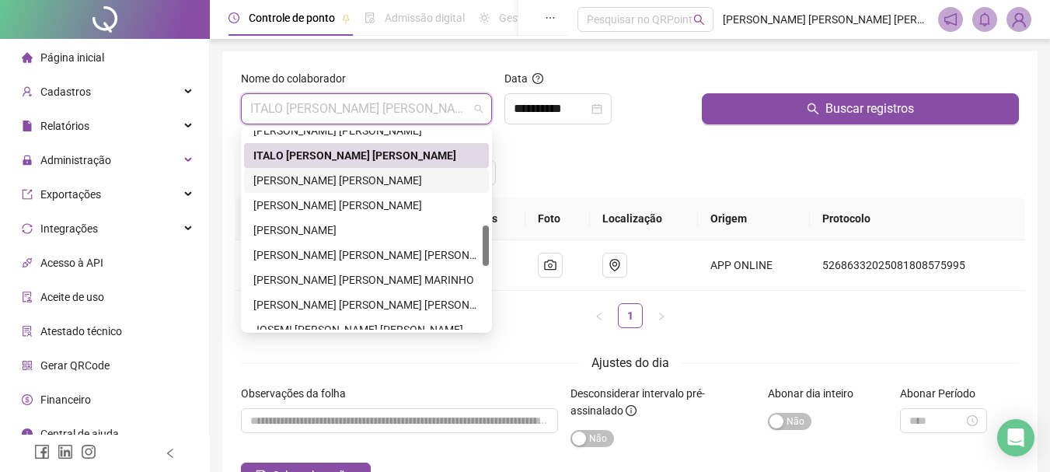
click at [287, 181] on div "[PERSON_NAME] [PERSON_NAME]" at bounding box center [366, 180] width 226 height 17
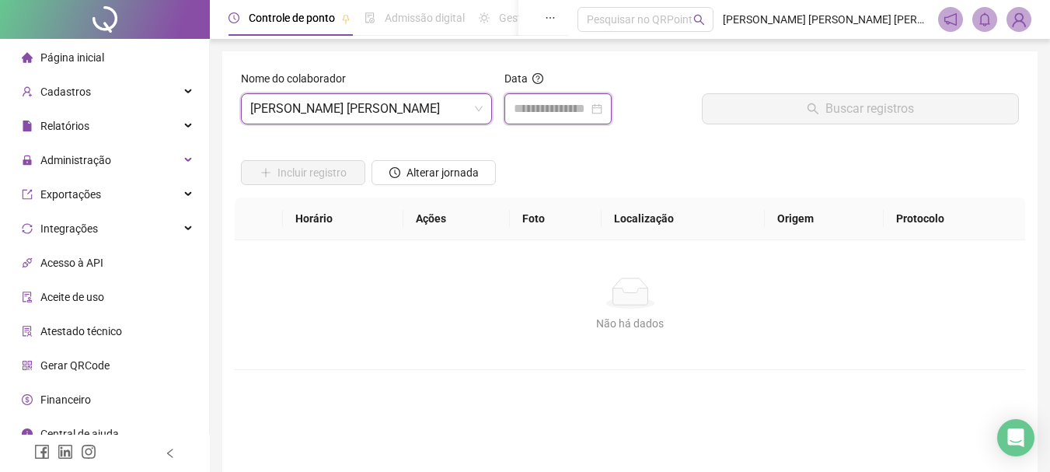
click at [573, 112] on input at bounding box center [551, 108] width 75 height 19
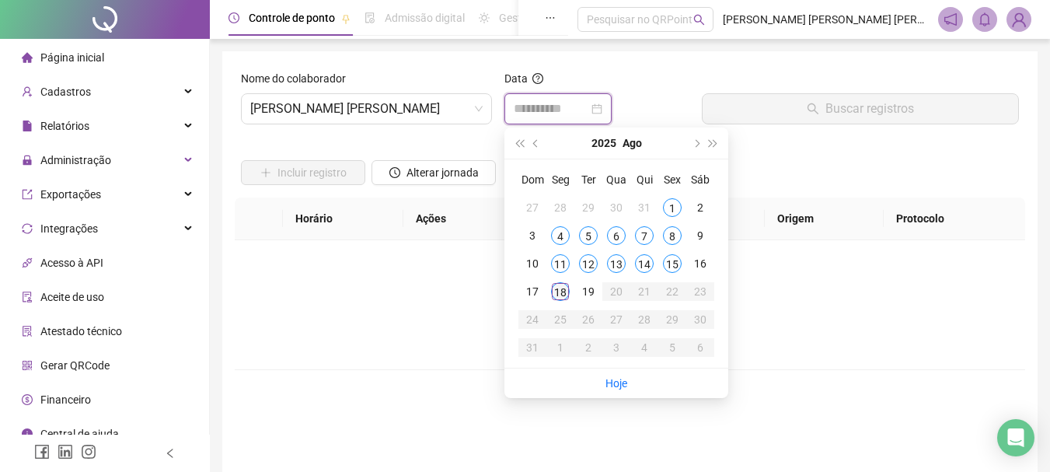
type input "**********"
click at [557, 297] on div "18" at bounding box center [560, 291] width 19 height 19
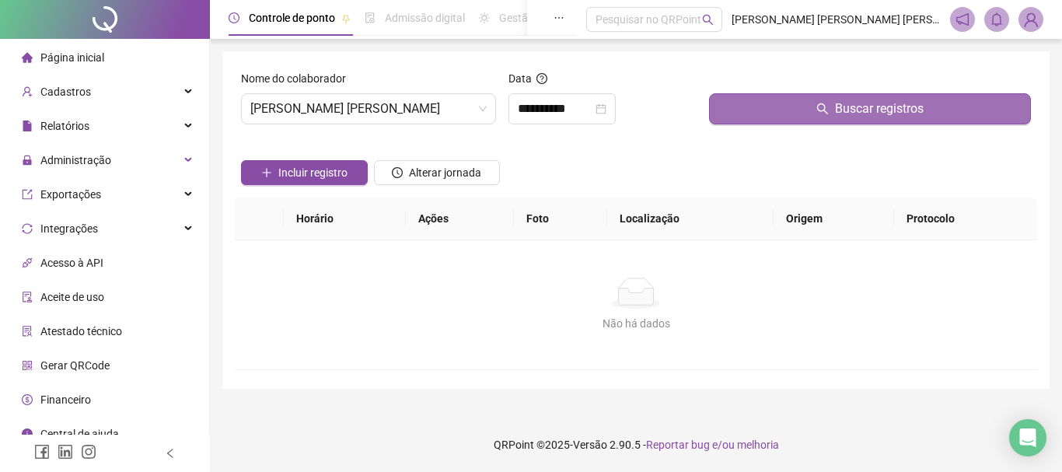
click at [826, 117] on button "Buscar registros" at bounding box center [870, 108] width 322 height 31
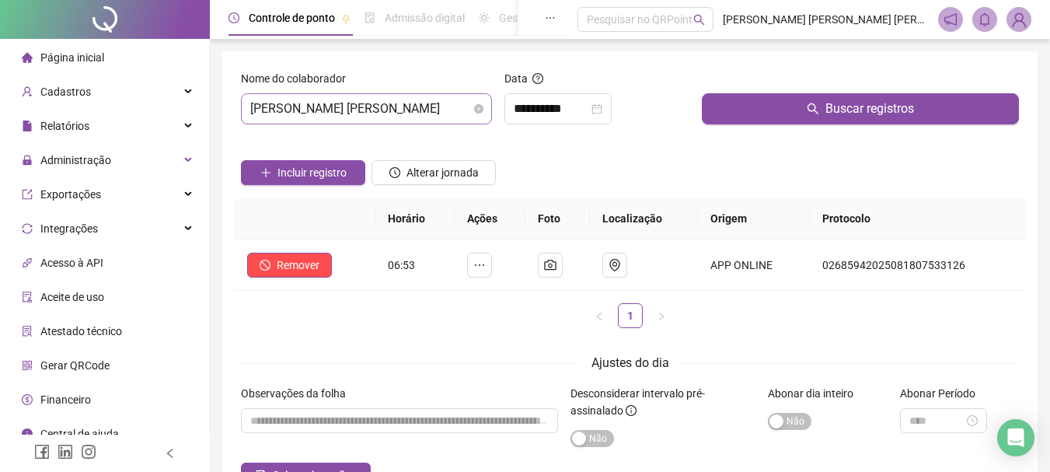
click at [444, 113] on span "[PERSON_NAME] [PERSON_NAME]" at bounding box center [366, 109] width 232 height 30
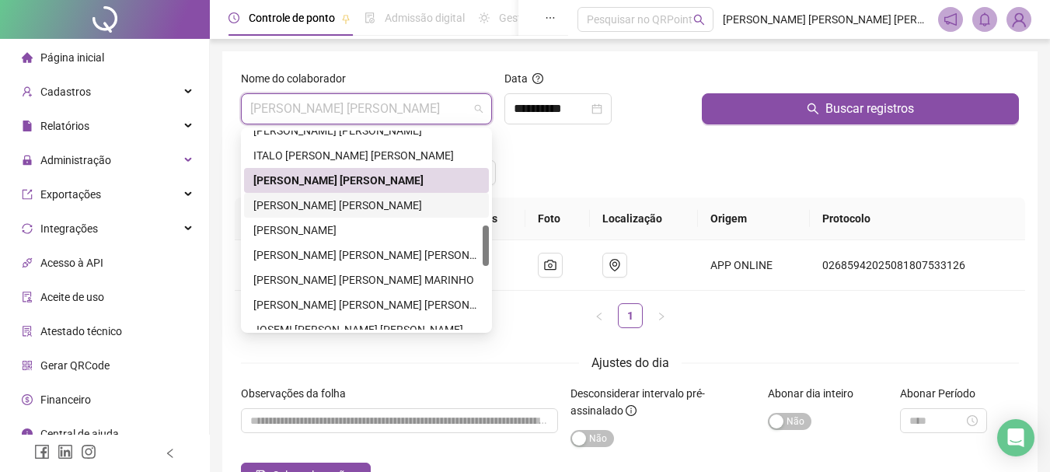
click at [295, 205] on div "[PERSON_NAME] [PERSON_NAME]" at bounding box center [366, 205] width 226 height 17
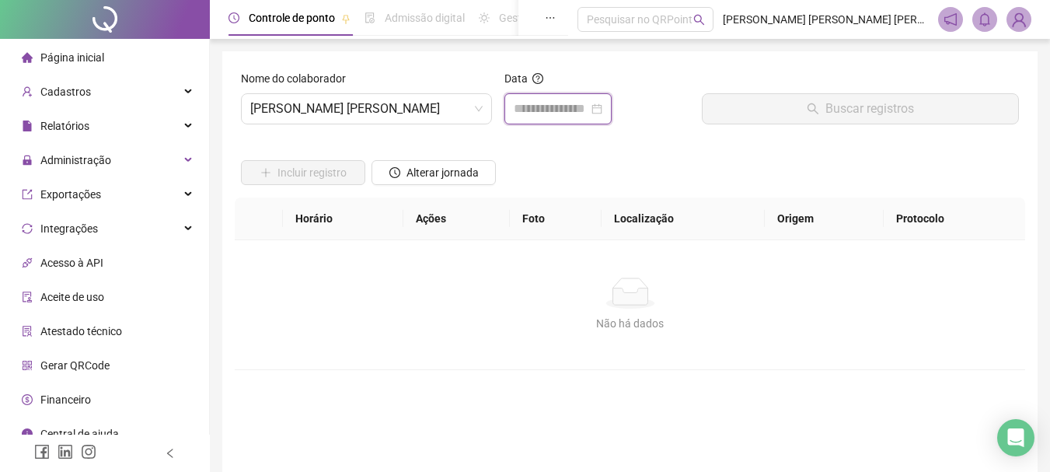
click at [575, 107] on input at bounding box center [551, 108] width 75 height 19
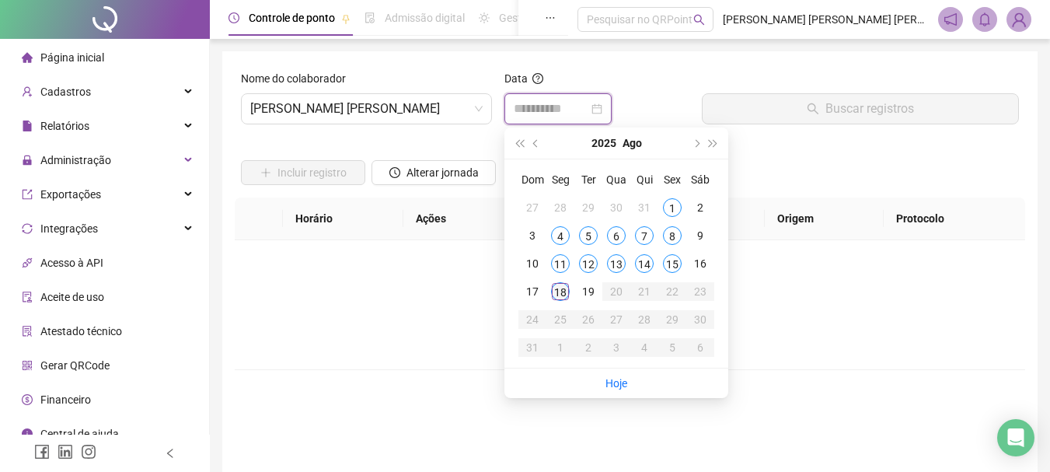
type input "**********"
click at [560, 291] on div "18" at bounding box center [560, 291] width 19 height 19
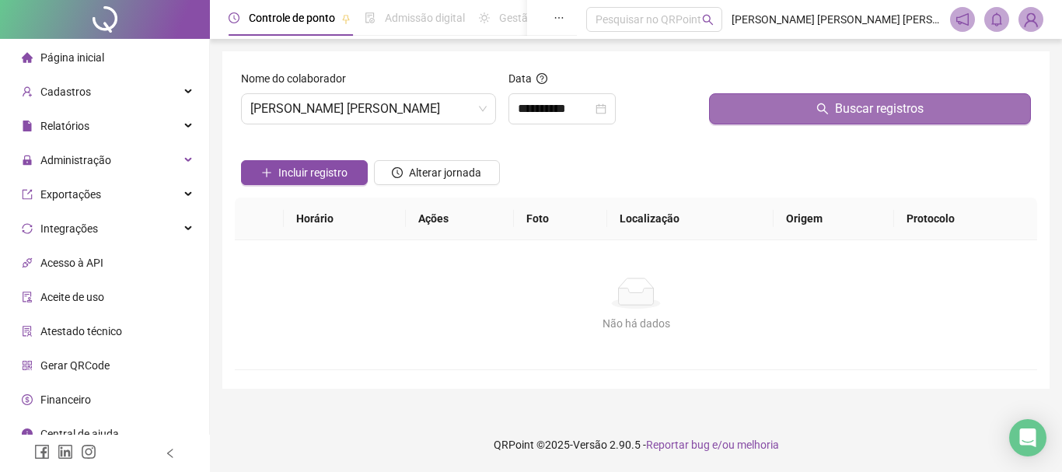
click at [828, 115] on button "Buscar registros" at bounding box center [870, 108] width 322 height 31
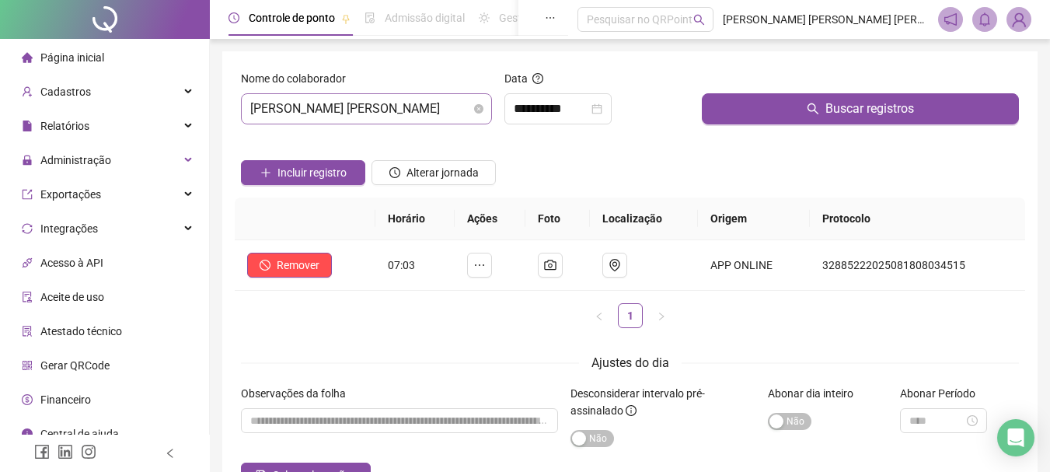
click at [438, 114] on span "[PERSON_NAME] [PERSON_NAME]" at bounding box center [366, 109] width 232 height 30
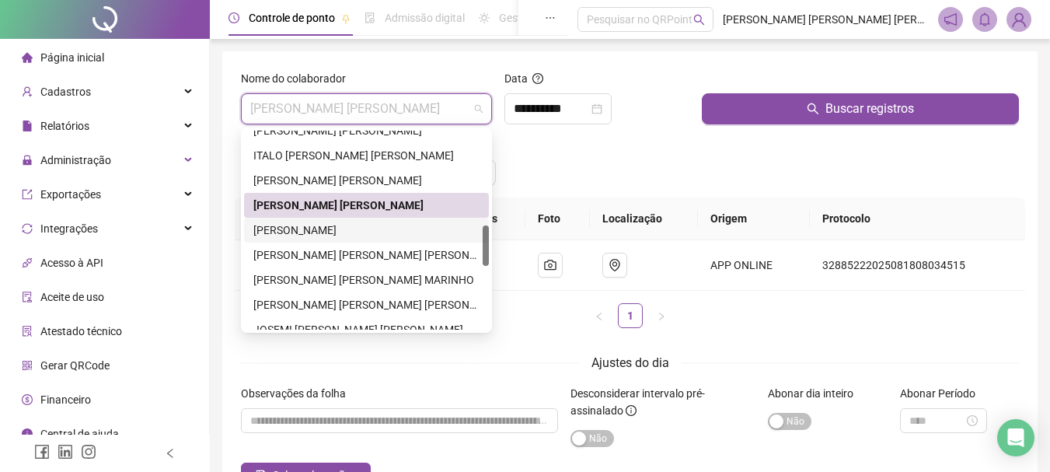
click at [291, 233] on div "[PERSON_NAME]" at bounding box center [366, 230] width 226 height 17
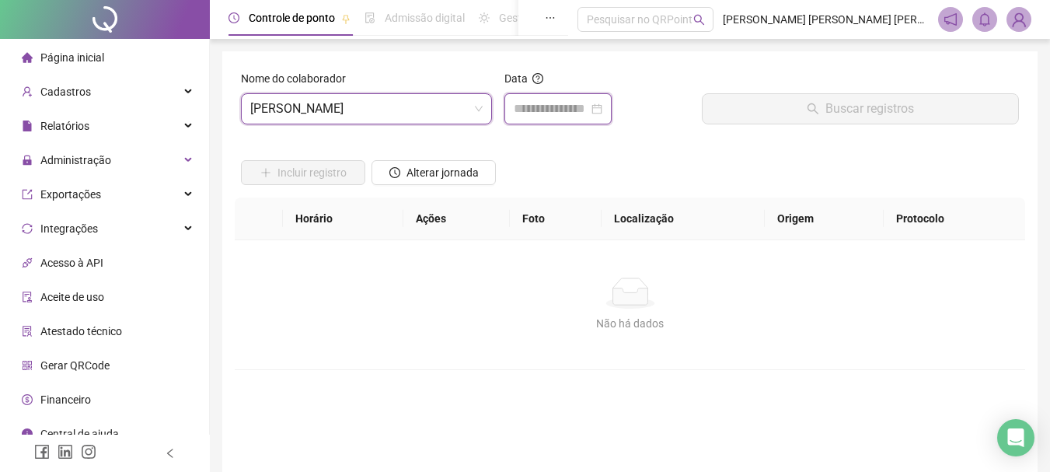
click at [572, 108] on input at bounding box center [551, 108] width 75 height 19
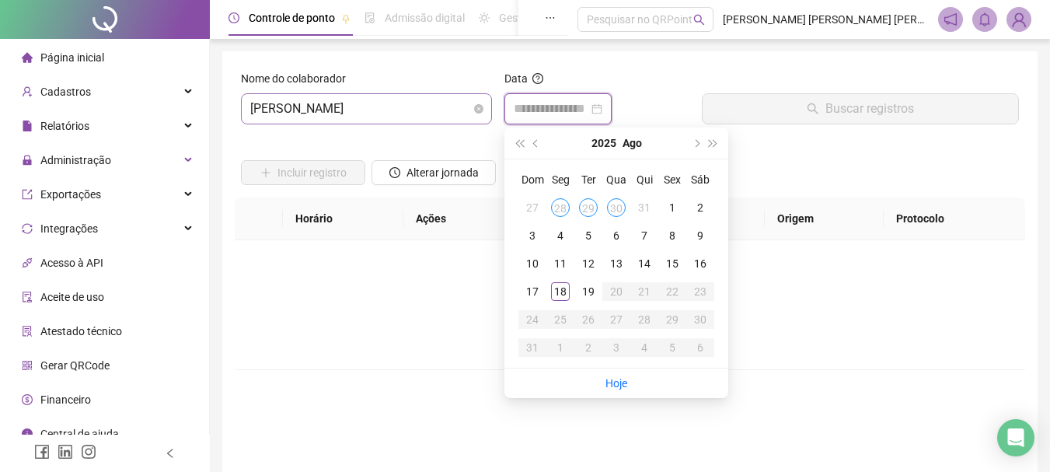
click at [452, 110] on span "[PERSON_NAME]" at bounding box center [366, 109] width 232 height 30
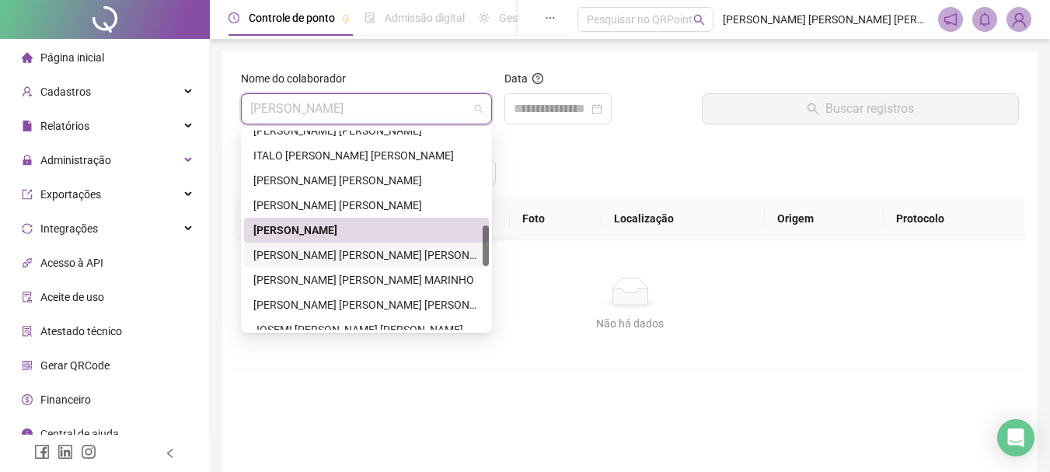
click at [302, 260] on div "[PERSON_NAME] [PERSON_NAME] [PERSON_NAME]" at bounding box center [366, 254] width 226 height 17
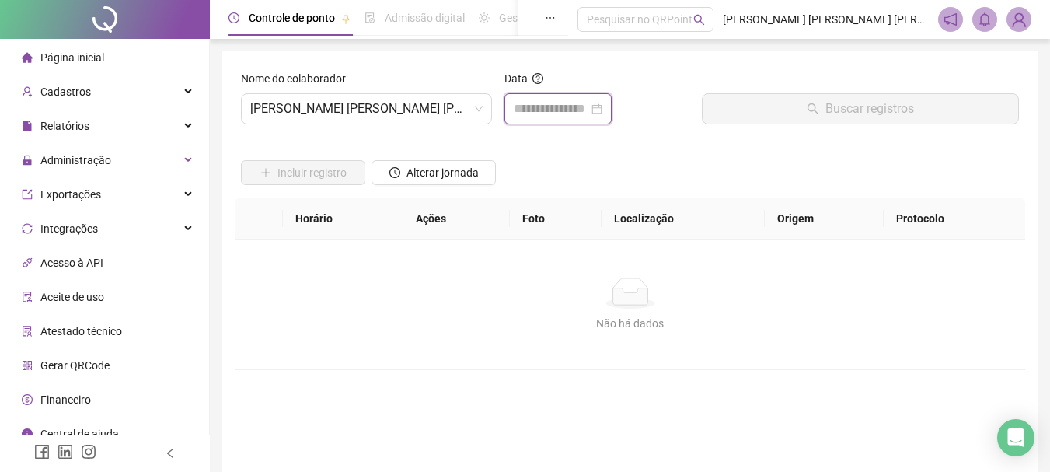
click at [559, 116] on input at bounding box center [551, 108] width 75 height 19
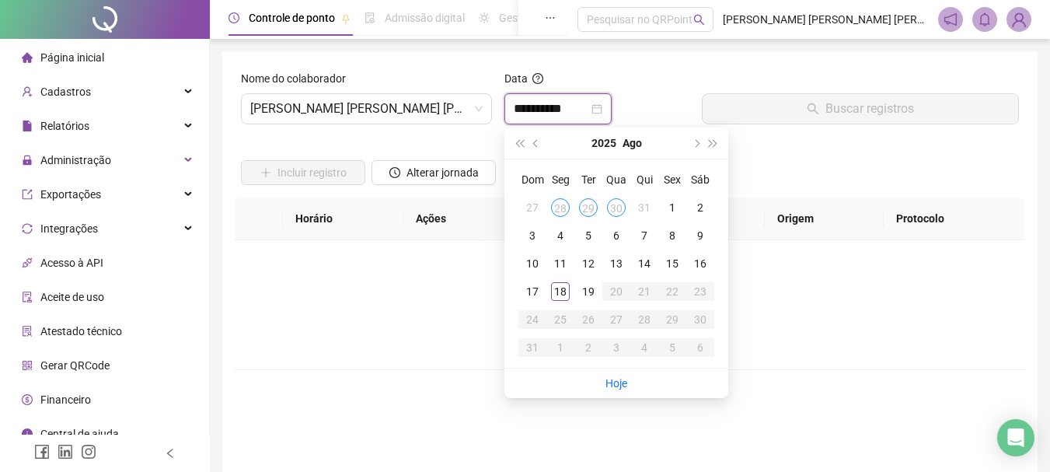
type input "**********"
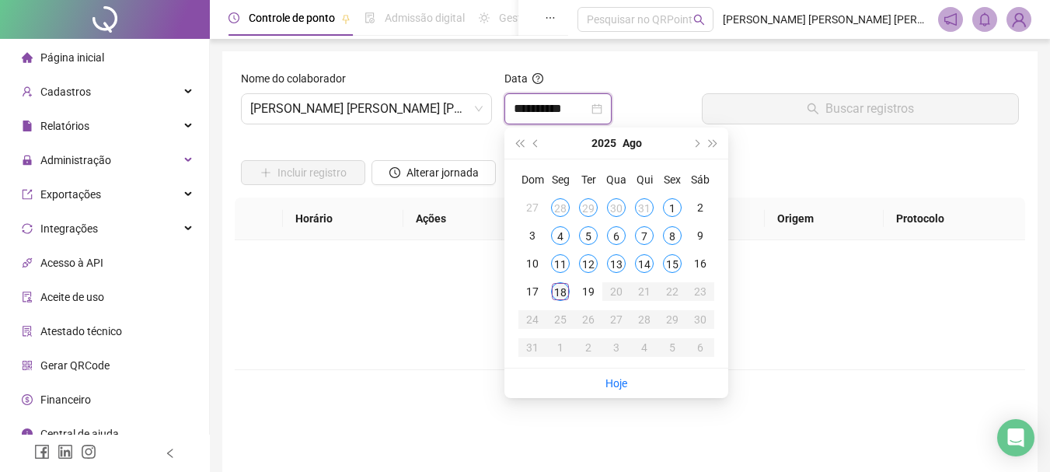
type input "**********"
click at [555, 297] on div "18" at bounding box center [560, 291] width 19 height 19
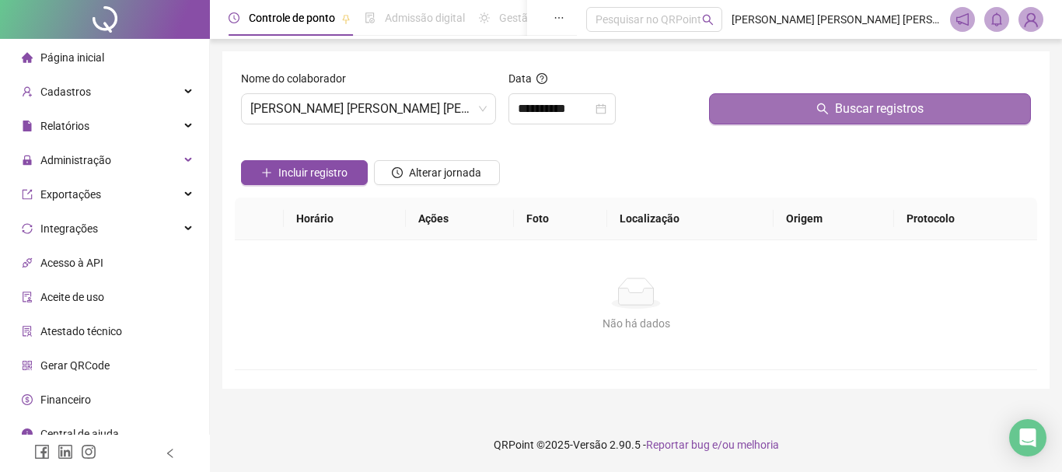
click at [892, 107] on span "Buscar registros" at bounding box center [879, 108] width 89 height 19
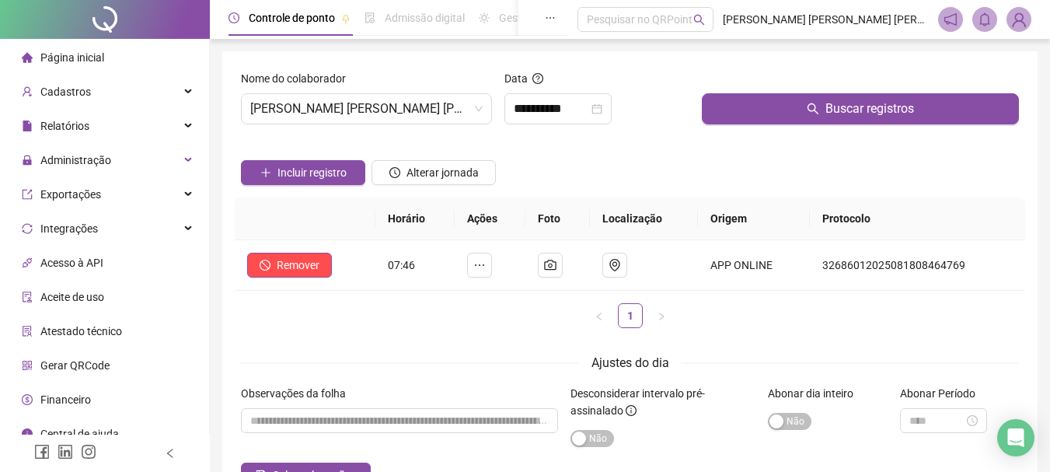
drag, startPoint x: 462, startPoint y: 115, endPoint x: 452, endPoint y: 133, distance: 20.9
click at [462, 115] on span "[PERSON_NAME] [PERSON_NAME] [PERSON_NAME]" at bounding box center [366, 109] width 232 height 30
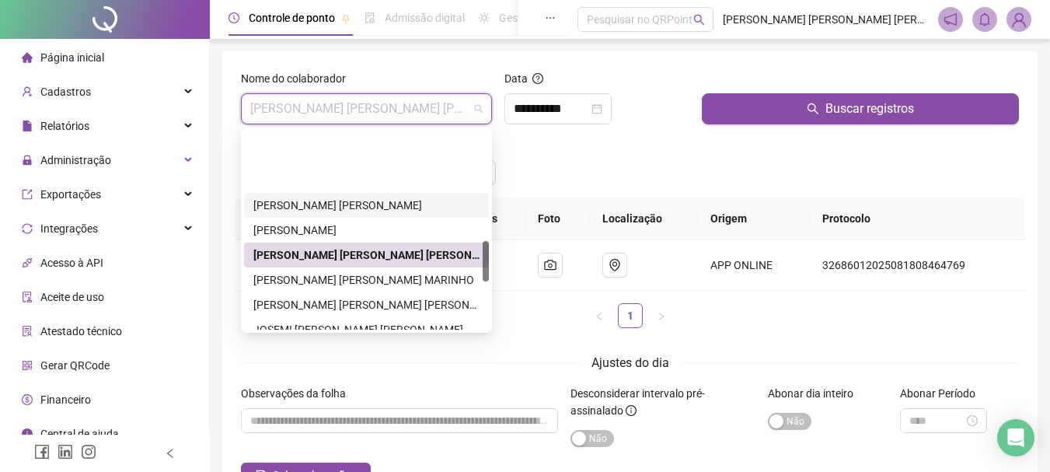
scroll to position [538, 0]
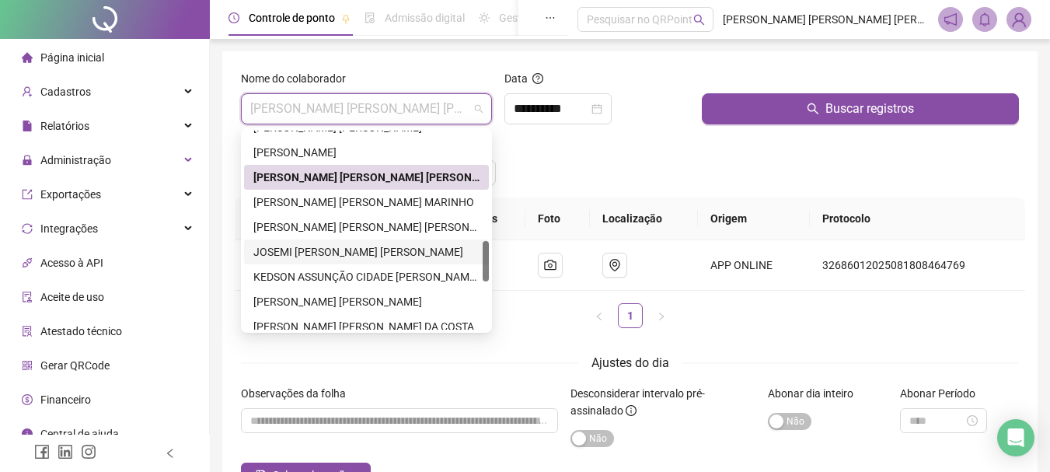
click at [294, 257] on div "JOSEMI [PERSON_NAME] [PERSON_NAME]" at bounding box center [366, 251] width 226 height 17
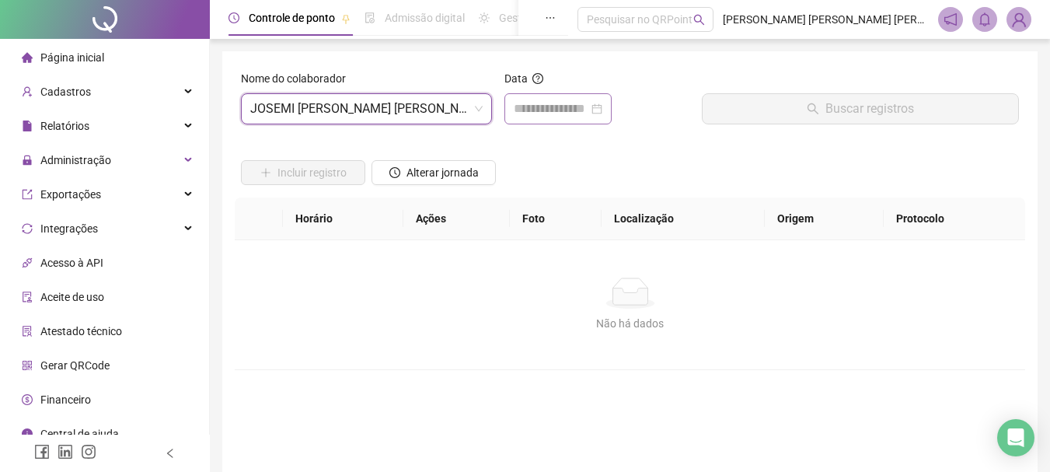
click at [552, 118] on div at bounding box center [557, 108] width 107 height 31
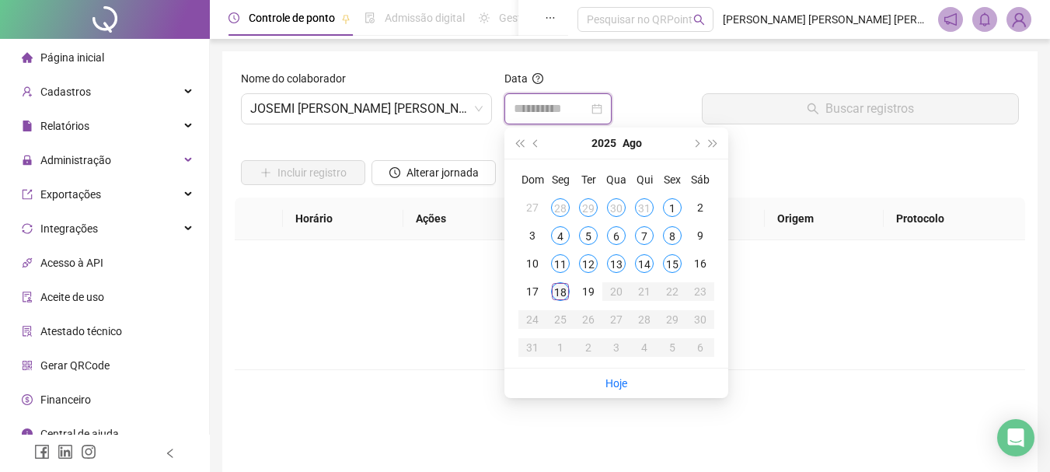
type input "**********"
click at [561, 295] on div "18" at bounding box center [560, 291] width 19 height 19
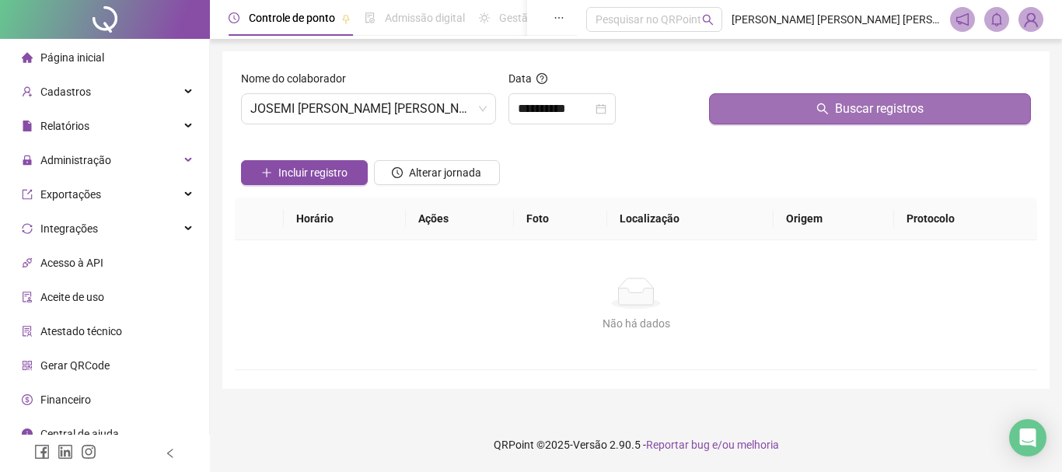
click at [880, 113] on span "Buscar registros" at bounding box center [879, 108] width 89 height 19
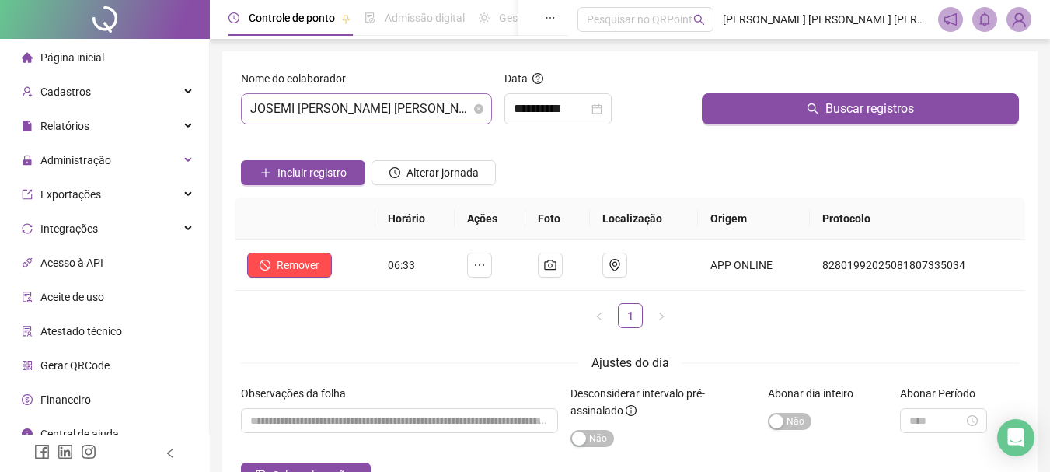
click at [433, 113] on span "JOSEMI [PERSON_NAME] [PERSON_NAME]" at bounding box center [366, 109] width 232 height 30
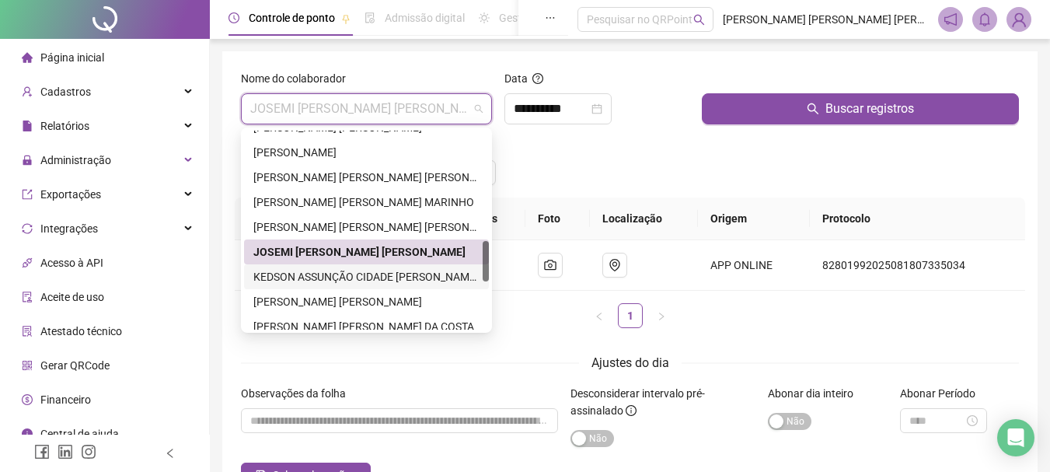
click at [298, 278] on div "KEDSON ASSUNÇÃO CIDADE [PERSON_NAME][GEOGRAPHIC_DATA]" at bounding box center [366, 276] width 226 height 17
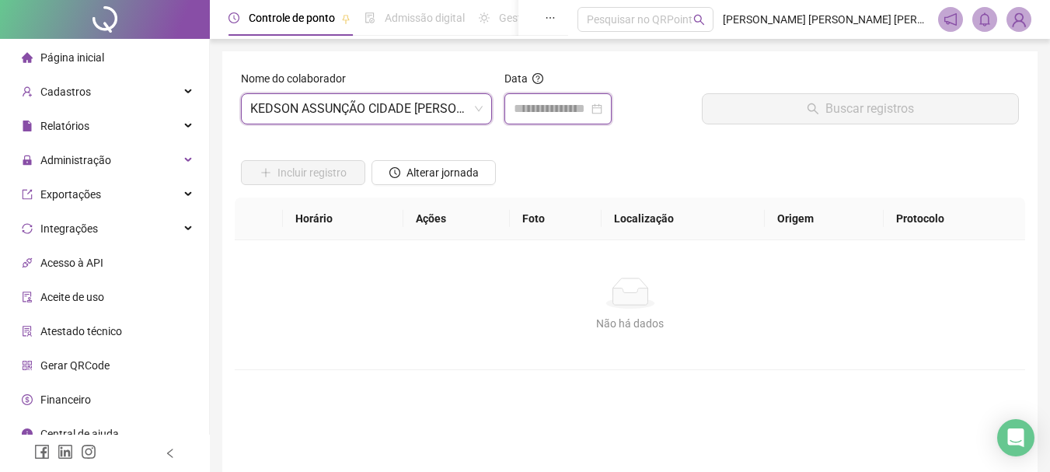
click at [557, 114] on input at bounding box center [551, 108] width 75 height 19
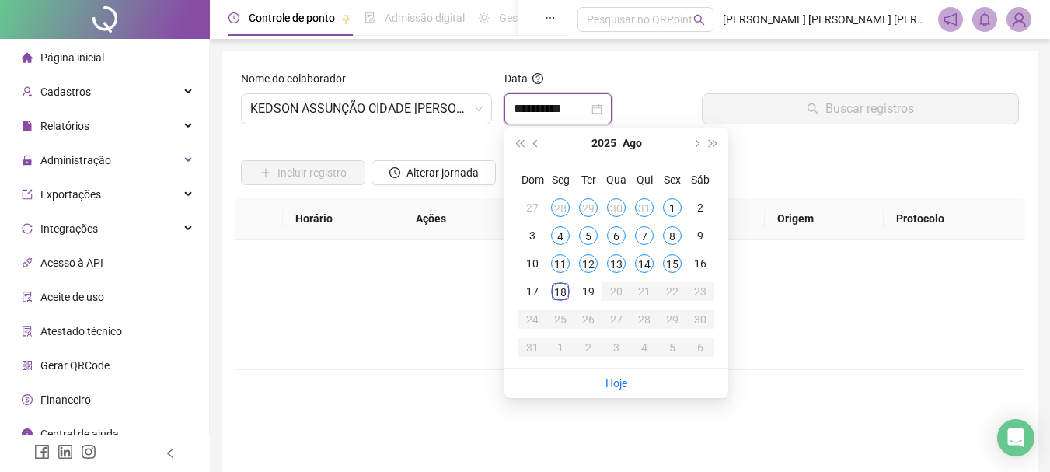
type input "**********"
click at [562, 295] on div "18" at bounding box center [560, 291] width 19 height 19
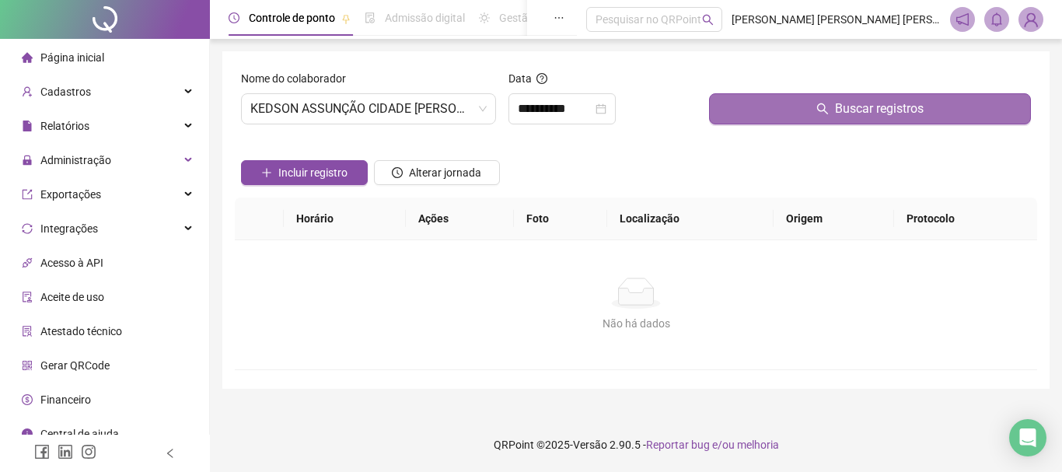
click at [848, 118] on button "Buscar registros" at bounding box center [870, 108] width 322 height 31
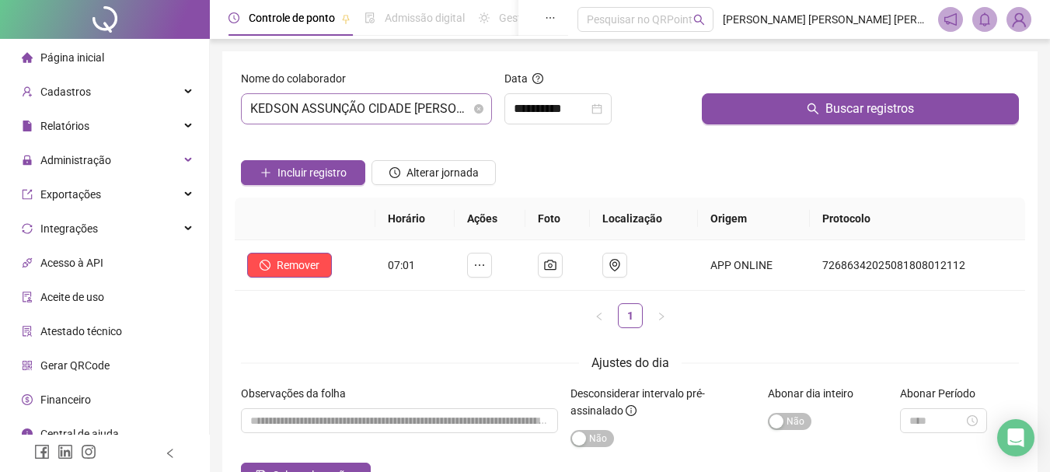
click at [454, 107] on span "KEDSON ASSUNÇÃO CIDADE [PERSON_NAME][GEOGRAPHIC_DATA]" at bounding box center [366, 109] width 232 height 30
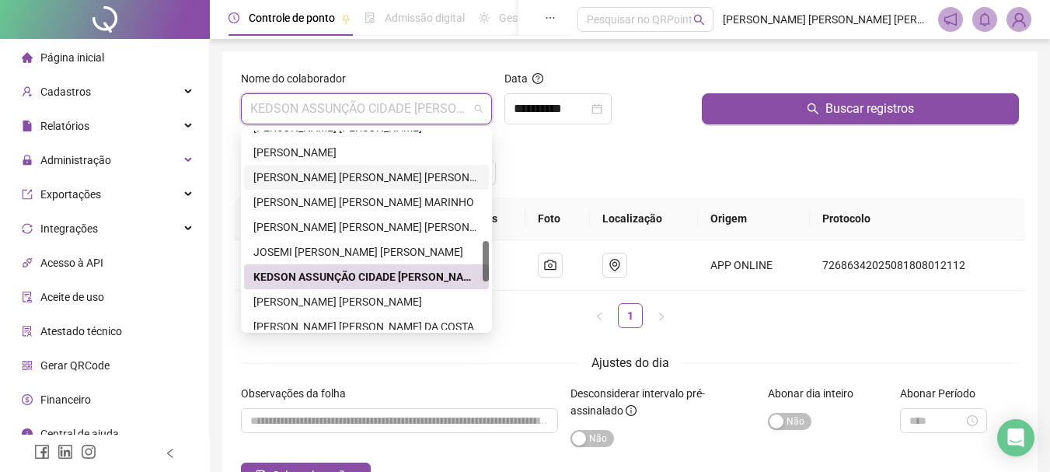
scroll to position [616, 0]
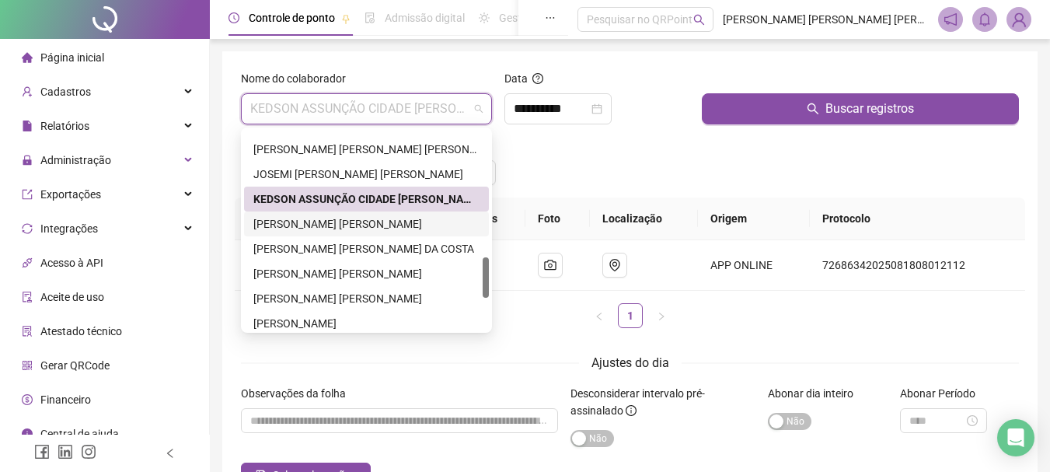
click at [304, 227] on div "[PERSON_NAME] [PERSON_NAME]" at bounding box center [366, 223] width 226 height 17
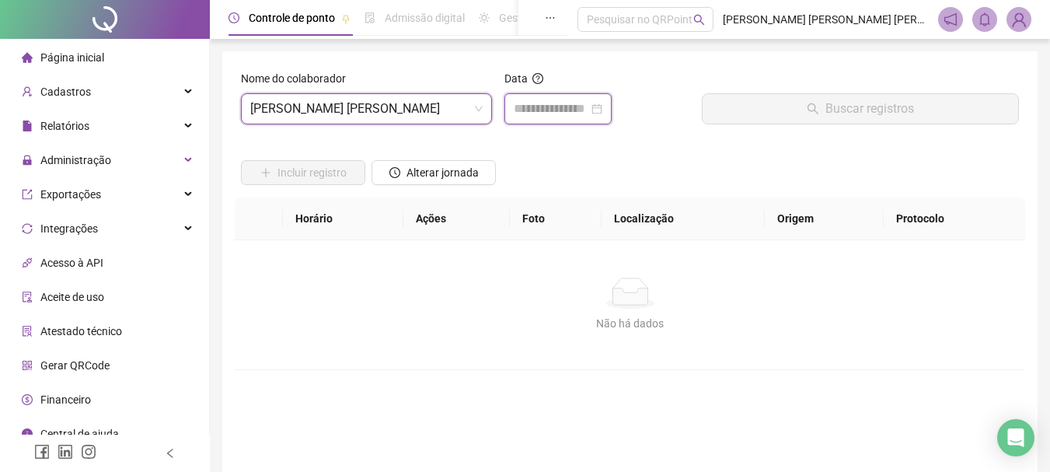
click at [550, 112] on input at bounding box center [551, 108] width 75 height 19
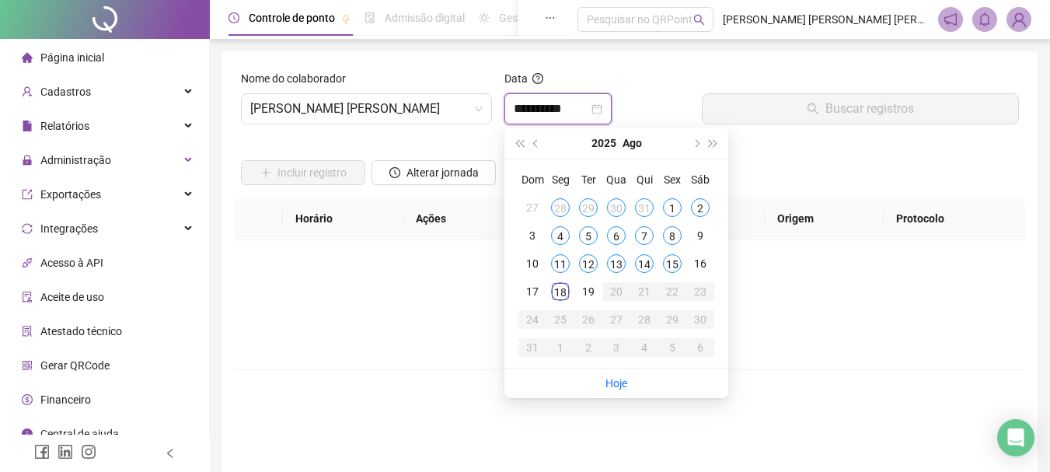
type input "**********"
click at [556, 296] on div "18" at bounding box center [560, 291] width 19 height 19
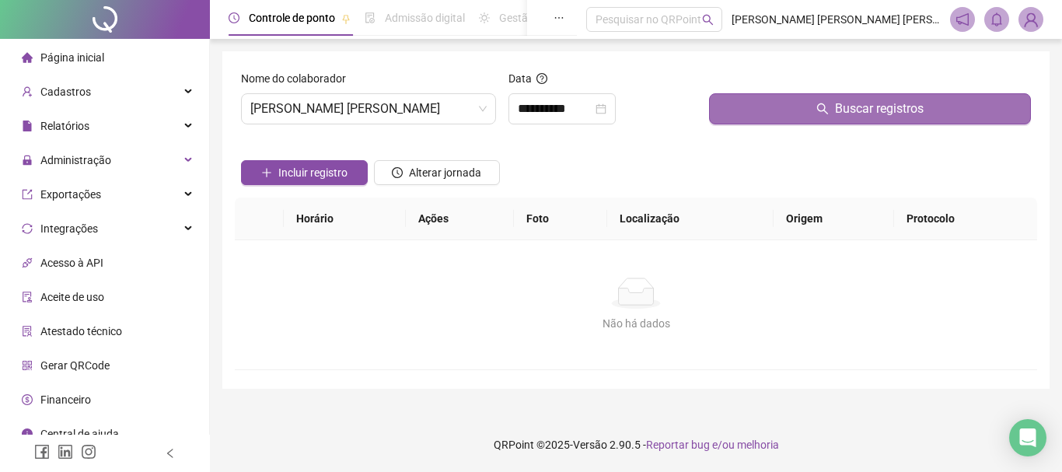
click at [864, 115] on span "Buscar registros" at bounding box center [879, 108] width 89 height 19
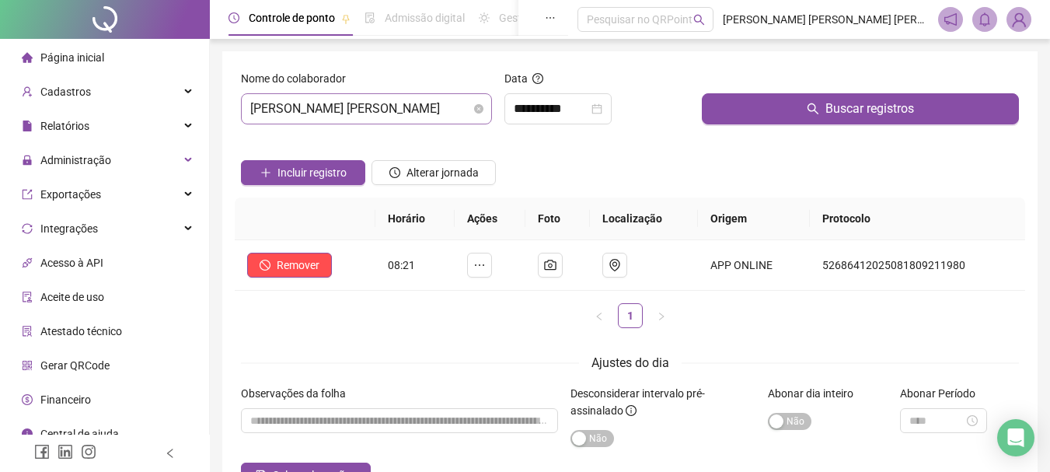
click at [418, 113] on span "[PERSON_NAME] [PERSON_NAME]" at bounding box center [366, 109] width 232 height 30
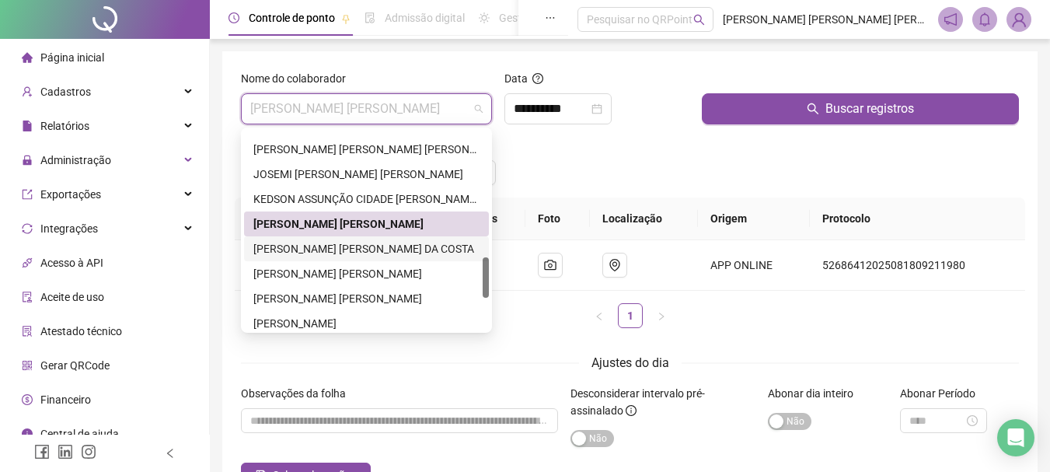
click at [327, 247] on div "[PERSON_NAME] [PERSON_NAME] DA COSTA" at bounding box center [366, 248] width 226 height 17
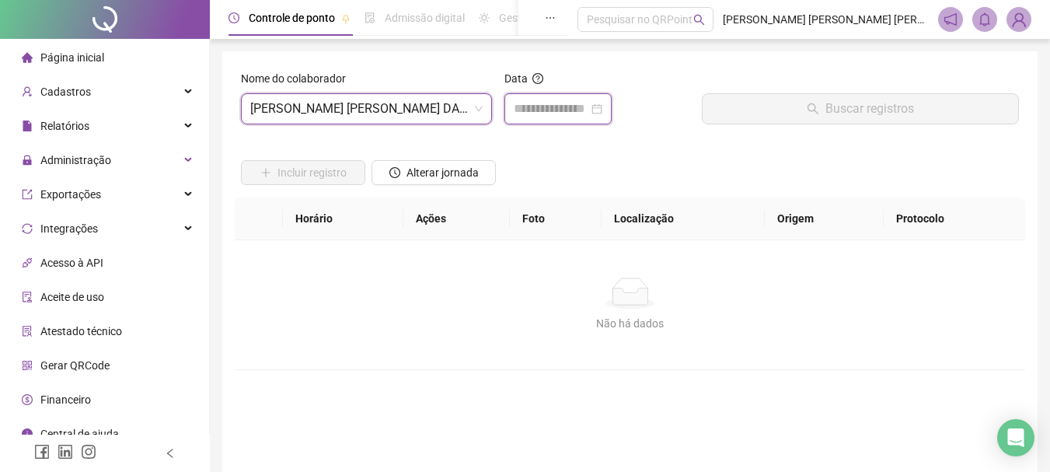
click at [551, 108] on input at bounding box center [551, 108] width 75 height 19
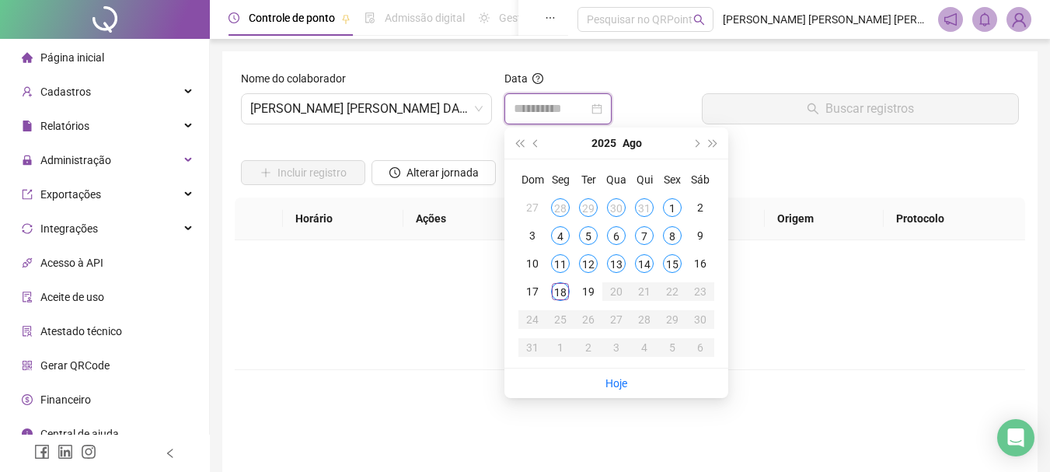
type input "**********"
click at [562, 294] on div "18" at bounding box center [560, 291] width 19 height 19
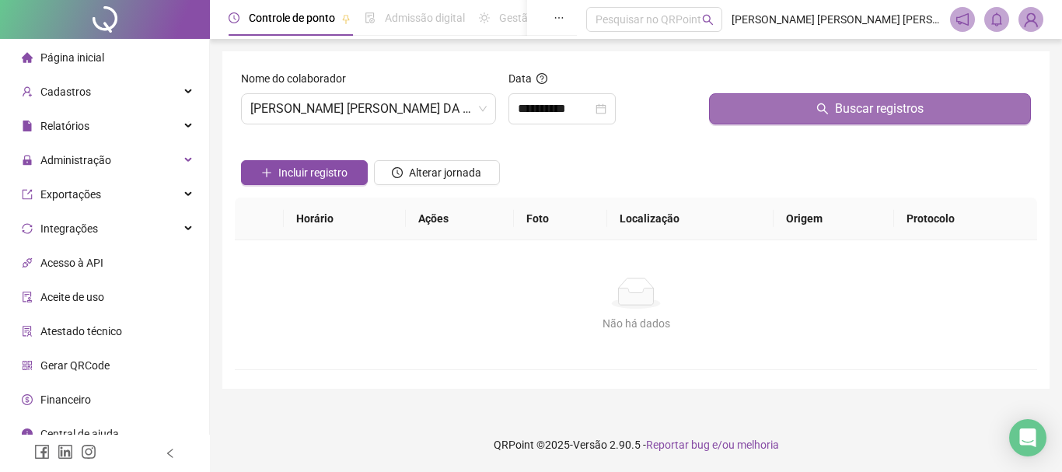
click at [878, 119] on button "Buscar registros" at bounding box center [870, 108] width 322 height 31
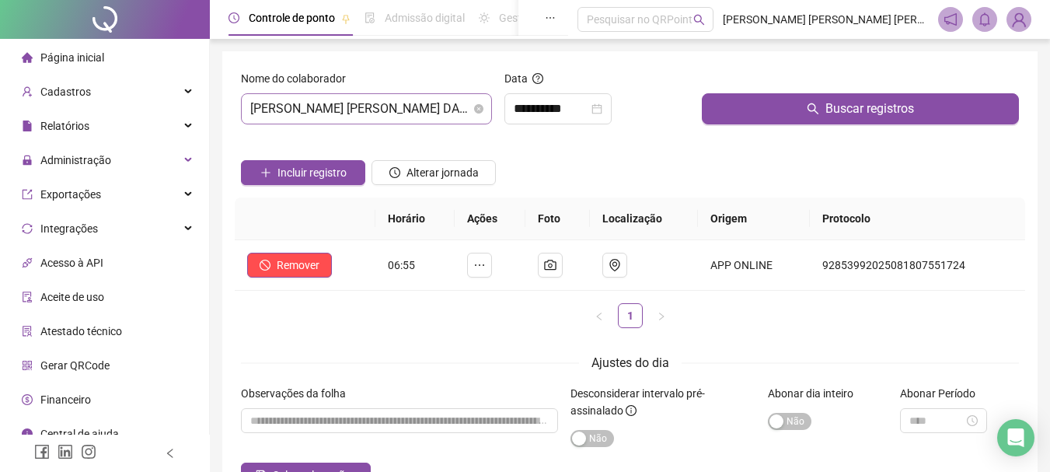
click at [447, 106] on span "[PERSON_NAME] [PERSON_NAME] DA COSTA" at bounding box center [366, 109] width 232 height 30
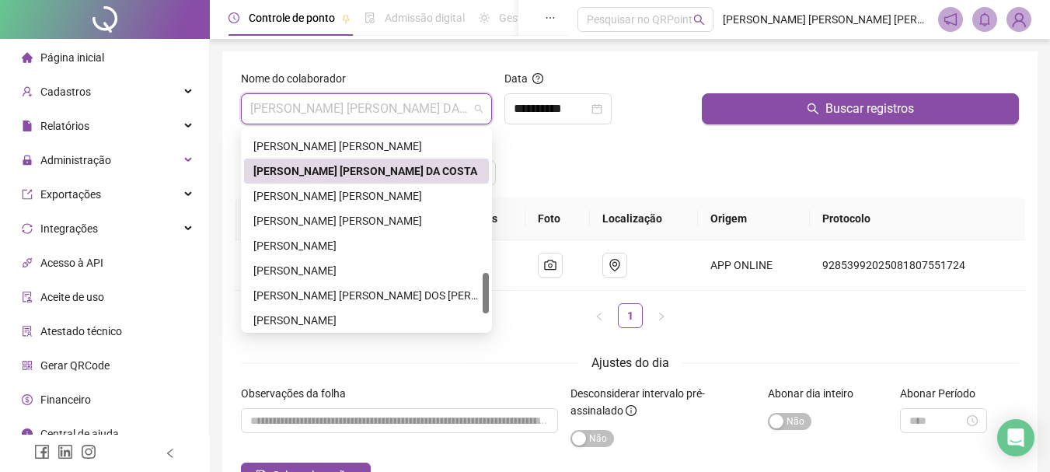
scroll to position [771, 0]
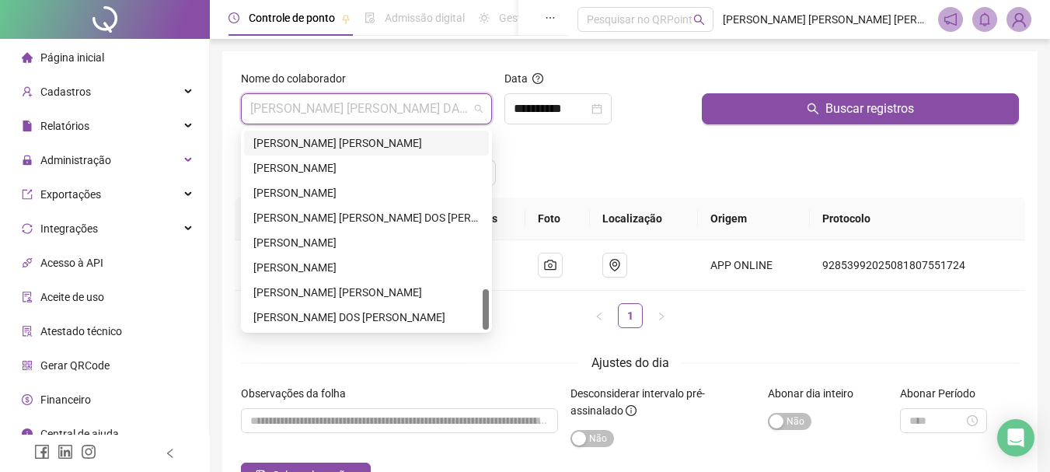
click at [326, 142] on div "[PERSON_NAME] [PERSON_NAME]" at bounding box center [366, 142] width 226 height 17
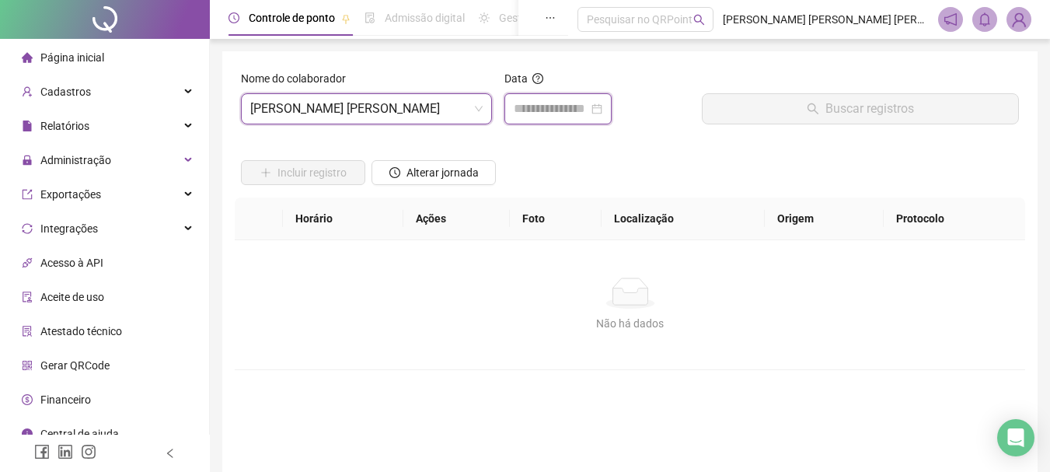
click at [551, 116] on input at bounding box center [551, 108] width 75 height 19
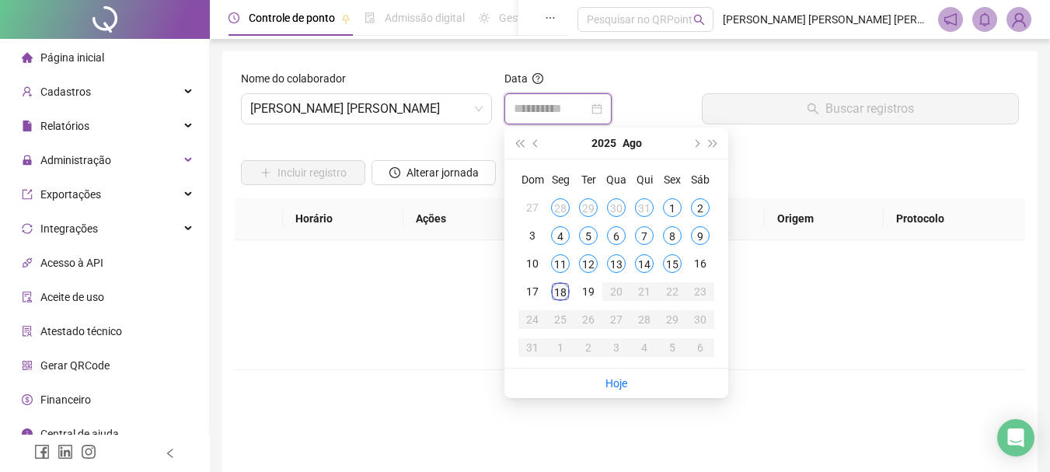
type input "**********"
click at [560, 291] on div "18" at bounding box center [560, 291] width 19 height 19
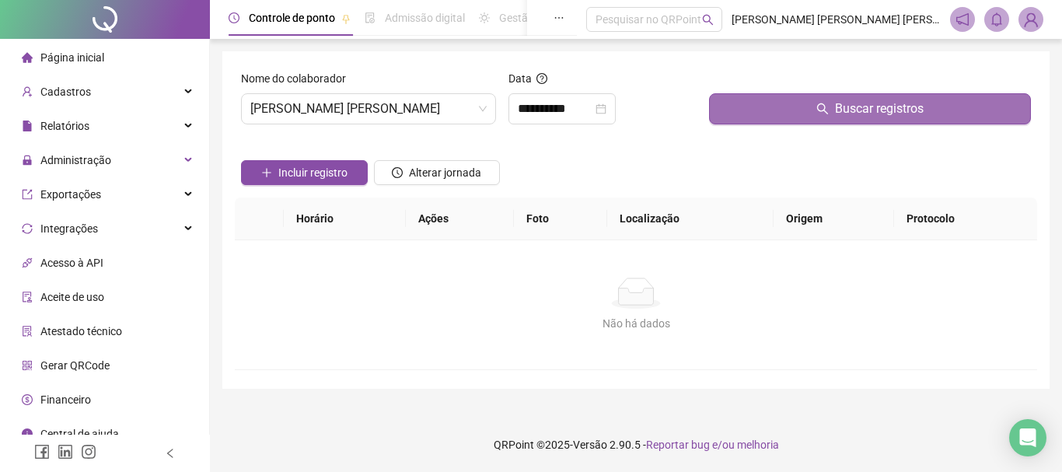
click at [885, 113] on span "Buscar registros" at bounding box center [879, 108] width 89 height 19
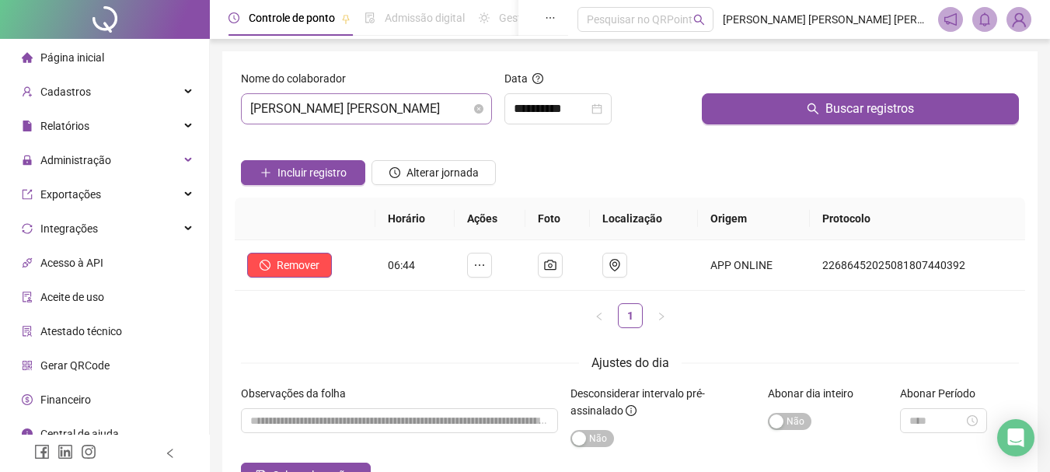
click at [430, 108] on span "[PERSON_NAME] [PERSON_NAME]" at bounding box center [366, 109] width 232 height 30
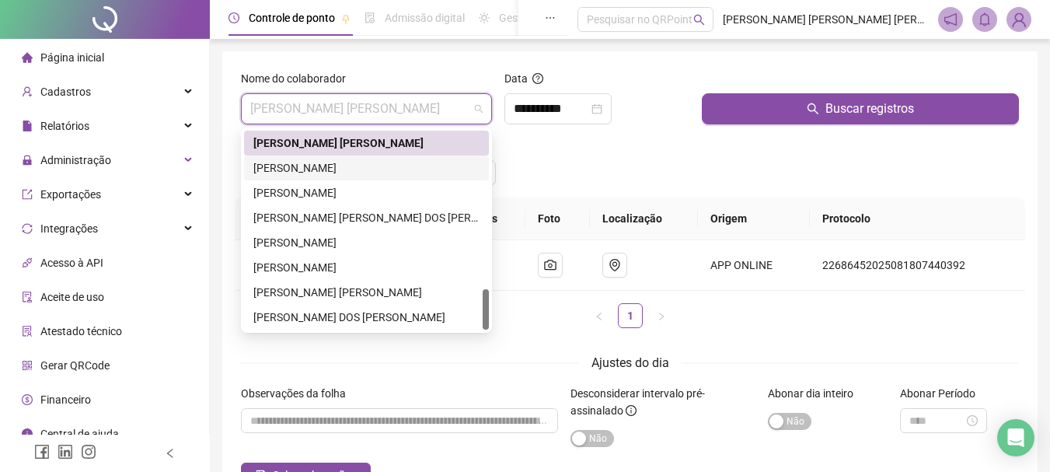
click at [314, 169] on div "[PERSON_NAME]" at bounding box center [366, 167] width 226 height 17
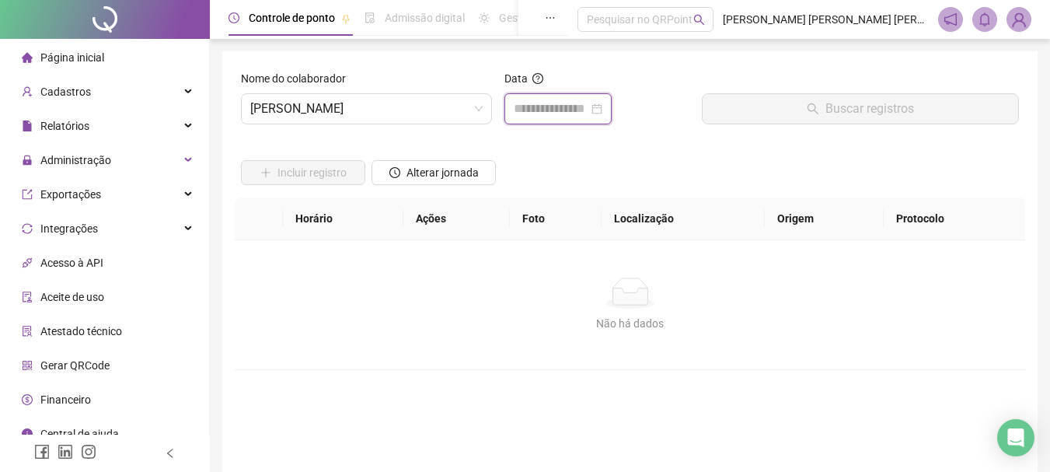
click at [566, 103] on input at bounding box center [551, 108] width 75 height 19
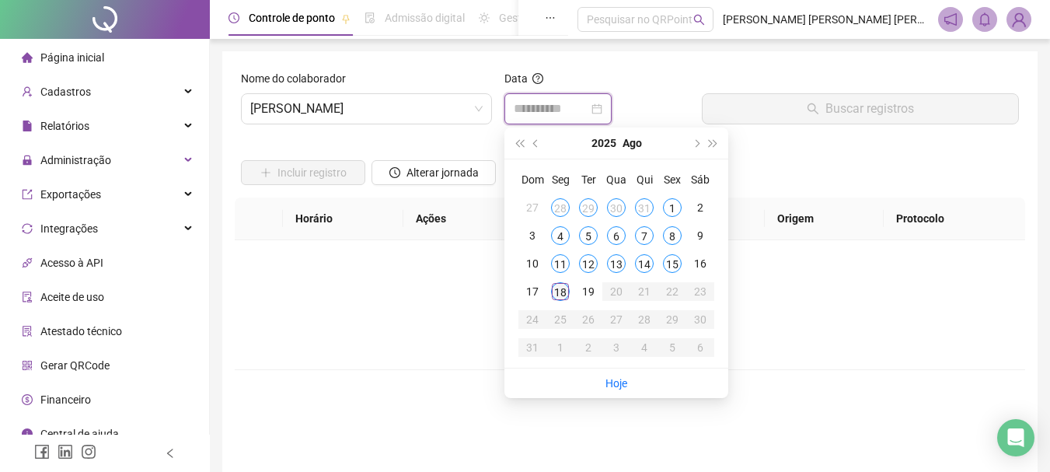
type input "**********"
click at [561, 295] on div "18" at bounding box center [560, 291] width 19 height 19
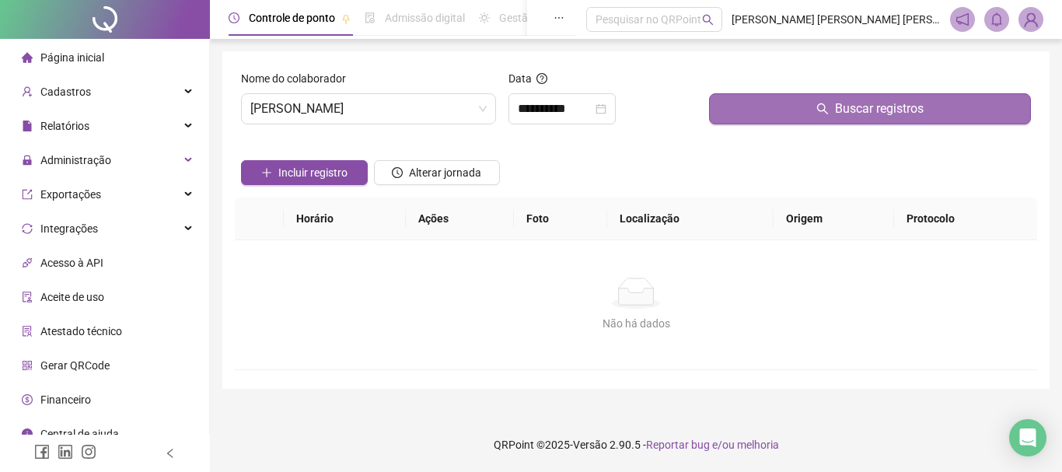
click at [885, 120] on button "Buscar registros" at bounding box center [870, 108] width 322 height 31
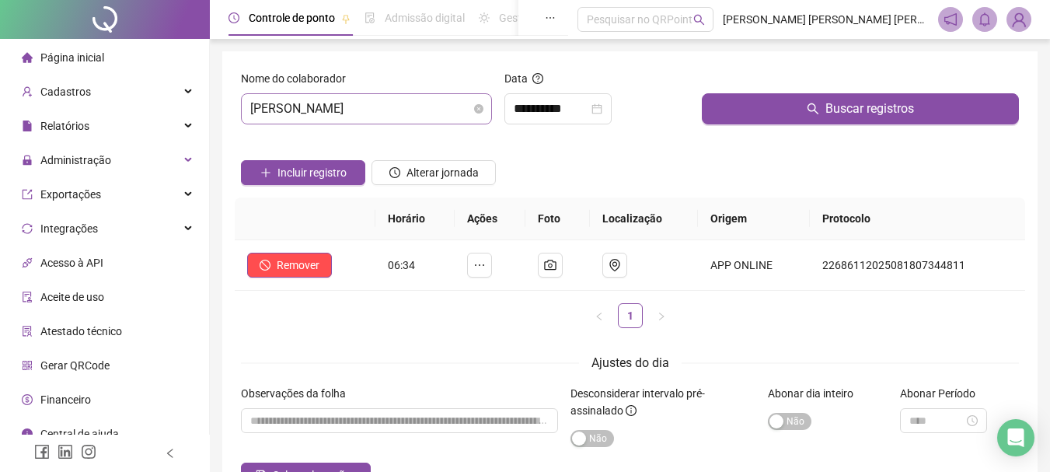
click at [433, 114] on span "[PERSON_NAME]" at bounding box center [366, 109] width 232 height 30
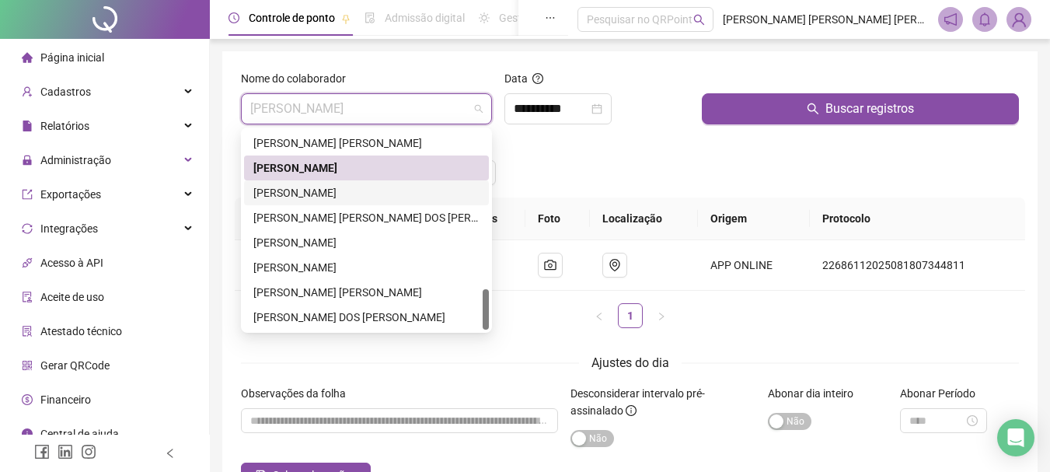
click at [329, 197] on div "[PERSON_NAME]" at bounding box center [366, 192] width 226 height 17
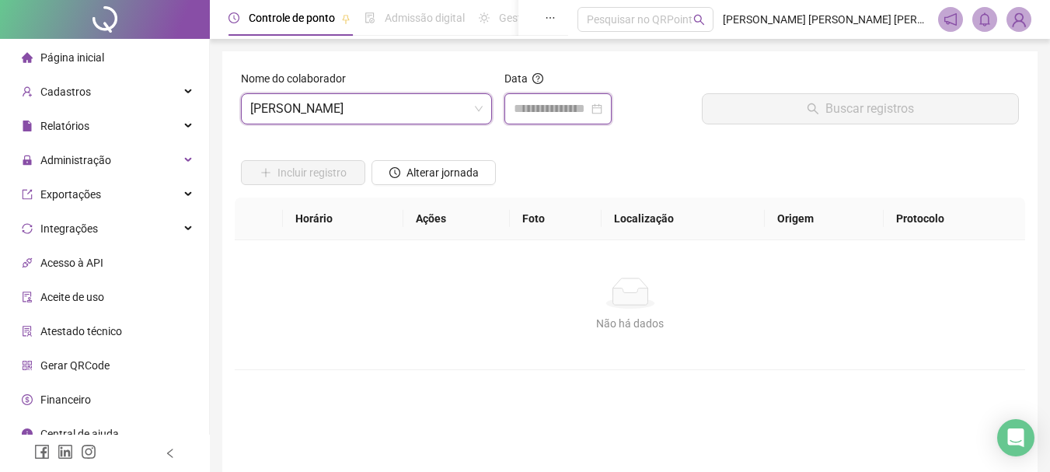
click at [551, 113] on input at bounding box center [551, 108] width 75 height 19
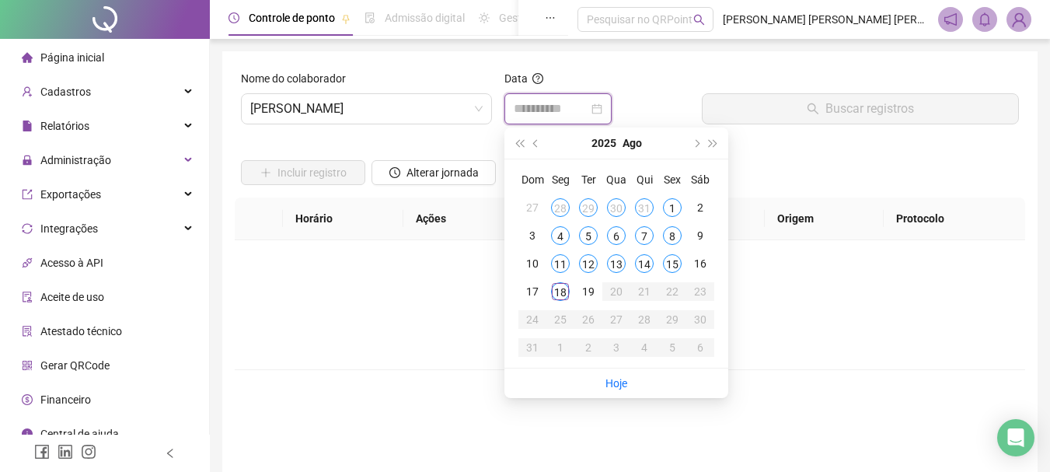
type input "**********"
click at [557, 296] on div "18" at bounding box center [560, 291] width 19 height 19
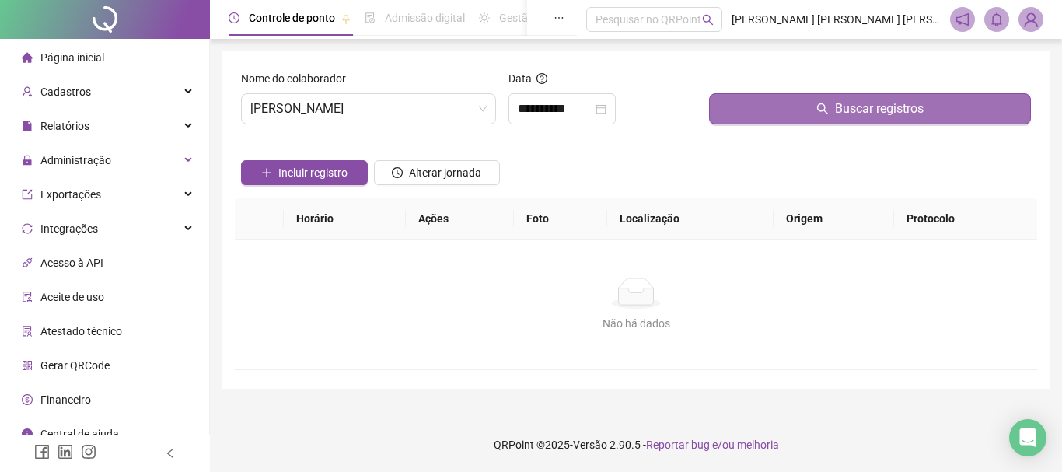
click at [828, 113] on icon "search" at bounding box center [822, 108] width 11 height 11
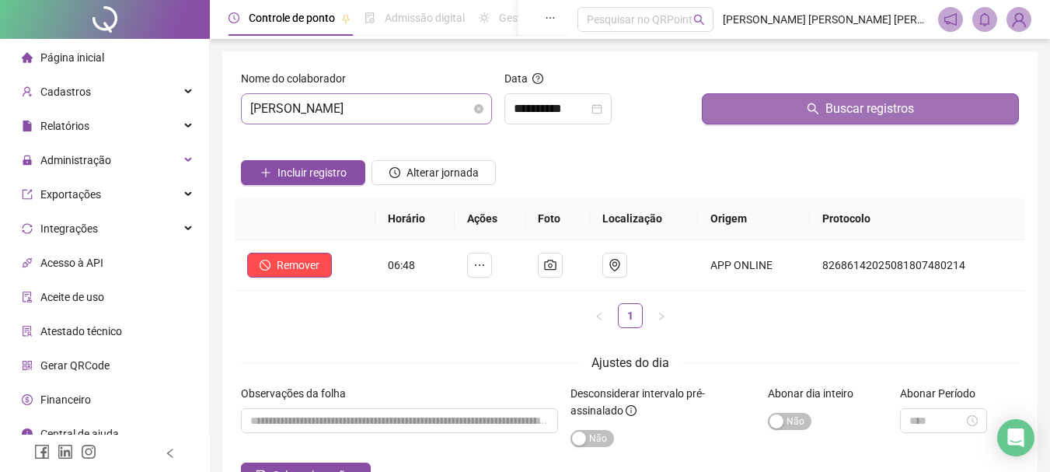
click at [459, 110] on span "[PERSON_NAME]" at bounding box center [366, 109] width 232 height 30
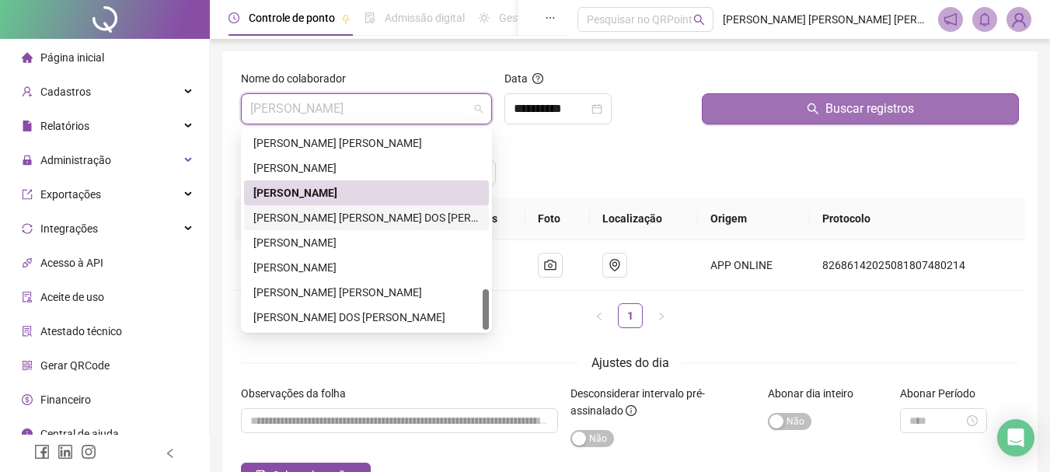
click at [304, 219] on div "[PERSON_NAME] [PERSON_NAME] DOS [PERSON_NAME]" at bounding box center [366, 217] width 226 height 17
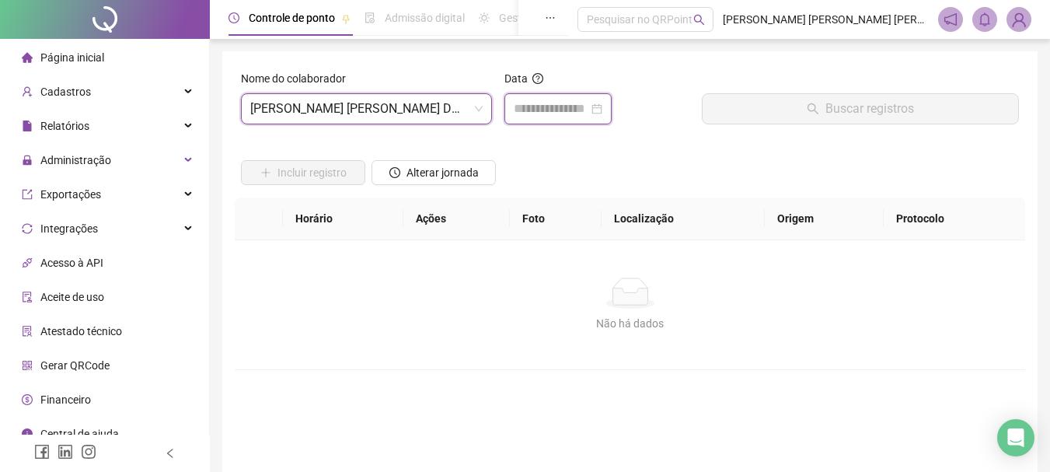
click at [554, 110] on input at bounding box center [551, 108] width 75 height 19
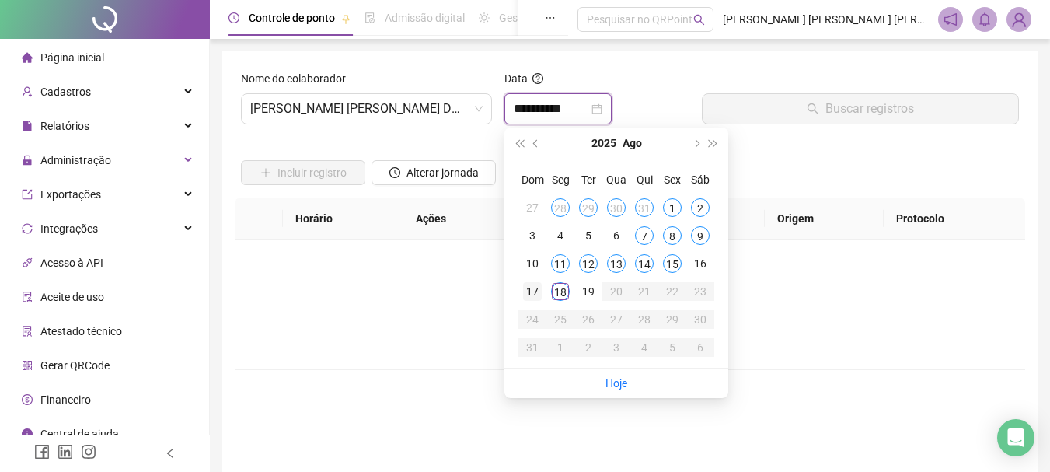
type input "**********"
click at [561, 294] on div "18" at bounding box center [560, 291] width 19 height 19
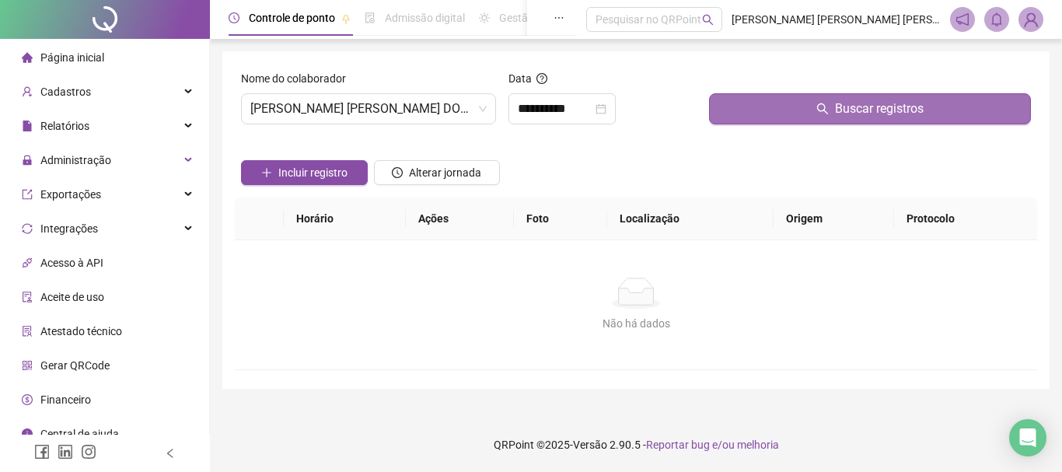
click at [858, 120] on button "Buscar registros" at bounding box center [870, 108] width 322 height 31
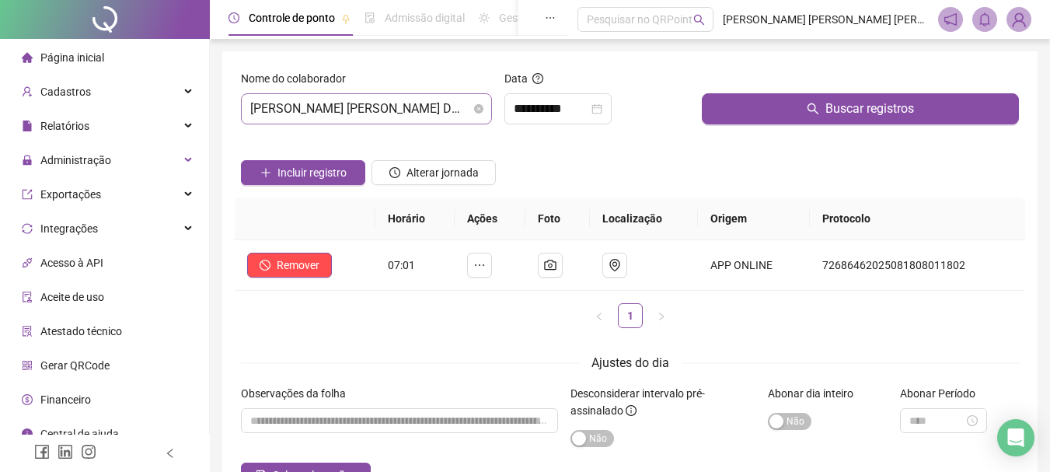
click at [459, 106] on span "[PERSON_NAME] [PERSON_NAME] DOS [PERSON_NAME]" at bounding box center [366, 109] width 232 height 30
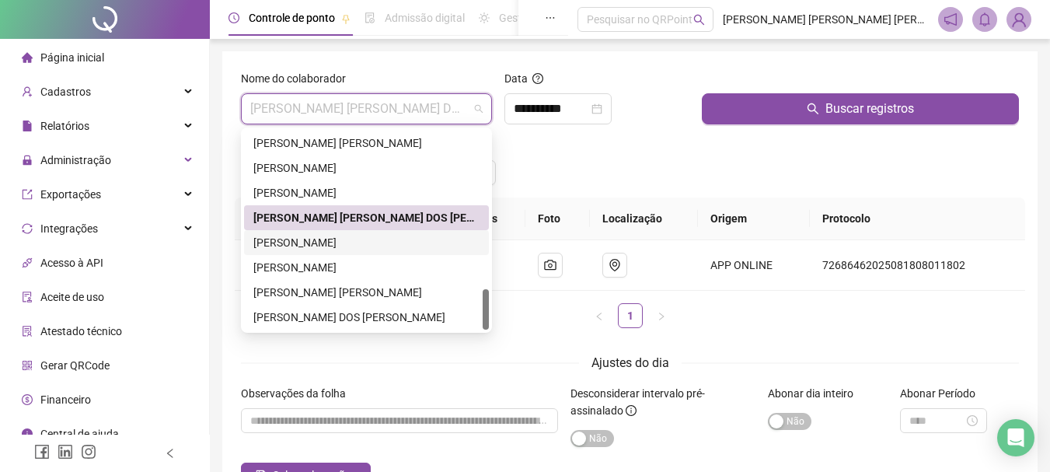
click at [294, 244] on div "[PERSON_NAME]" at bounding box center [366, 242] width 226 height 17
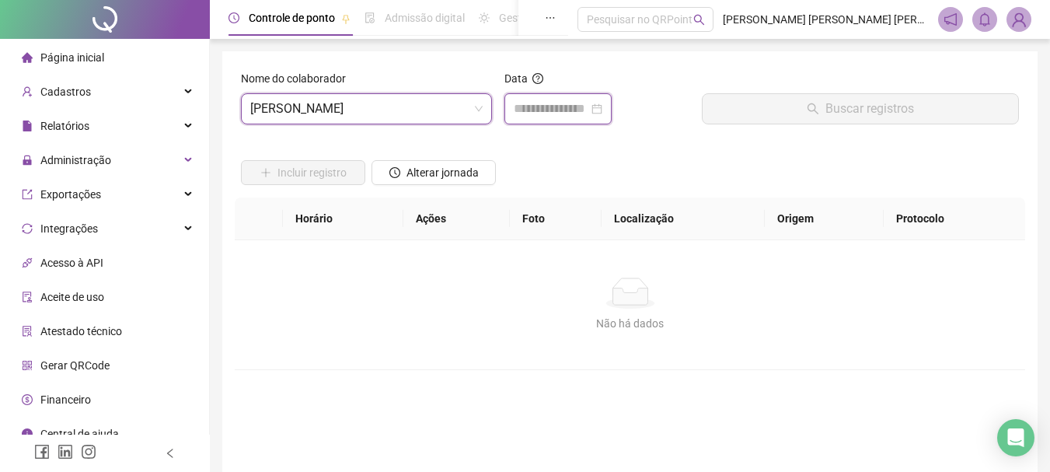
click at [539, 110] on input at bounding box center [551, 108] width 75 height 19
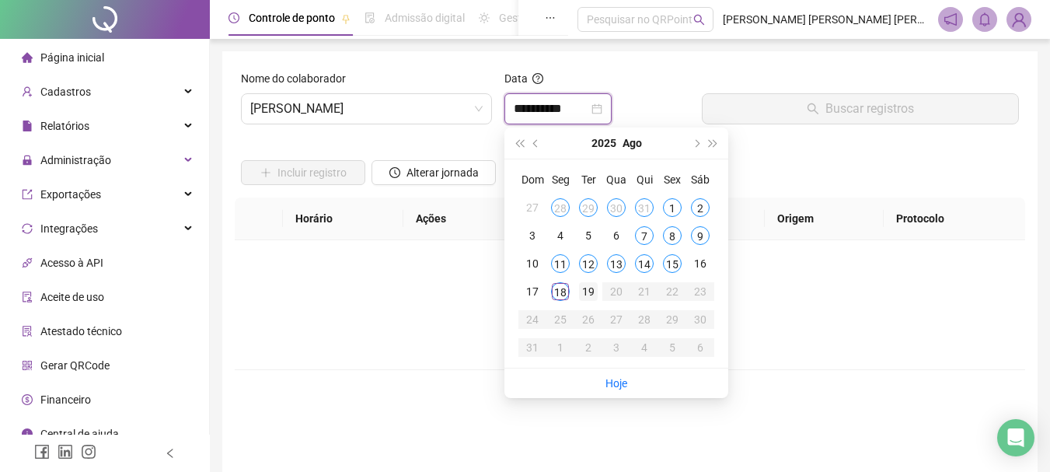
type input "**********"
click at [561, 296] on div "18" at bounding box center [560, 291] width 19 height 19
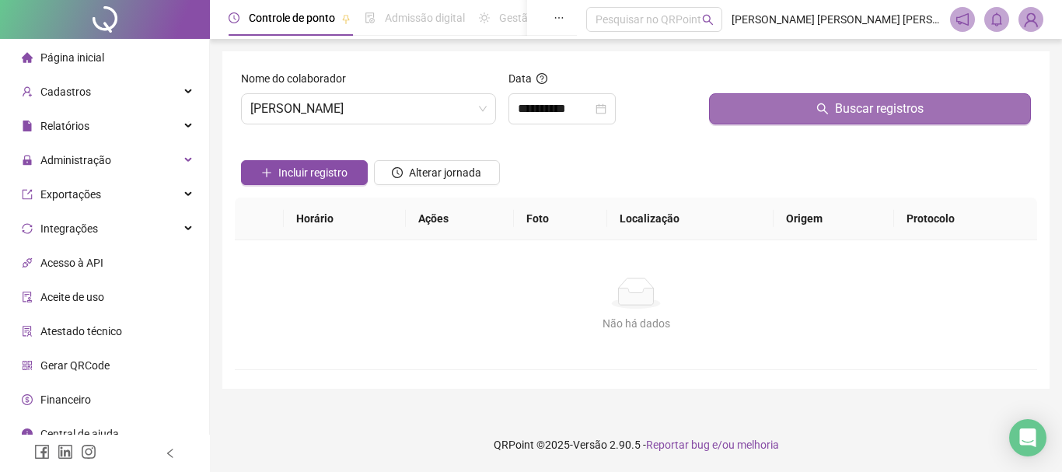
click at [835, 103] on button "Buscar registros" at bounding box center [870, 108] width 322 height 31
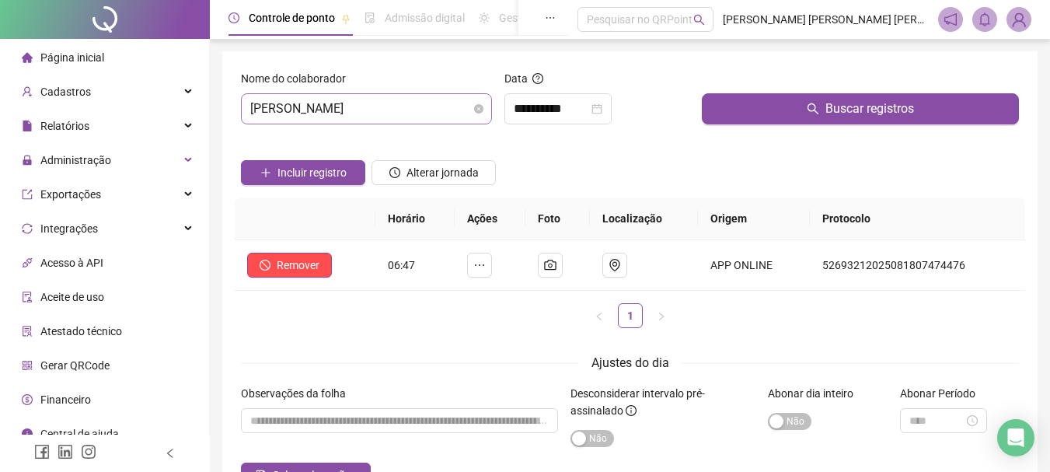
click at [429, 106] on span "[PERSON_NAME]" at bounding box center [366, 109] width 232 height 30
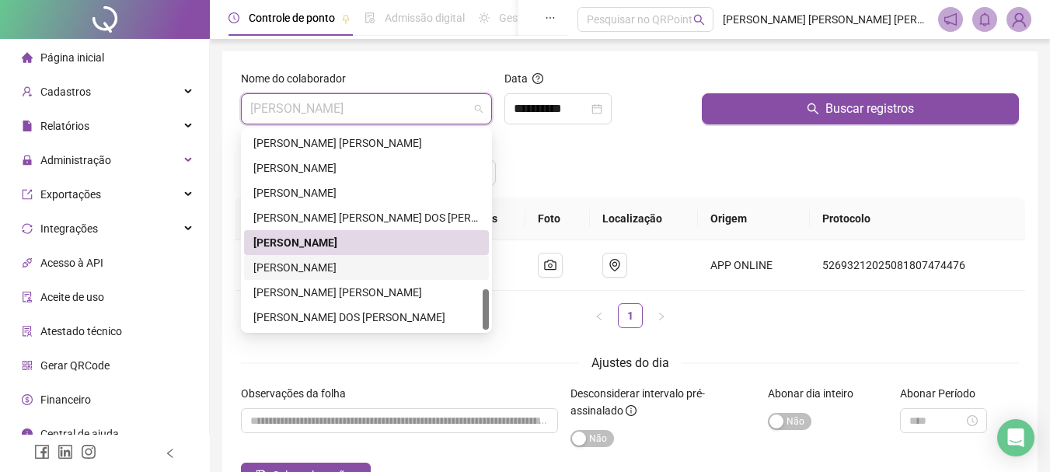
click at [302, 271] on div "[PERSON_NAME]" at bounding box center [366, 267] width 226 height 17
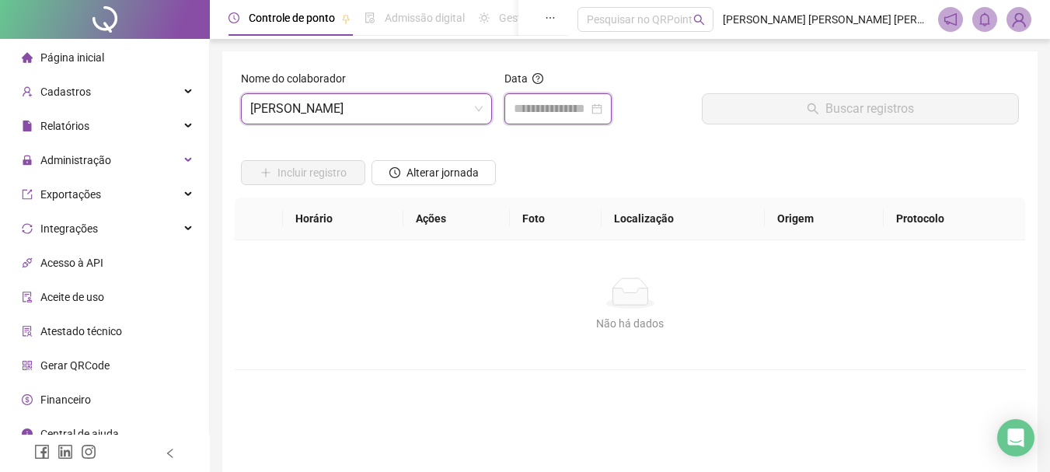
click at [546, 106] on input at bounding box center [551, 108] width 75 height 19
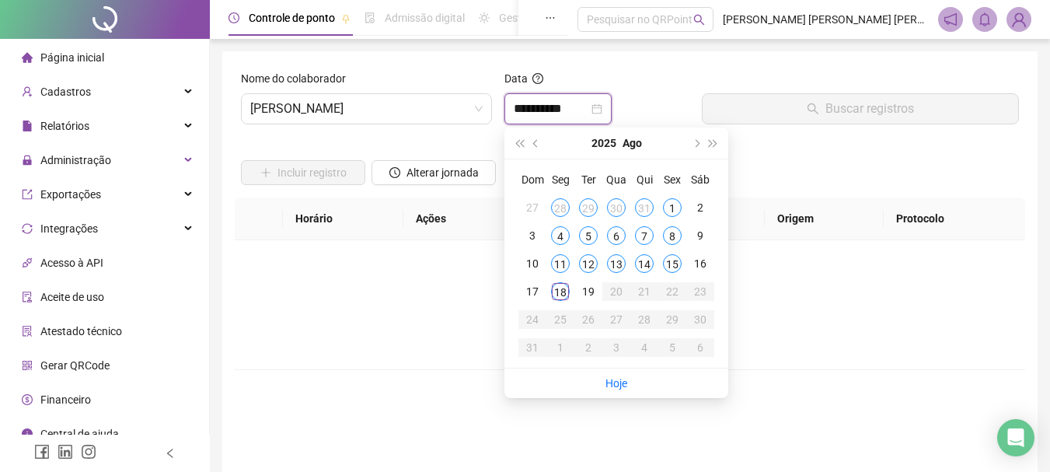
type input "**********"
click at [562, 294] on div "18" at bounding box center [560, 291] width 19 height 19
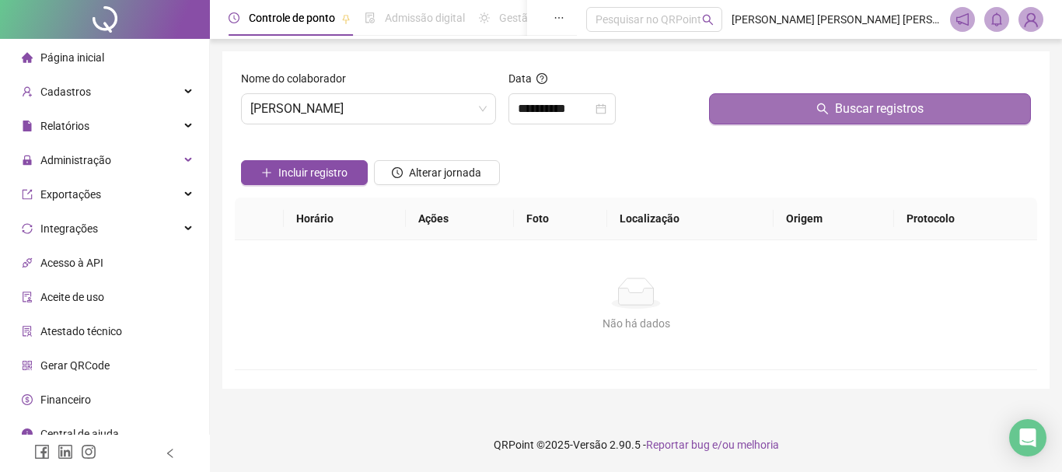
click at [841, 113] on span "Buscar registros" at bounding box center [879, 108] width 89 height 19
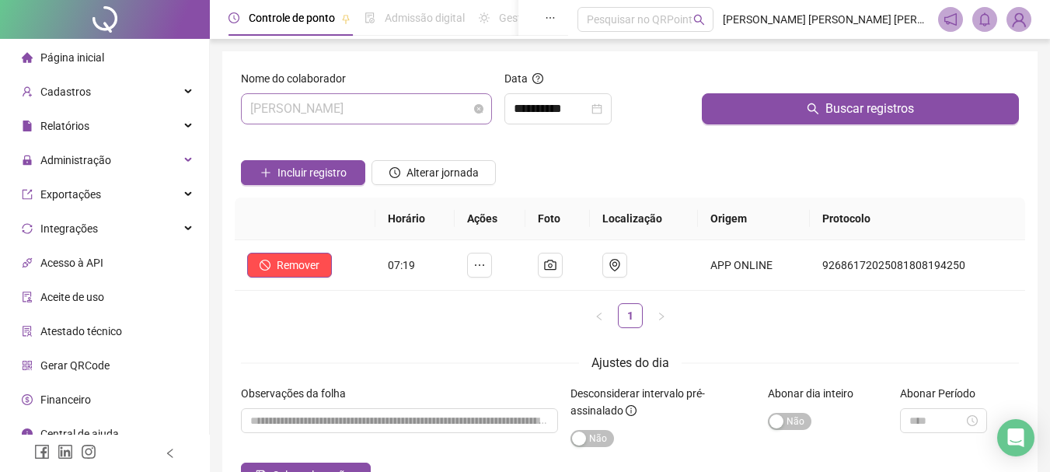
click at [422, 115] on span "[PERSON_NAME]" at bounding box center [366, 109] width 232 height 30
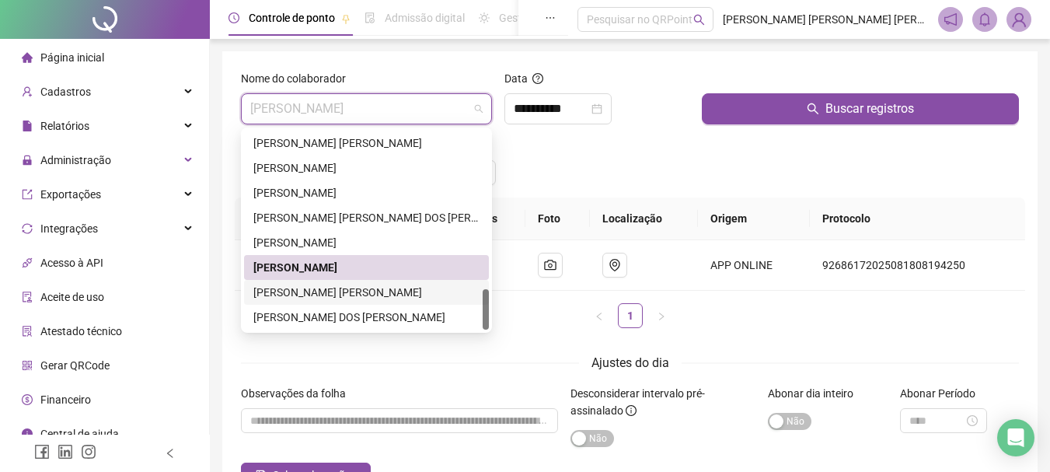
click at [316, 296] on div "[PERSON_NAME] [PERSON_NAME]" at bounding box center [366, 292] width 226 height 17
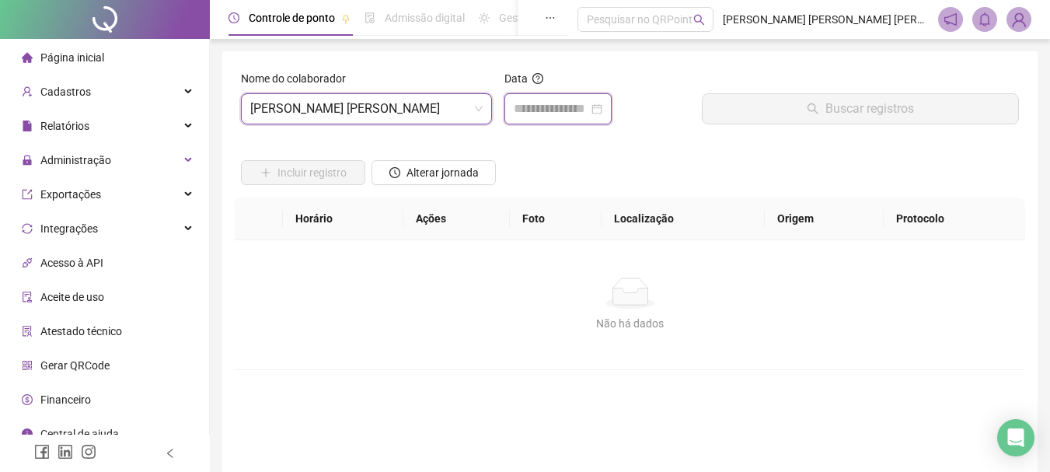
click at [574, 109] on input at bounding box center [551, 108] width 75 height 19
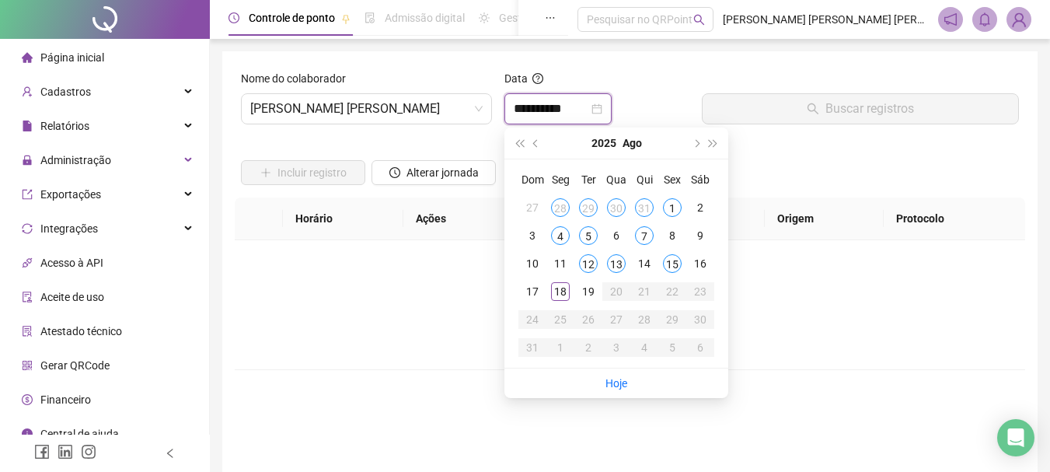
type input "**********"
click at [438, 110] on span "[PERSON_NAME] [PERSON_NAME]" at bounding box center [366, 109] width 232 height 30
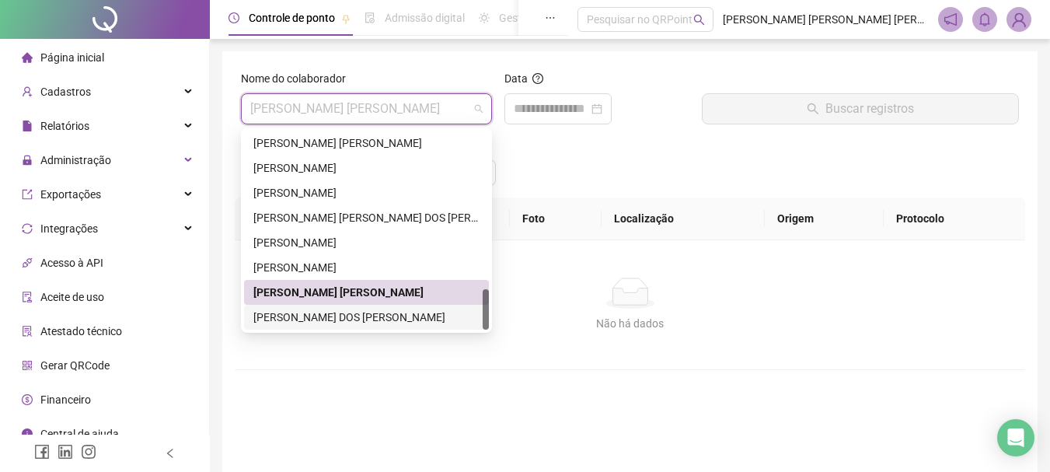
click at [302, 317] on div "[PERSON_NAME] DOS [PERSON_NAME]" at bounding box center [366, 317] width 226 height 17
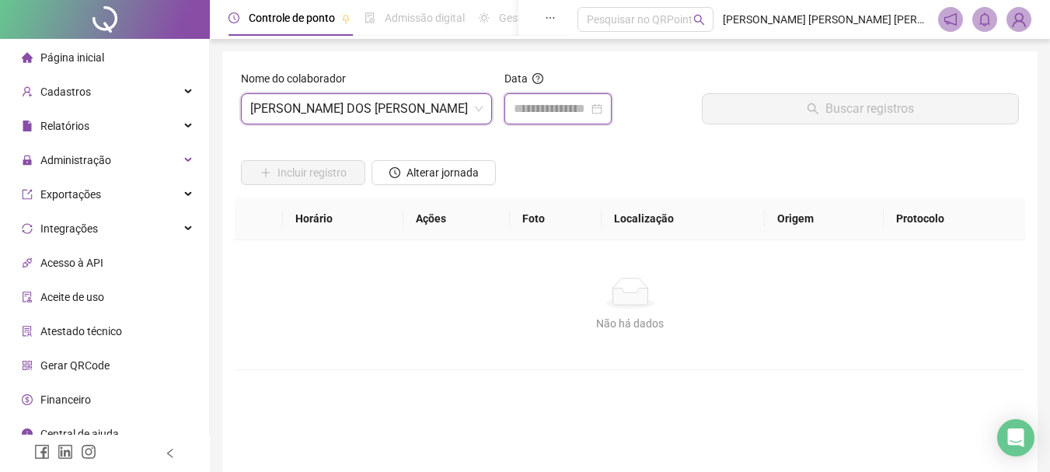
click at [553, 109] on input at bounding box center [551, 108] width 75 height 19
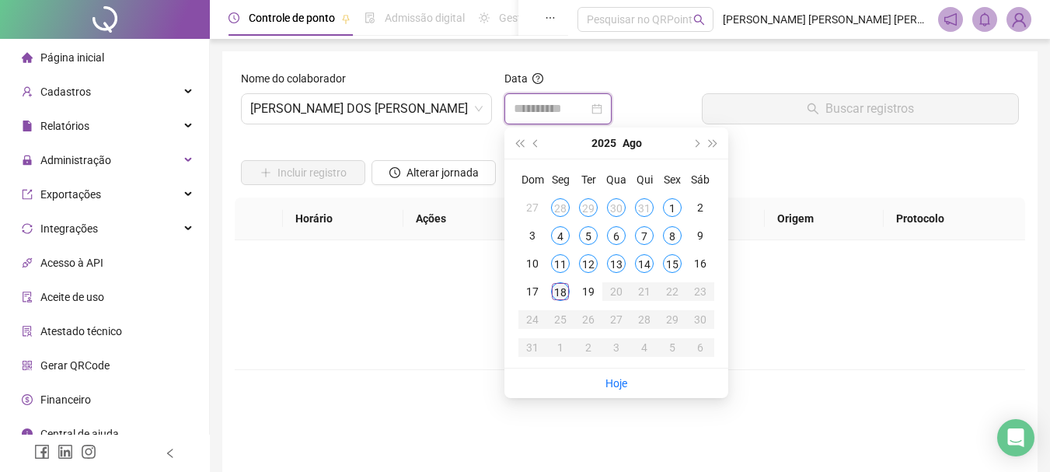
type input "**********"
click at [563, 291] on div "18" at bounding box center [560, 291] width 19 height 19
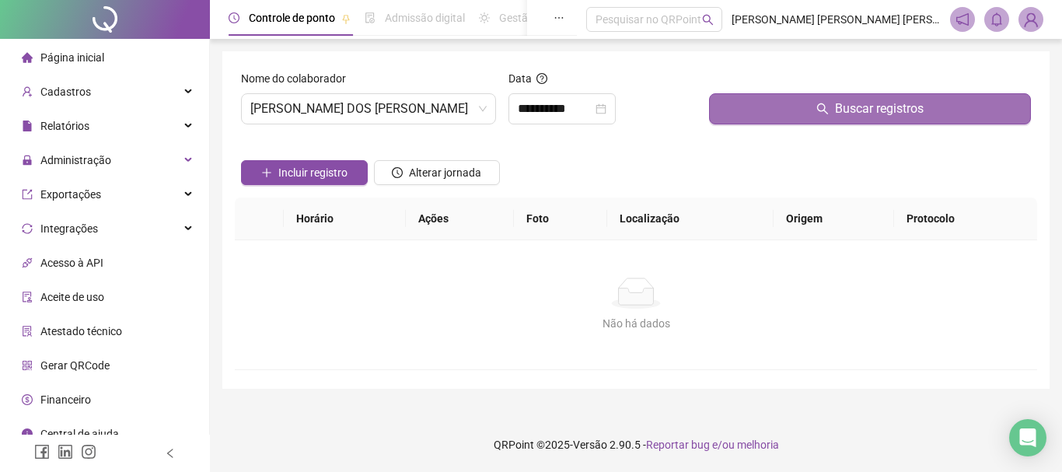
click at [836, 113] on span "Buscar registros" at bounding box center [879, 108] width 89 height 19
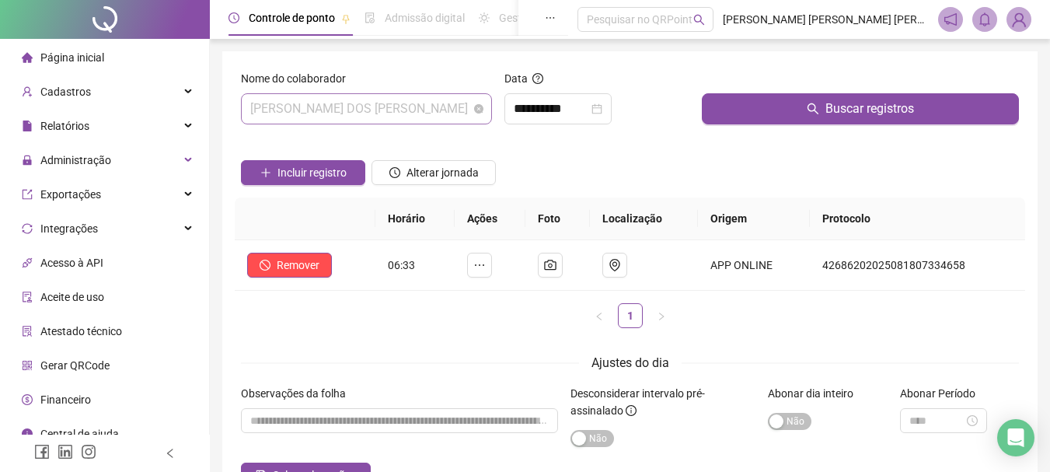
click at [452, 105] on span "[PERSON_NAME] DOS [PERSON_NAME]" at bounding box center [366, 109] width 232 height 30
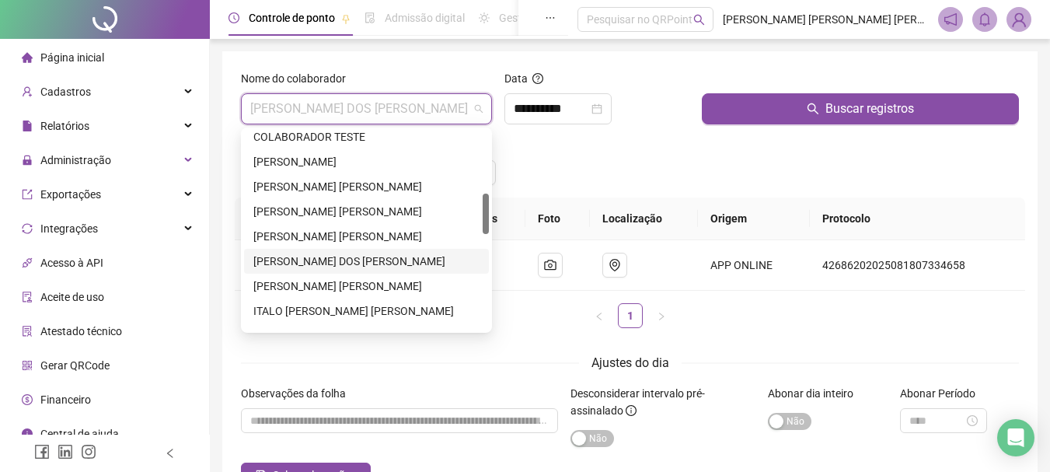
scroll to position [0, 0]
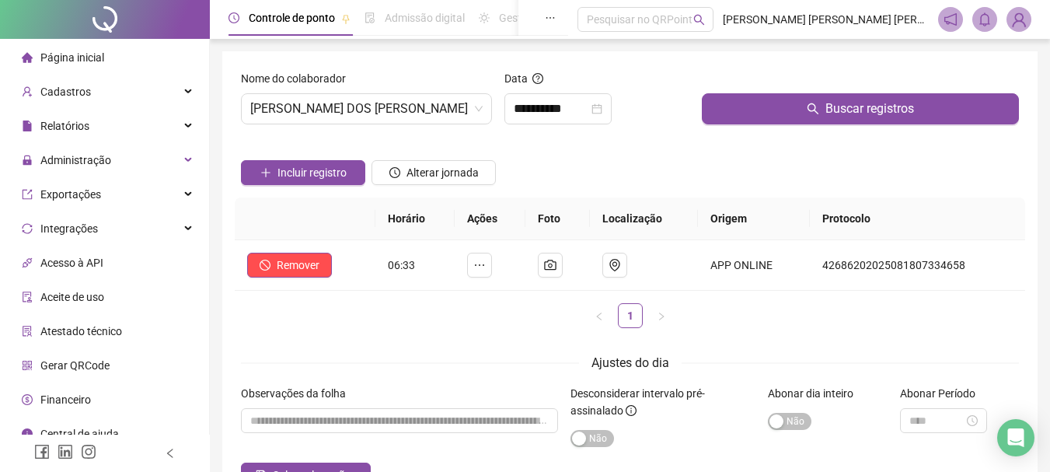
click at [113, 63] on li "Página inicial" at bounding box center [104, 57] width 203 height 31
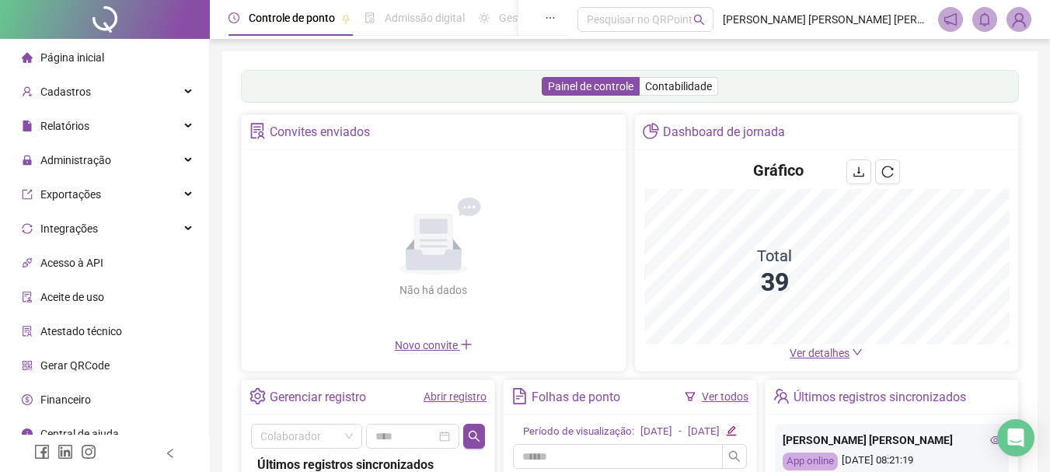
click at [442, 398] on link "Abrir registro" at bounding box center [455, 396] width 63 height 12
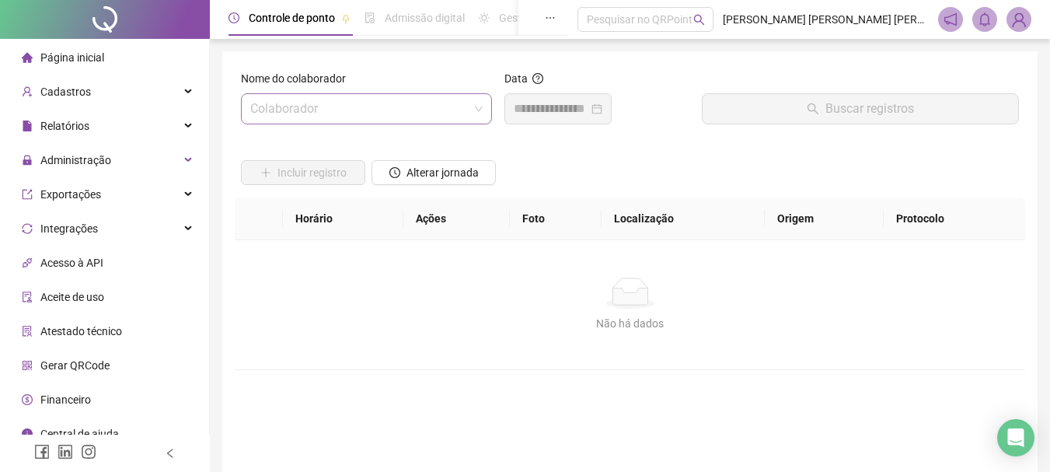
click at [386, 111] on input "search" at bounding box center [359, 109] width 218 height 30
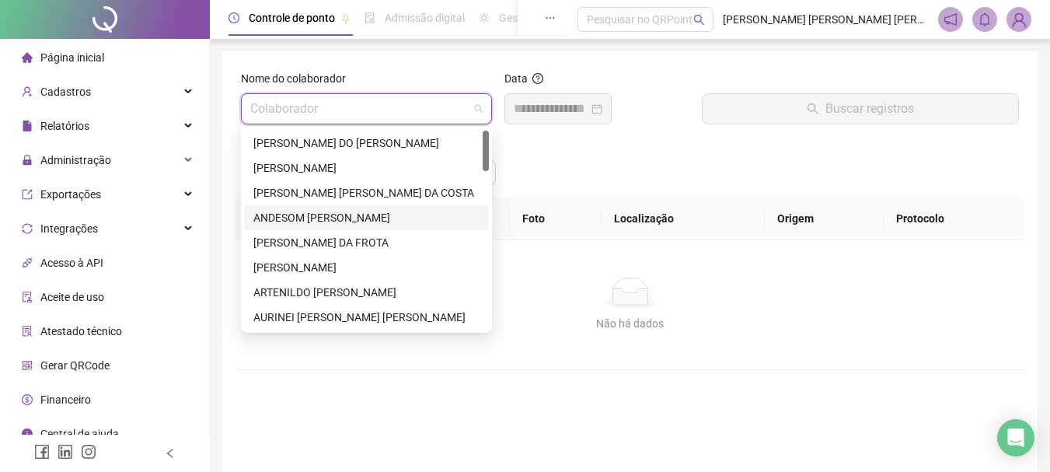
click at [309, 221] on div "ANDESOM [PERSON_NAME]" at bounding box center [366, 217] width 226 height 17
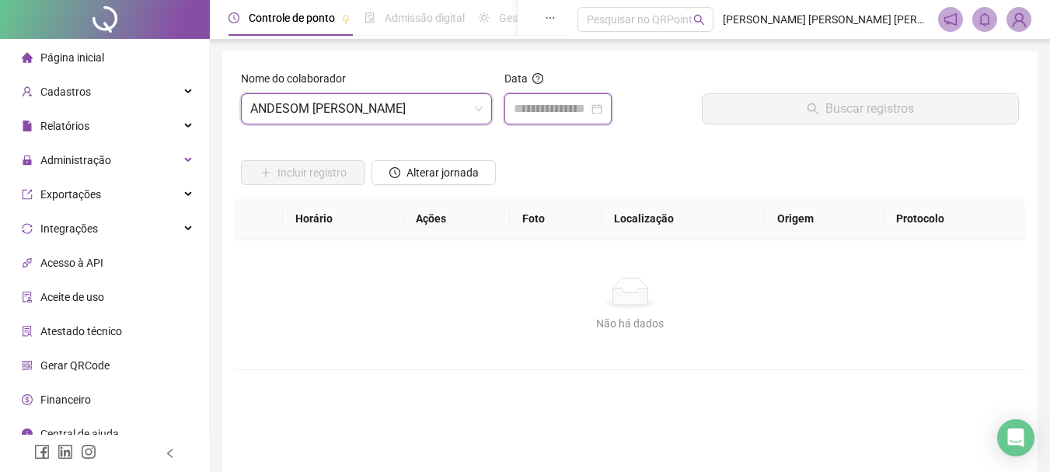
click at [569, 105] on input at bounding box center [551, 108] width 75 height 19
